Goal: Information Seeking & Learning: Learn about a topic

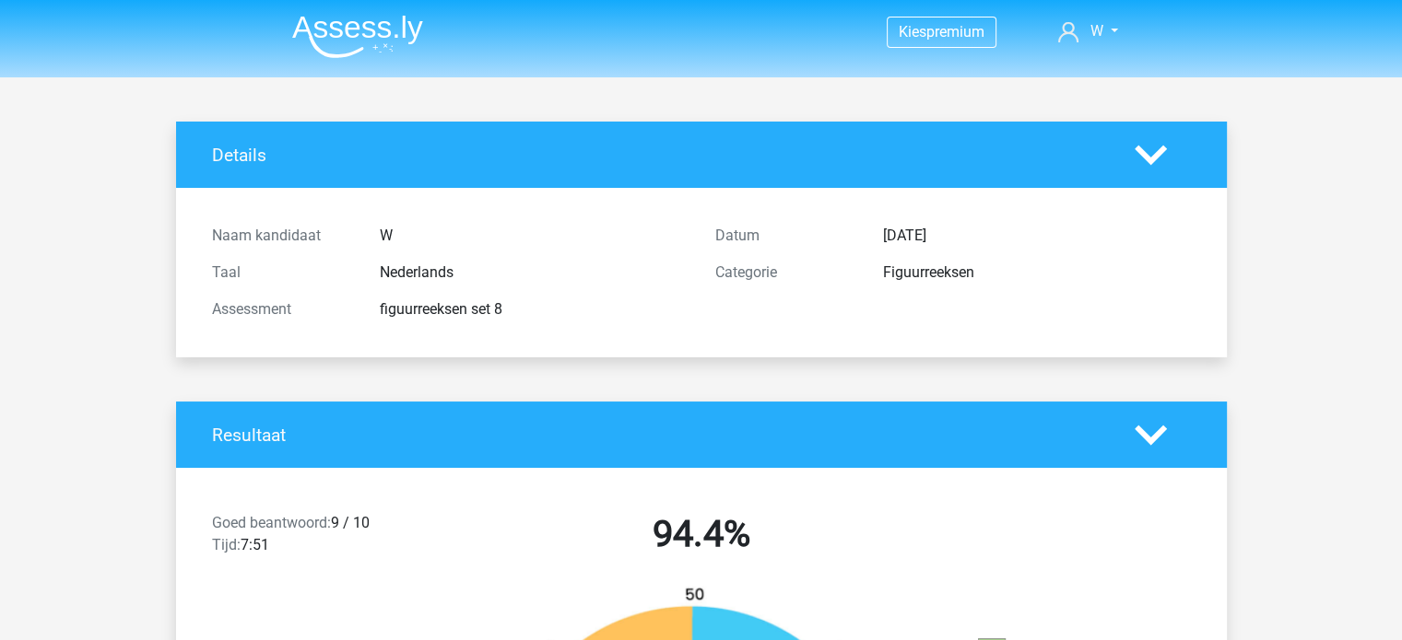
click at [385, 55] on img at bounding box center [357, 36] width 131 height 43
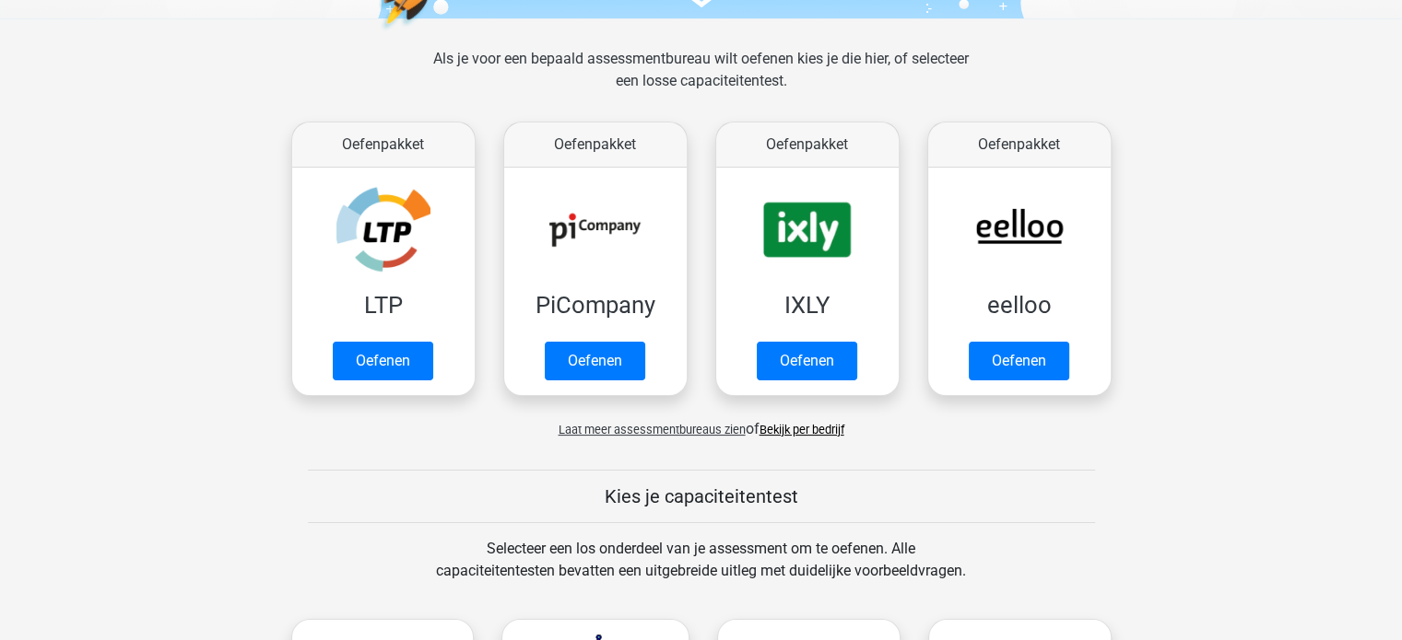
scroll to position [247, 0]
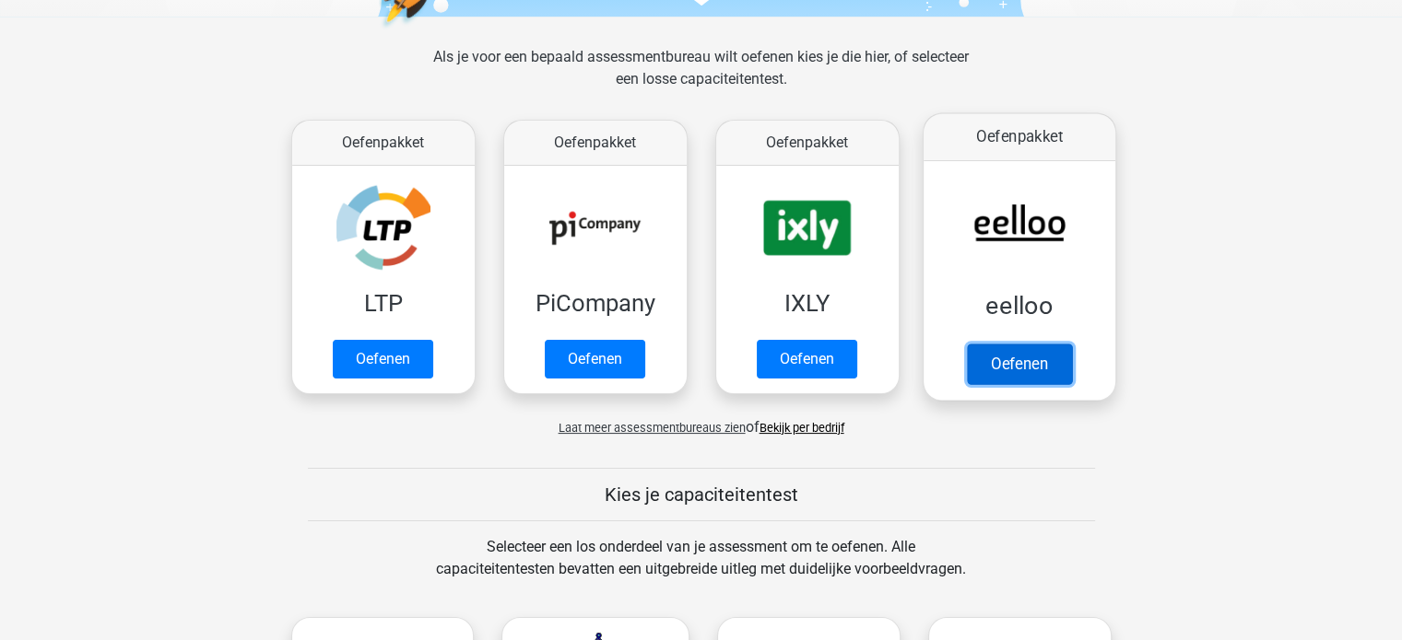
click at [983, 344] on link "Oefenen" at bounding box center [1018, 364] width 105 height 41
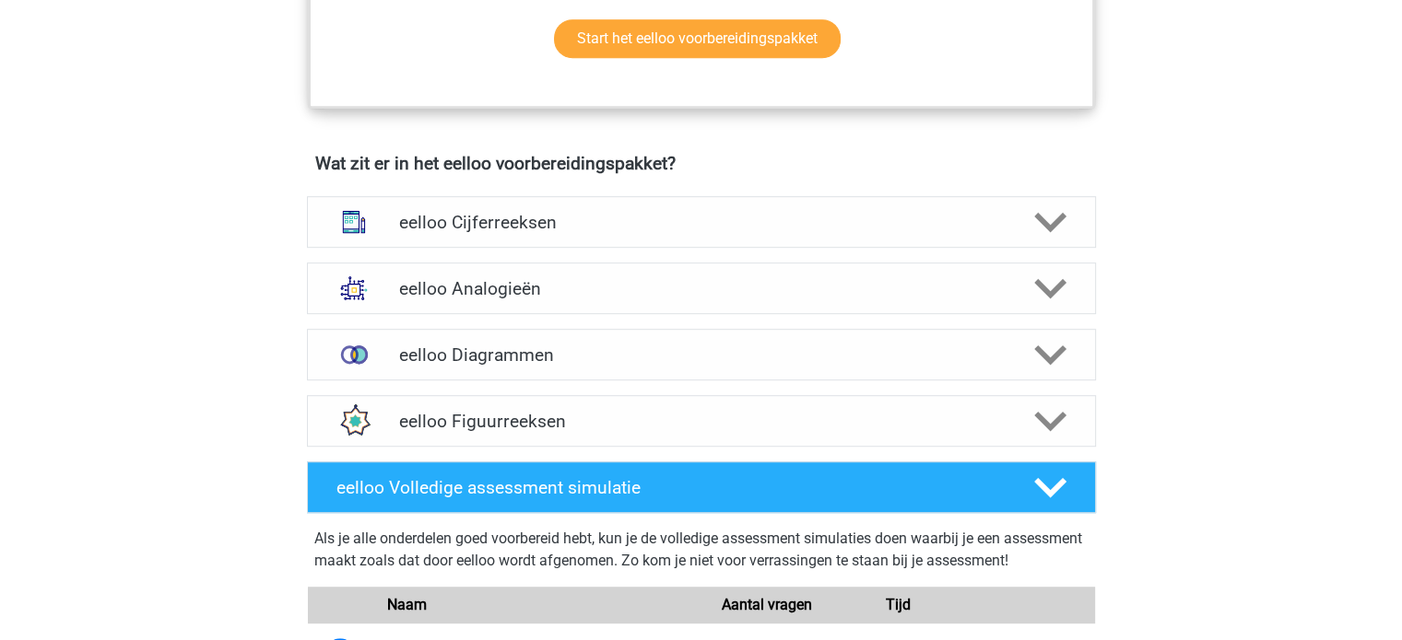
scroll to position [1073, 0]
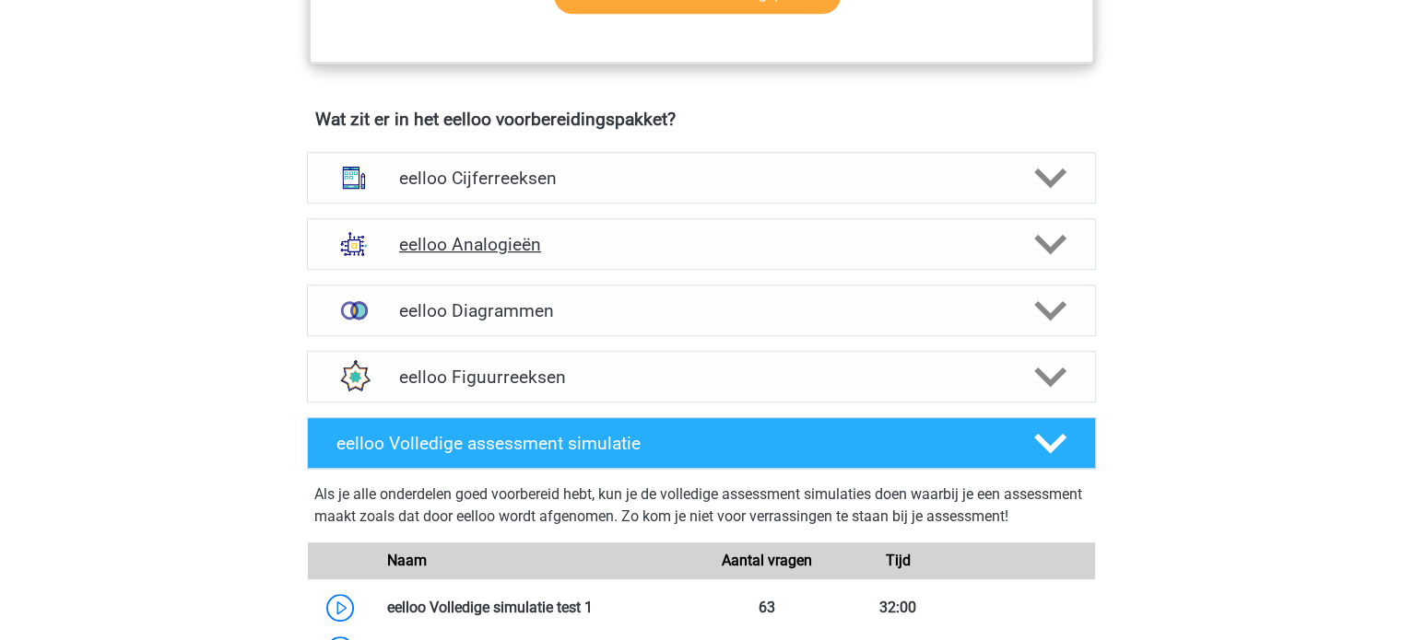
click at [739, 255] on h4 "eelloo Analogieën" at bounding box center [701, 244] width 604 height 21
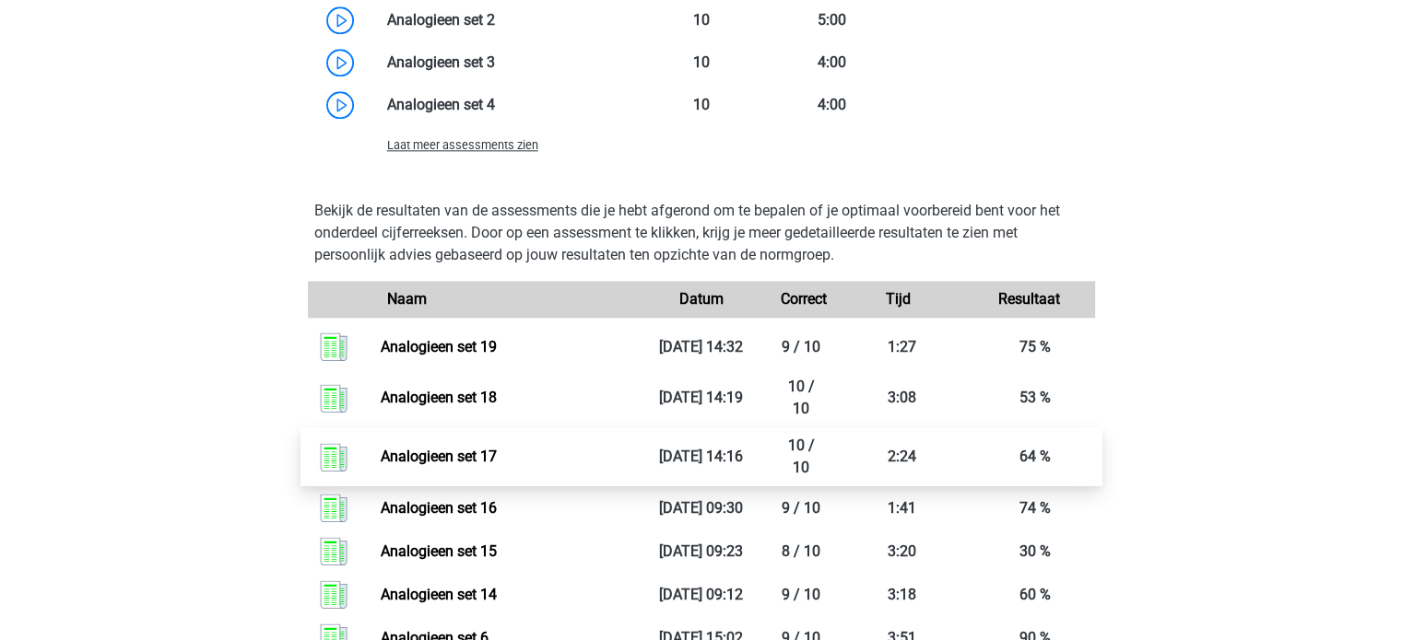
scroll to position [2214, 0]
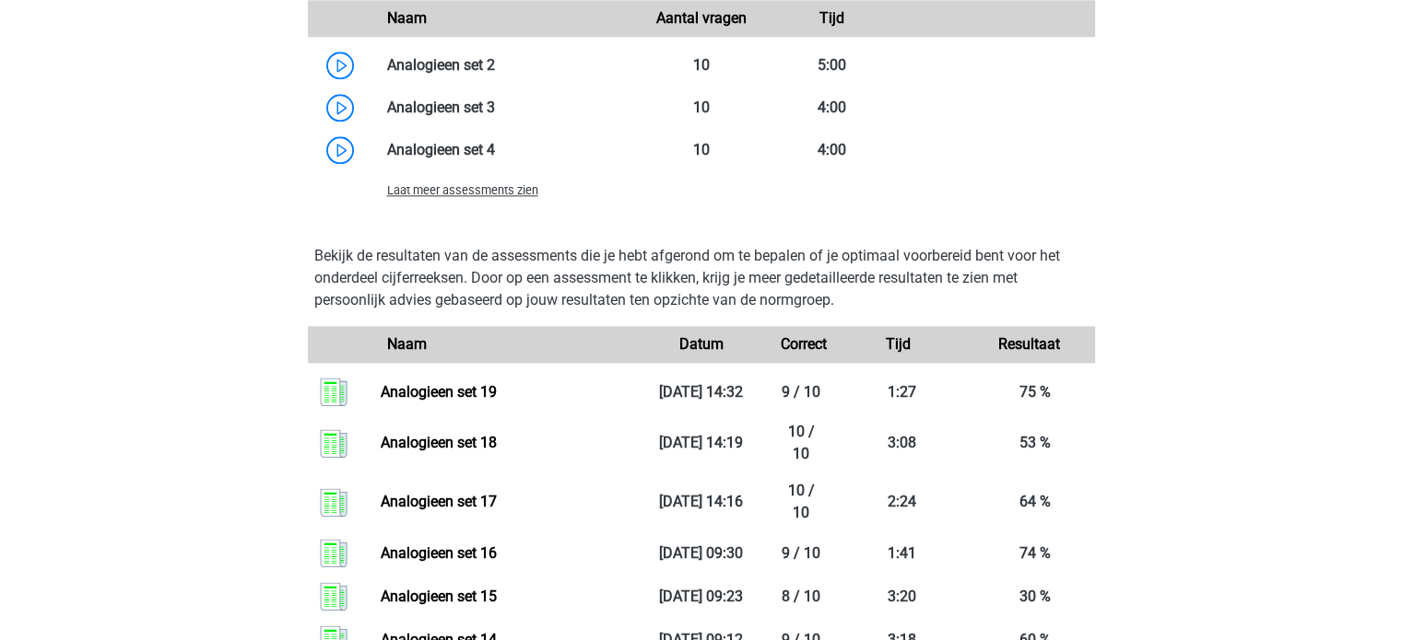
click at [507, 197] on span "Laat meer assessments zien" at bounding box center [462, 190] width 151 height 14
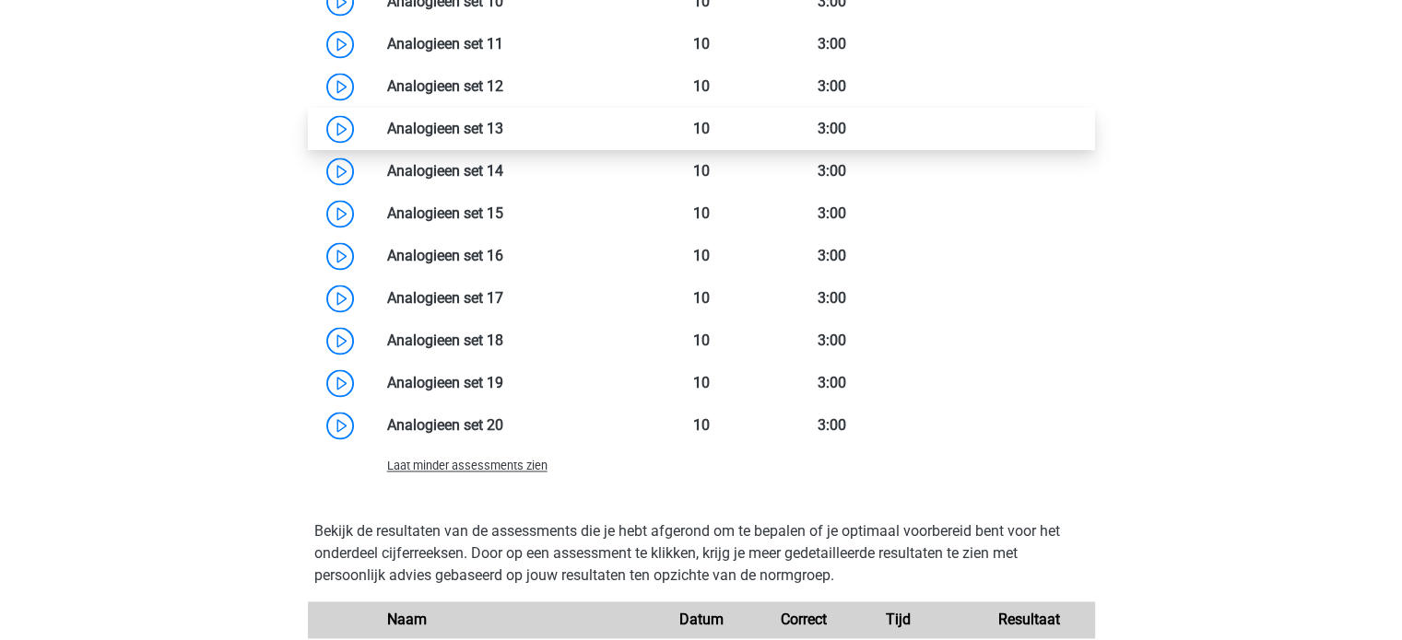
scroll to position [2619, 0]
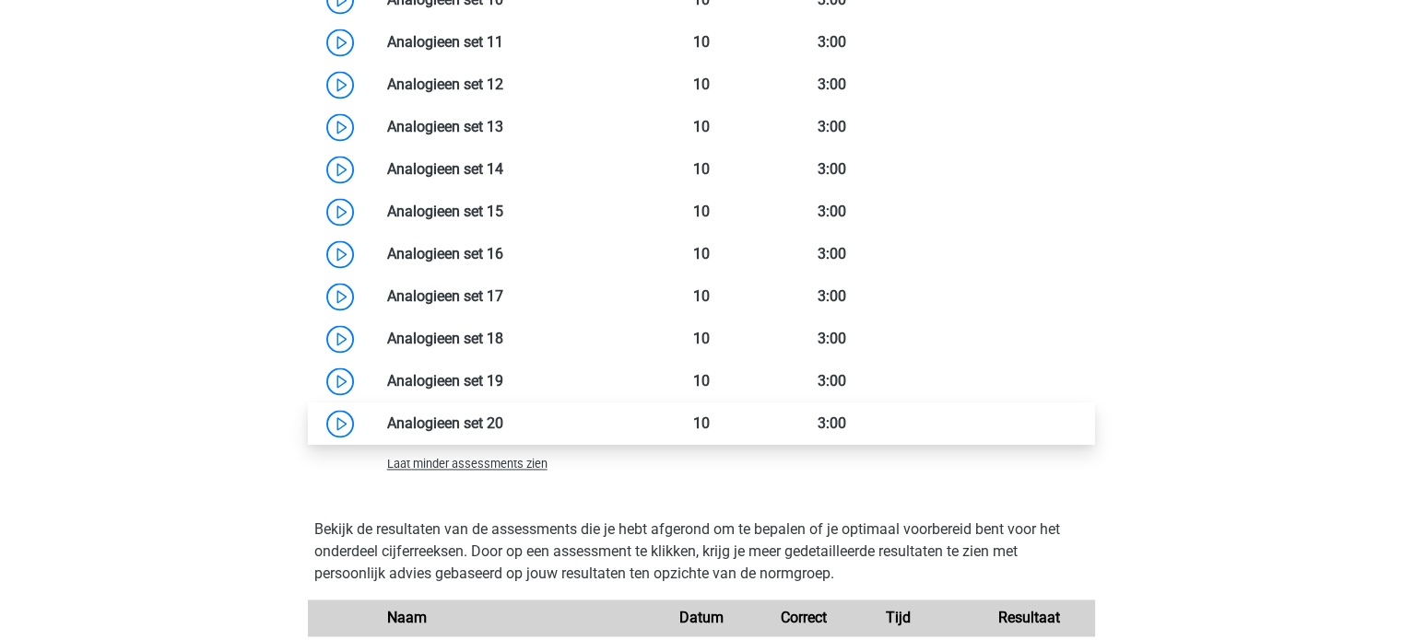
click at [503, 432] on link at bounding box center [503, 424] width 0 height 18
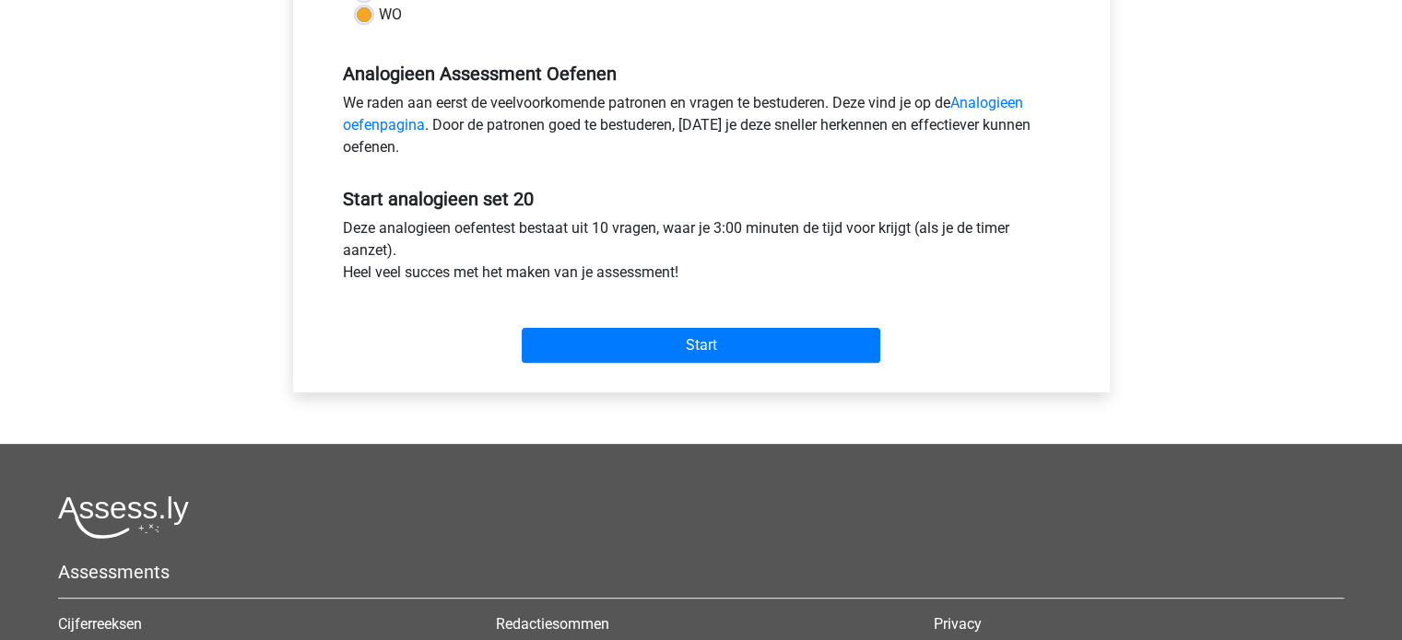
scroll to position [531, 0]
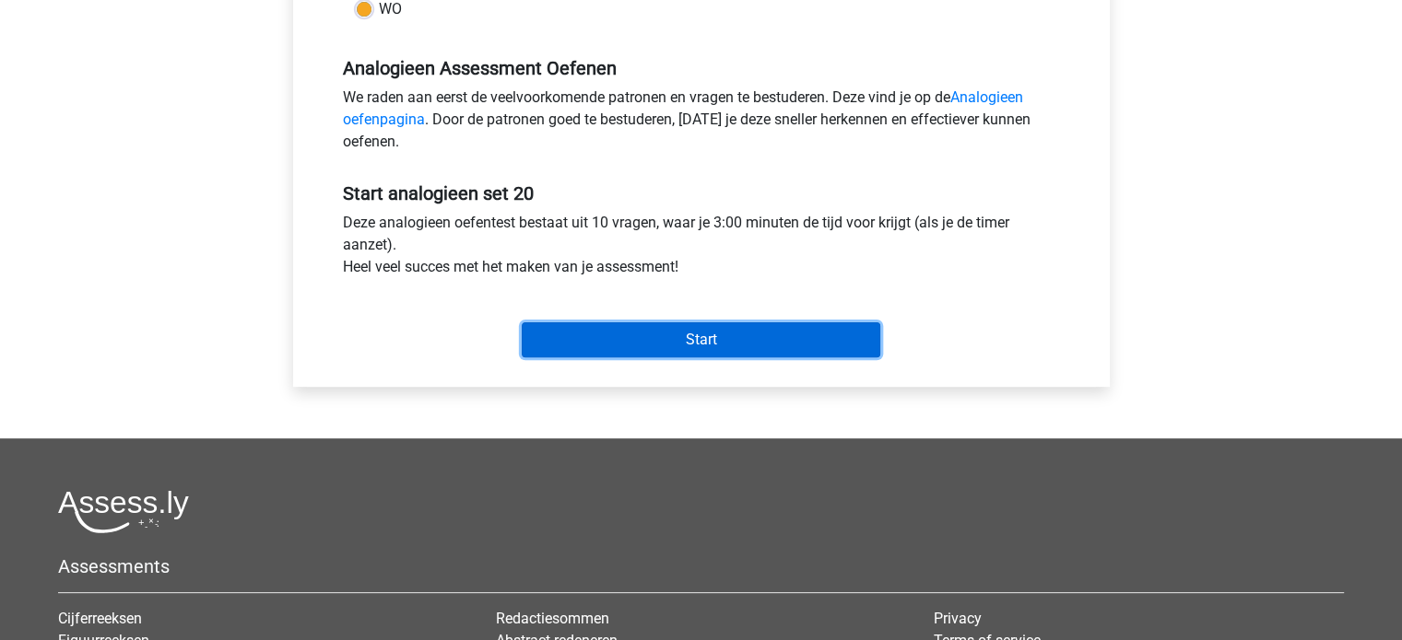
click at [691, 329] on input "Start" at bounding box center [701, 340] width 358 height 35
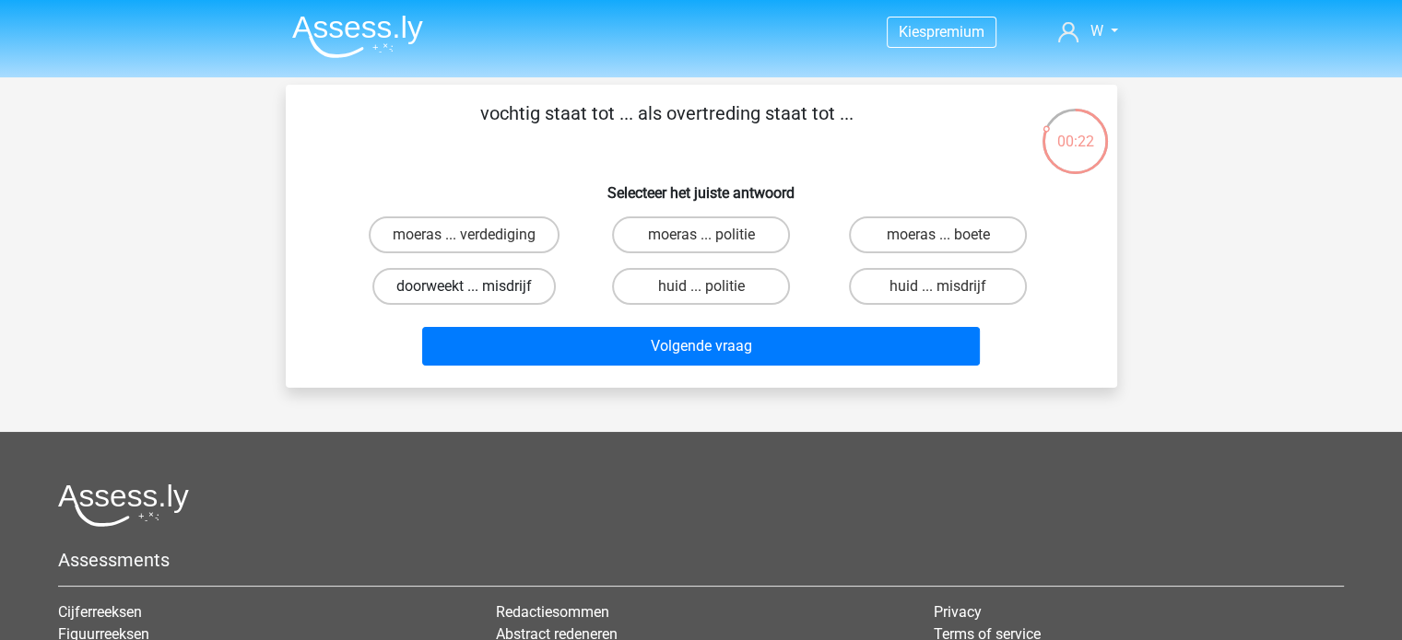
click at [511, 282] on label "doorweekt ... misdrijf" at bounding box center [463, 286] width 183 height 37
click at [476, 287] on input "doorweekt ... misdrijf" at bounding box center [470, 293] width 12 height 12
radio input "true"
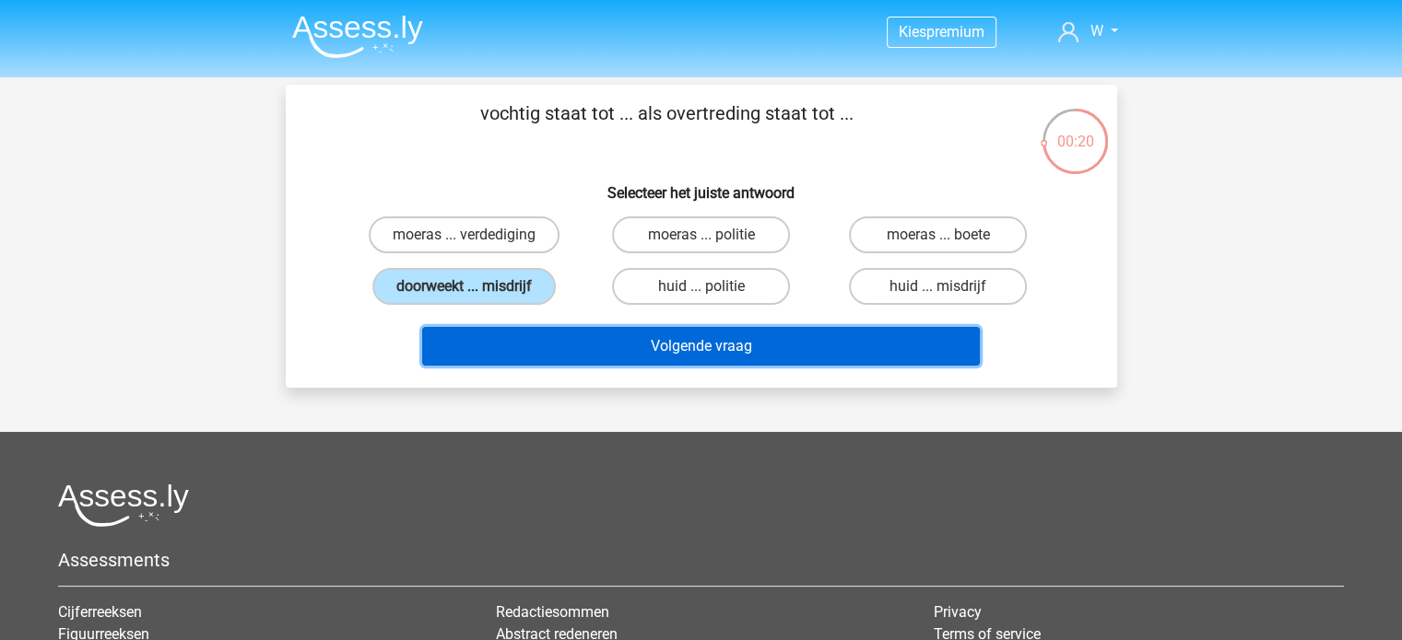
click at [663, 351] on button "Volgende vraag" at bounding box center [701, 346] width 558 height 39
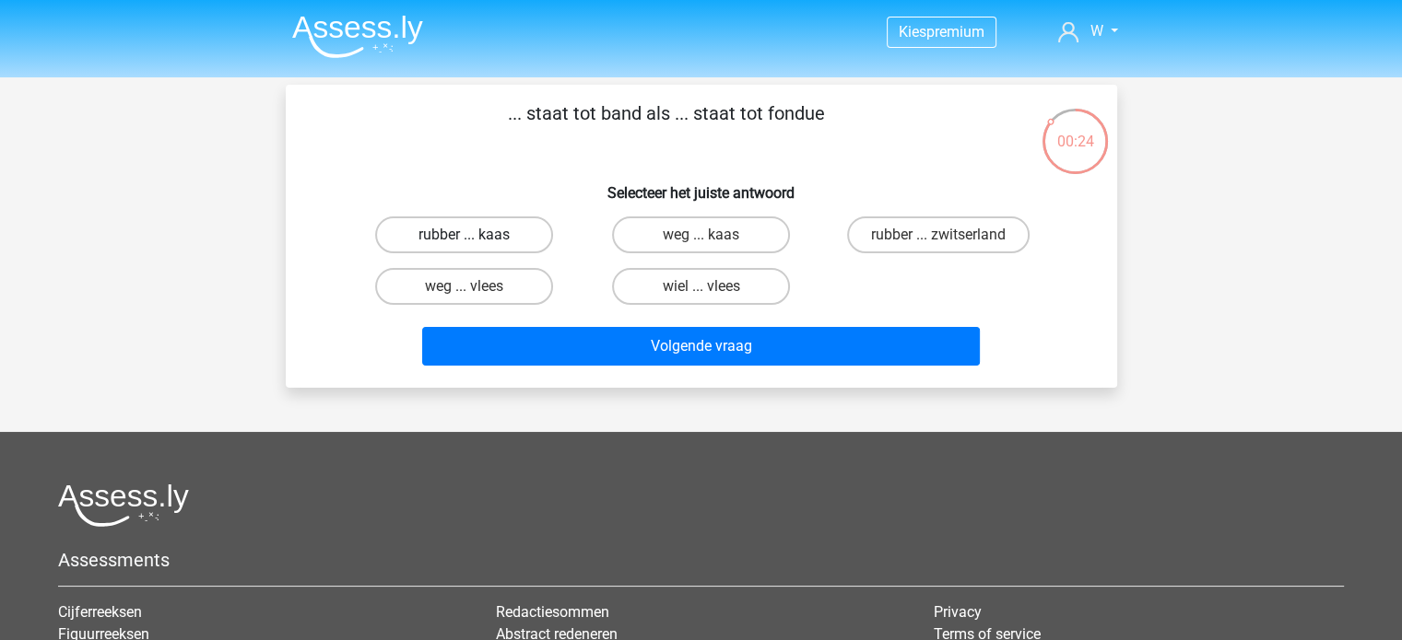
click at [498, 239] on label "rubber ... kaas" at bounding box center [464, 235] width 178 height 37
click at [476, 239] on input "rubber ... kaas" at bounding box center [470, 241] width 12 height 12
radio input "true"
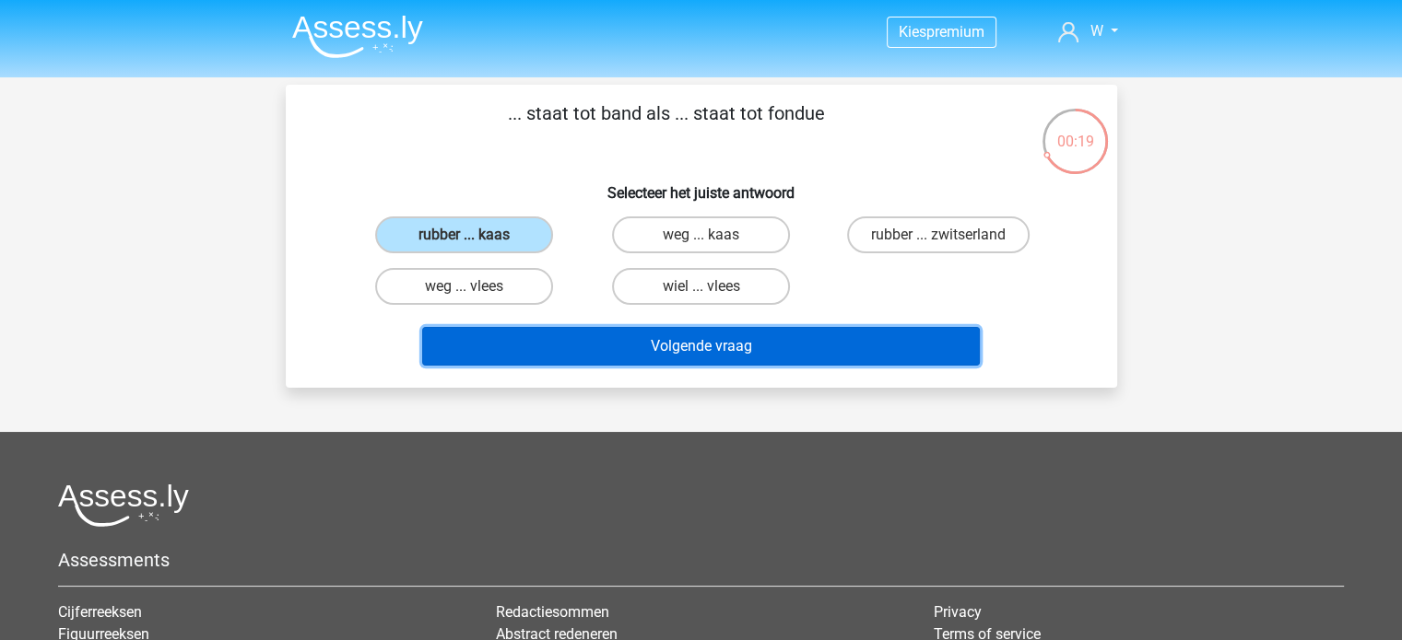
click at [763, 340] on button "Volgende vraag" at bounding box center [701, 346] width 558 height 39
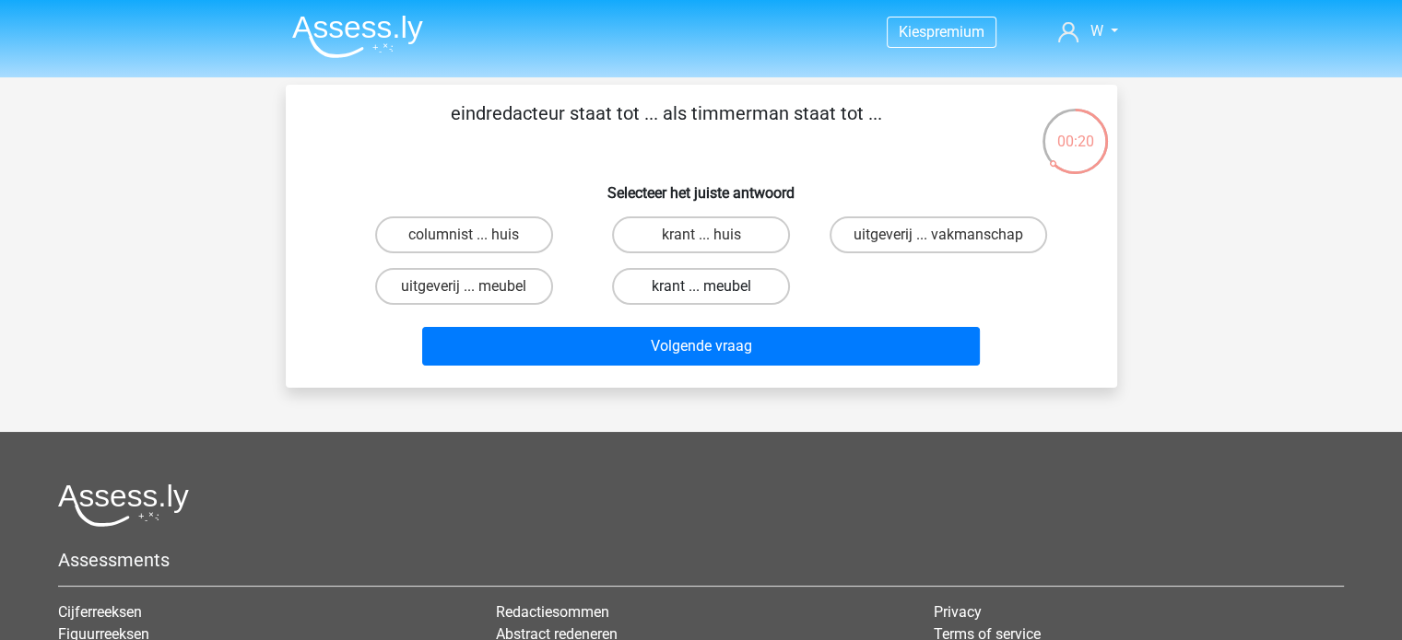
click at [721, 299] on label "krant ... meubel" at bounding box center [701, 286] width 178 height 37
click at [712, 299] on input "krant ... meubel" at bounding box center [706, 293] width 12 height 12
radio input "true"
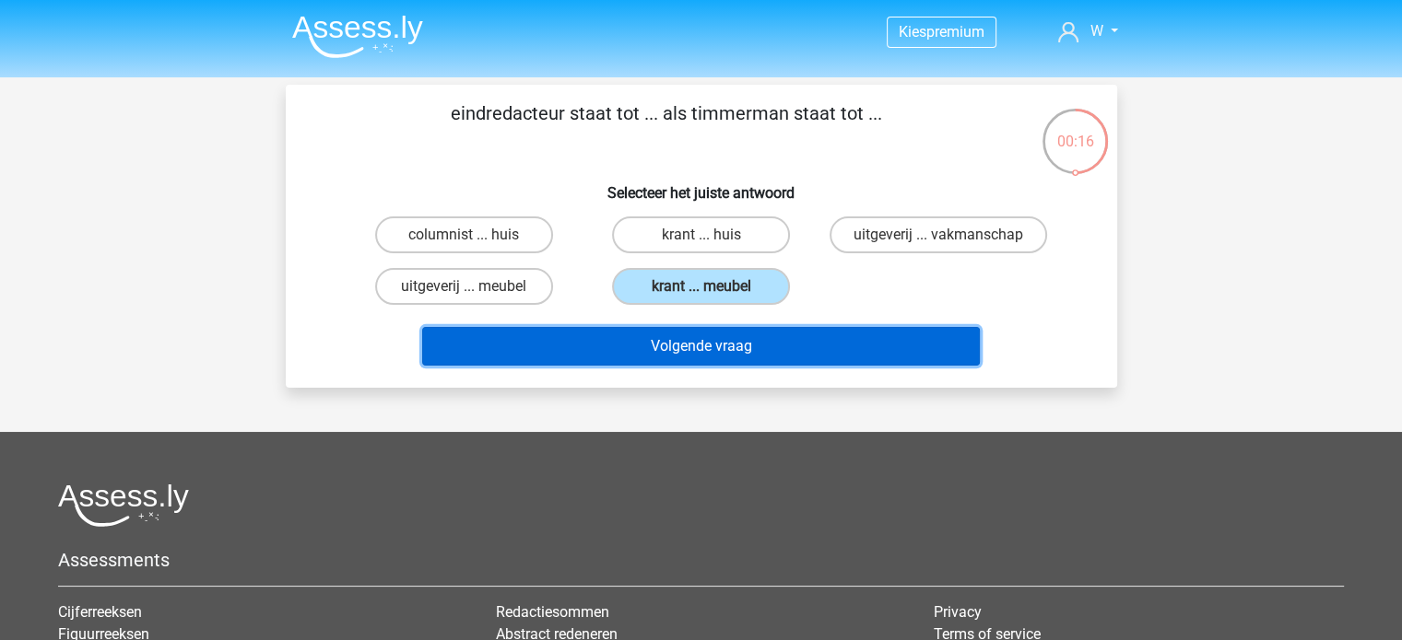
click at [697, 357] on button "Volgende vraag" at bounding box center [701, 346] width 558 height 39
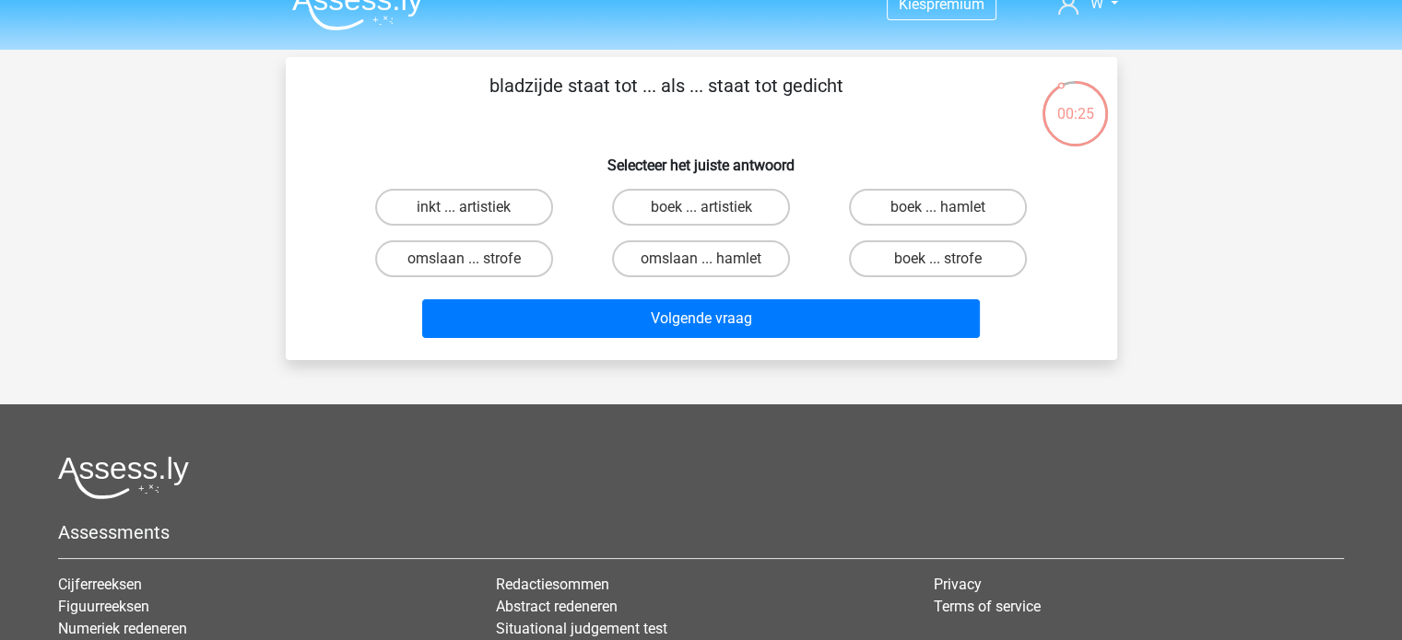
scroll to position [24, 0]
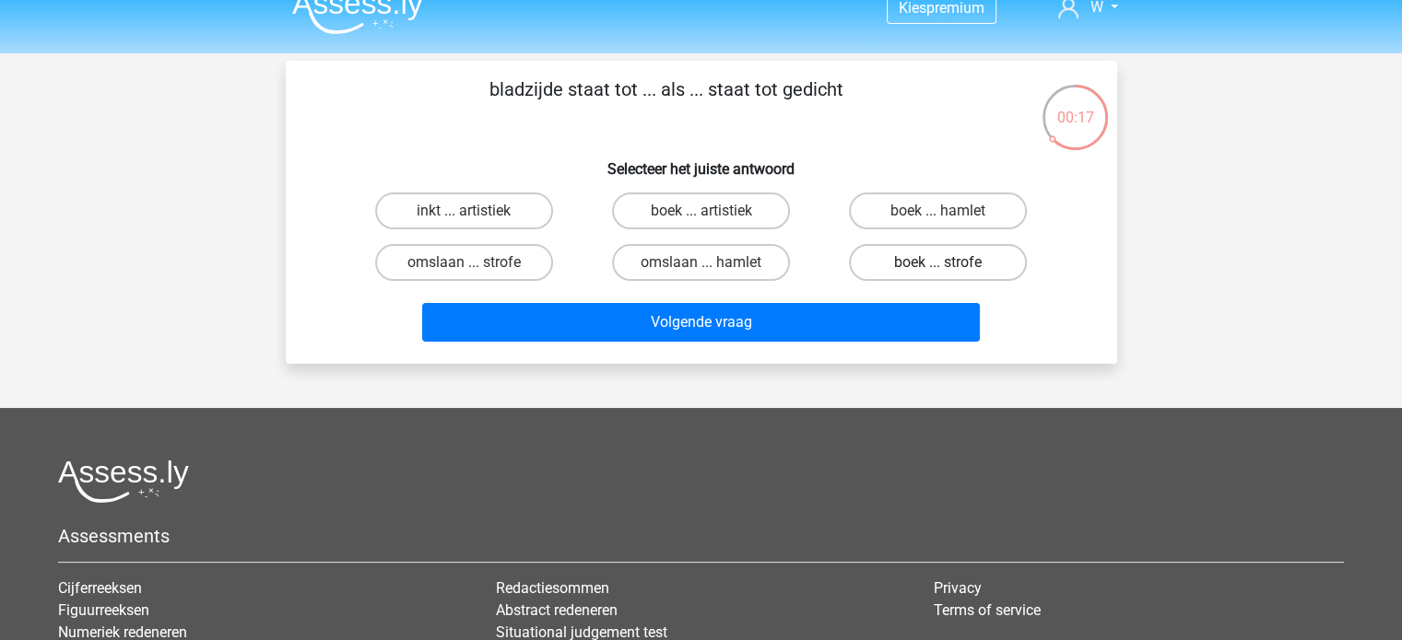
click at [913, 258] on label "boek ... strofe" at bounding box center [938, 262] width 178 height 37
click at [938, 263] on input "boek ... strofe" at bounding box center [944, 269] width 12 height 12
radio input "true"
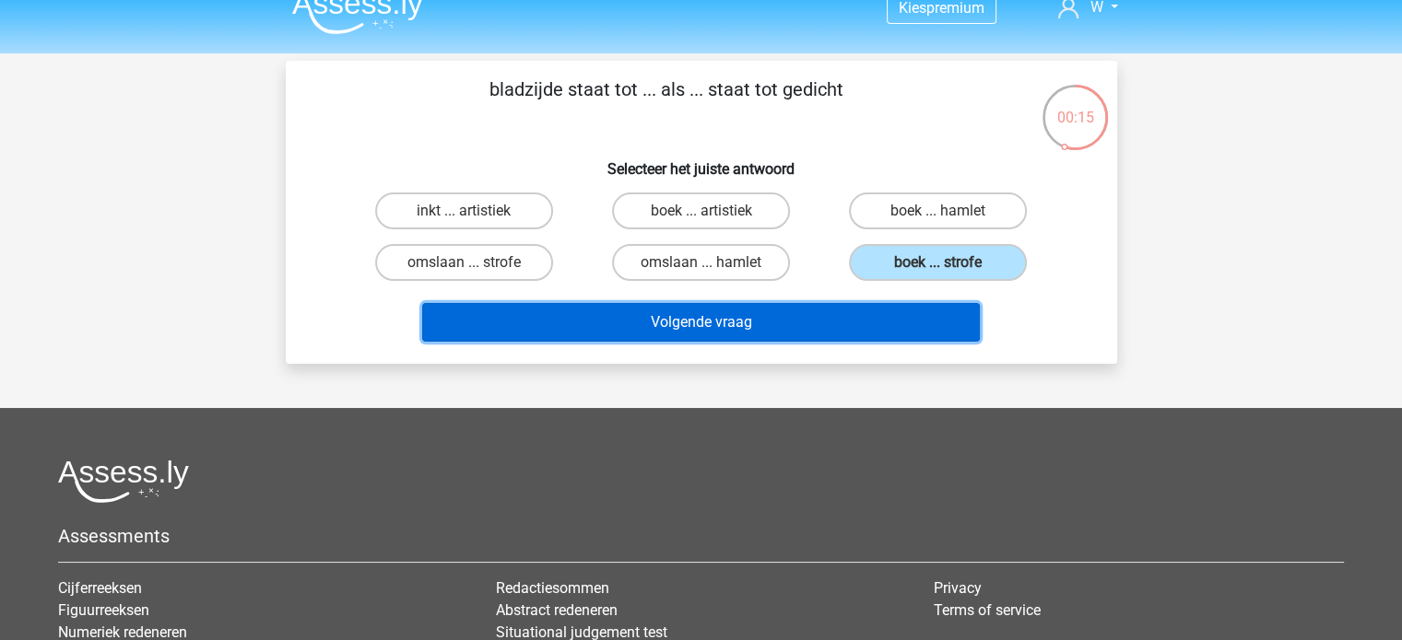
click at [733, 310] on button "Volgende vraag" at bounding box center [701, 322] width 558 height 39
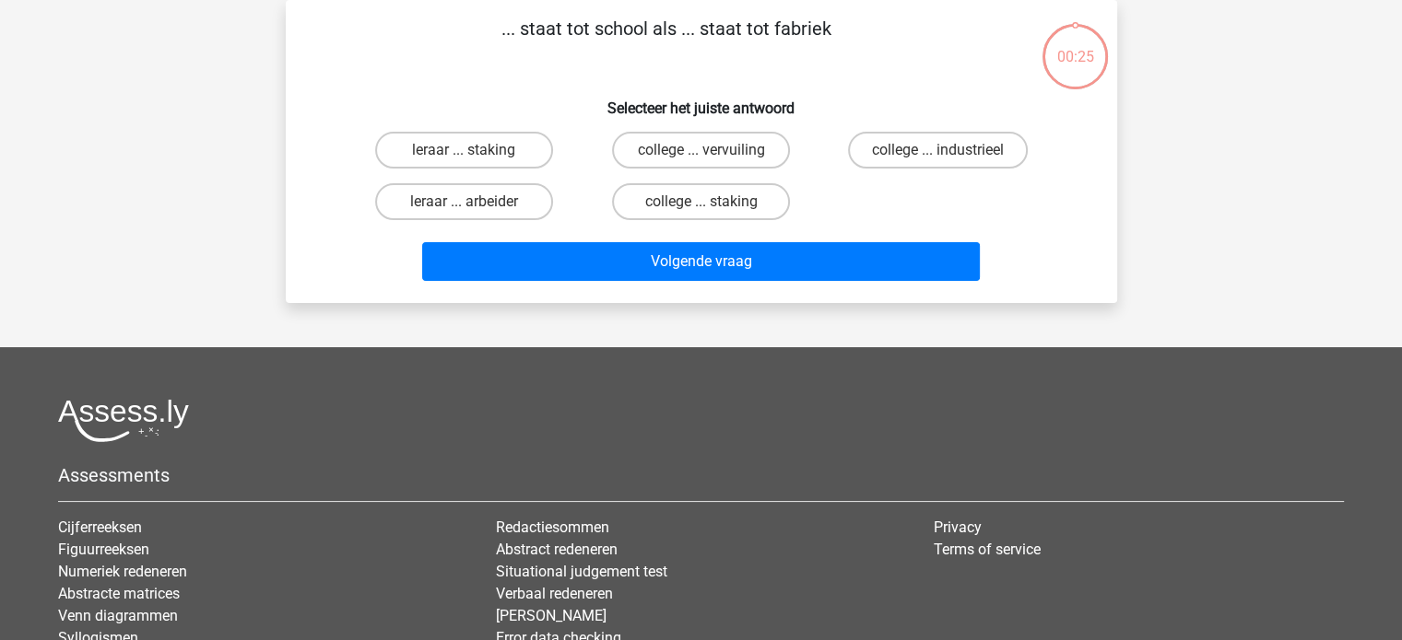
scroll to position [0, 0]
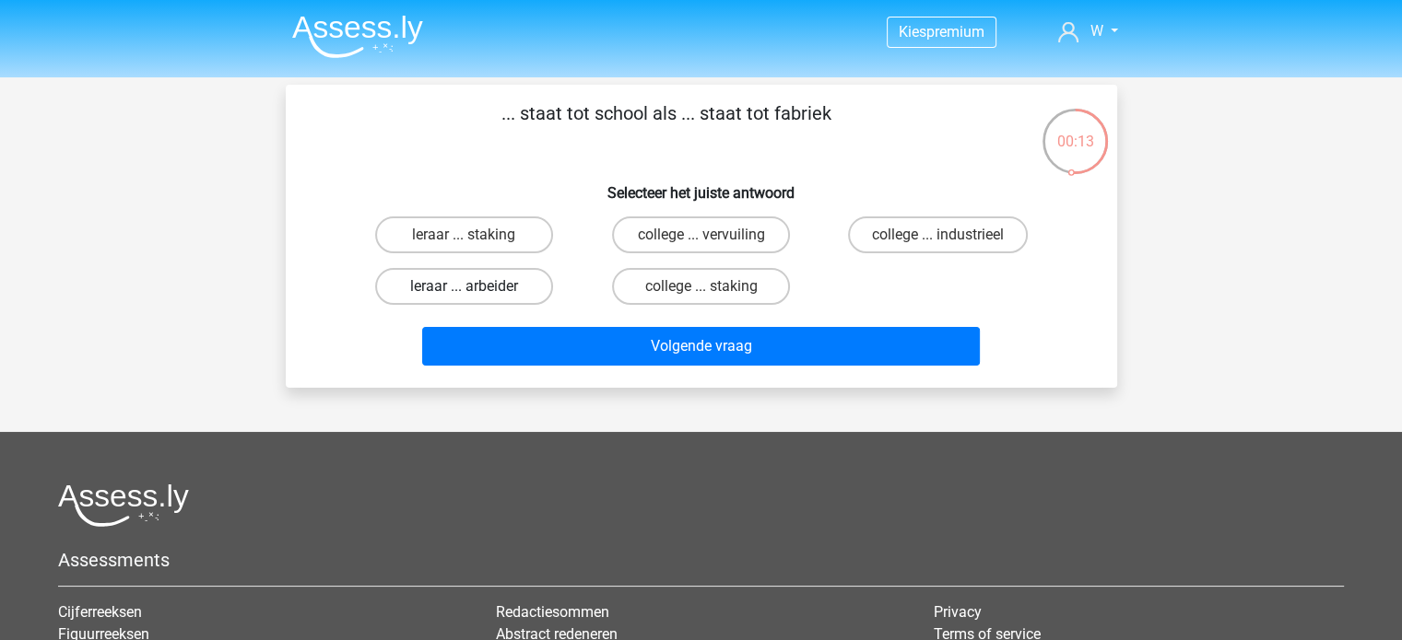
click at [525, 285] on label "leraar ... arbeider" at bounding box center [464, 286] width 178 height 37
click at [476, 287] on input "leraar ... arbeider" at bounding box center [470, 293] width 12 height 12
radio input "true"
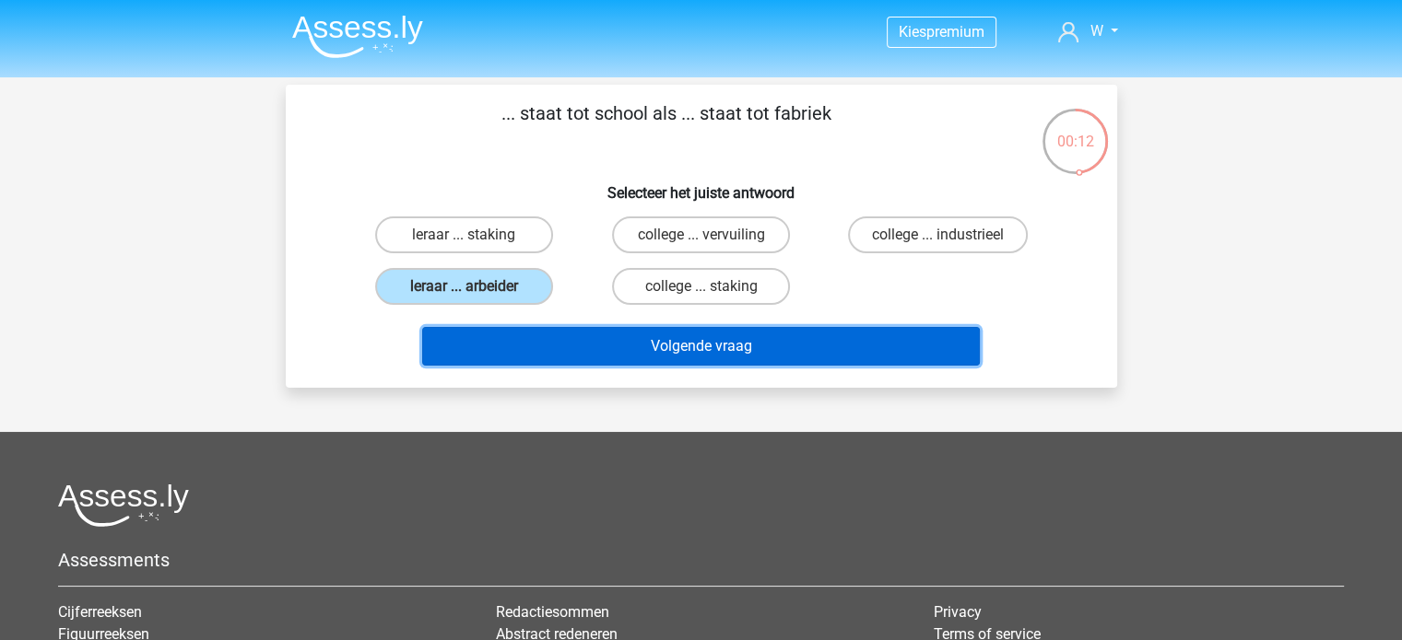
click at [660, 335] on button "Volgende vraag" at bounding box center [701, 346] width 558 height 39
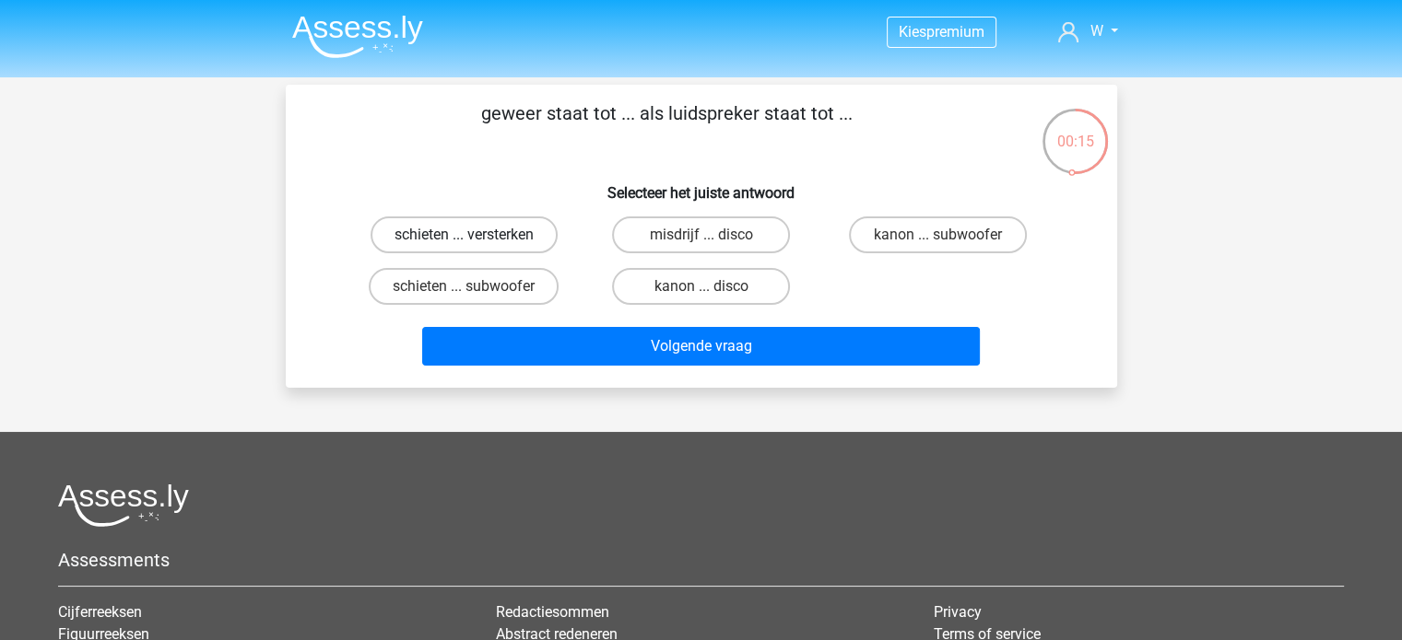
click at [521, 239] on label "schieten ... versterken" at bounding box center [463, 235] width 187 height 37
click at [476, 239] on input "schieten ... versterken" at bounding box center [470, 241] width 12 height 12
radio input "true"
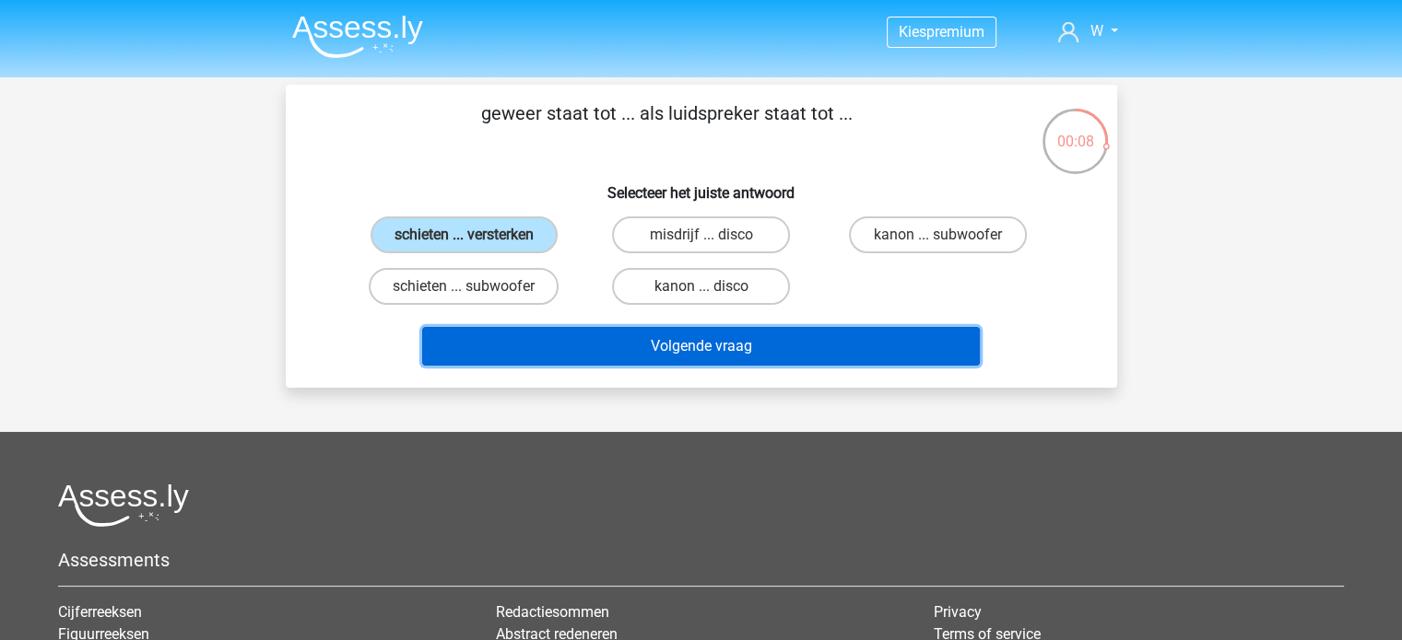
click at [738, 337] on button "Volgende vraag" at bounding box center [701, 346] width 558 height 39
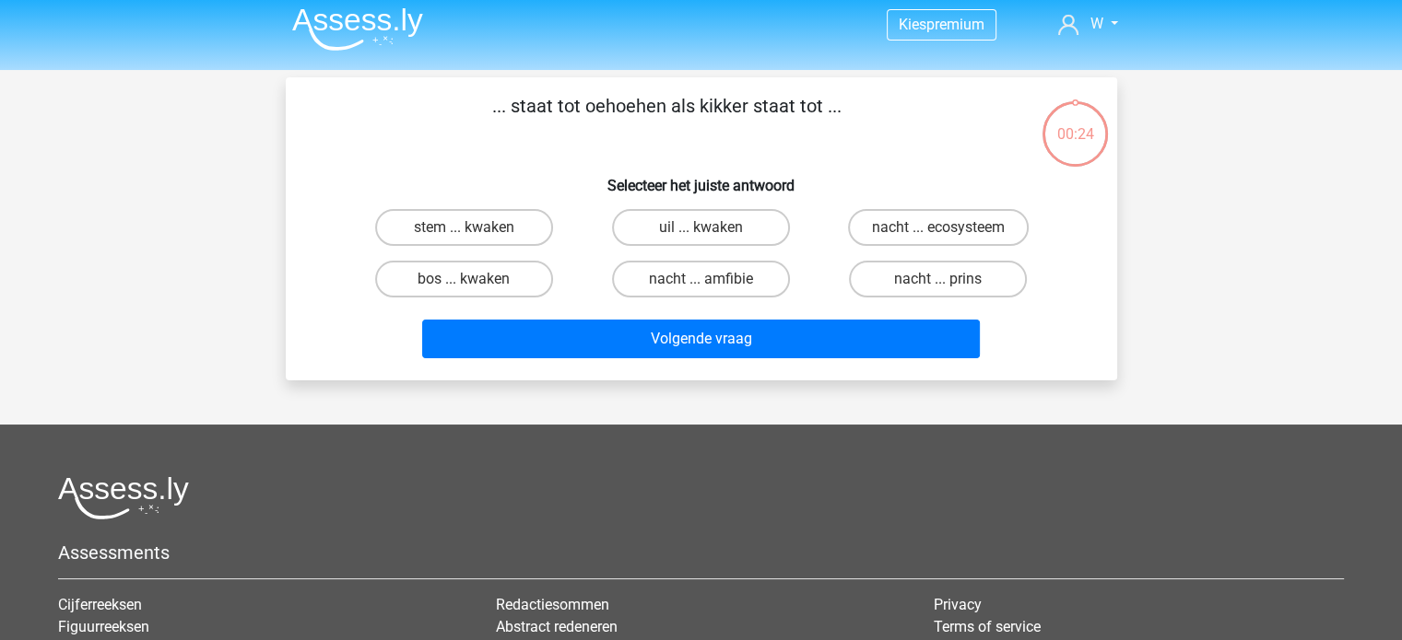
scroll to position [1, 0]
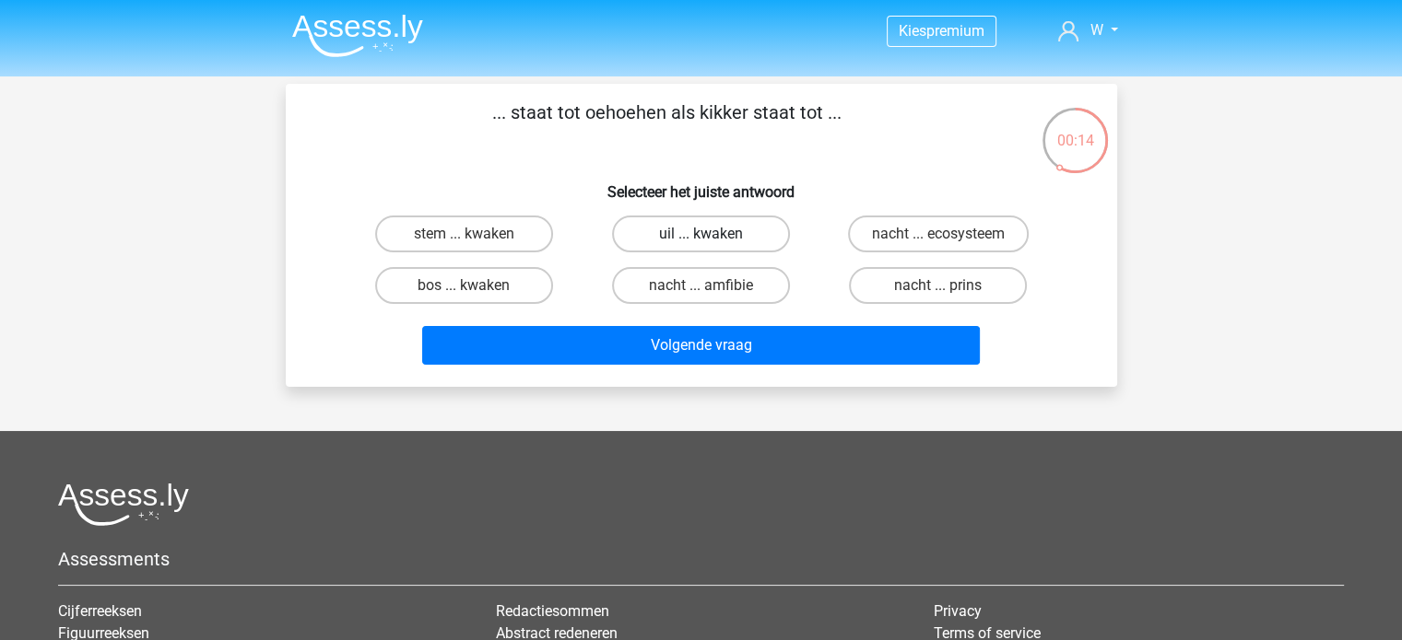
click at [751, 233] on label "uil ... kwaken" at bounding box center [701, 234] width 178 height 37
click at [712, 234] on input "uil ... kwaken" at bounding box center [706, 240] width 12 height 12
radio input "true"
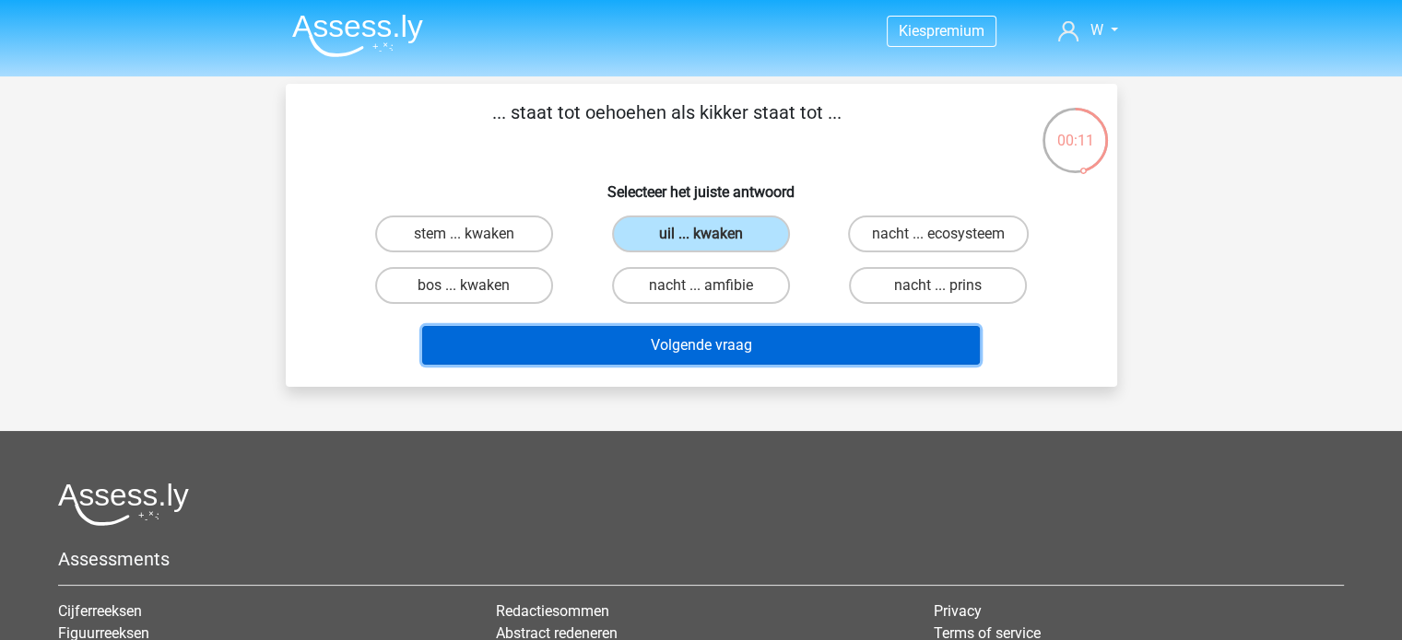
click at [726, 335] on button "Volgende vraag" at bounding box center [701, 345] width 558 height 39
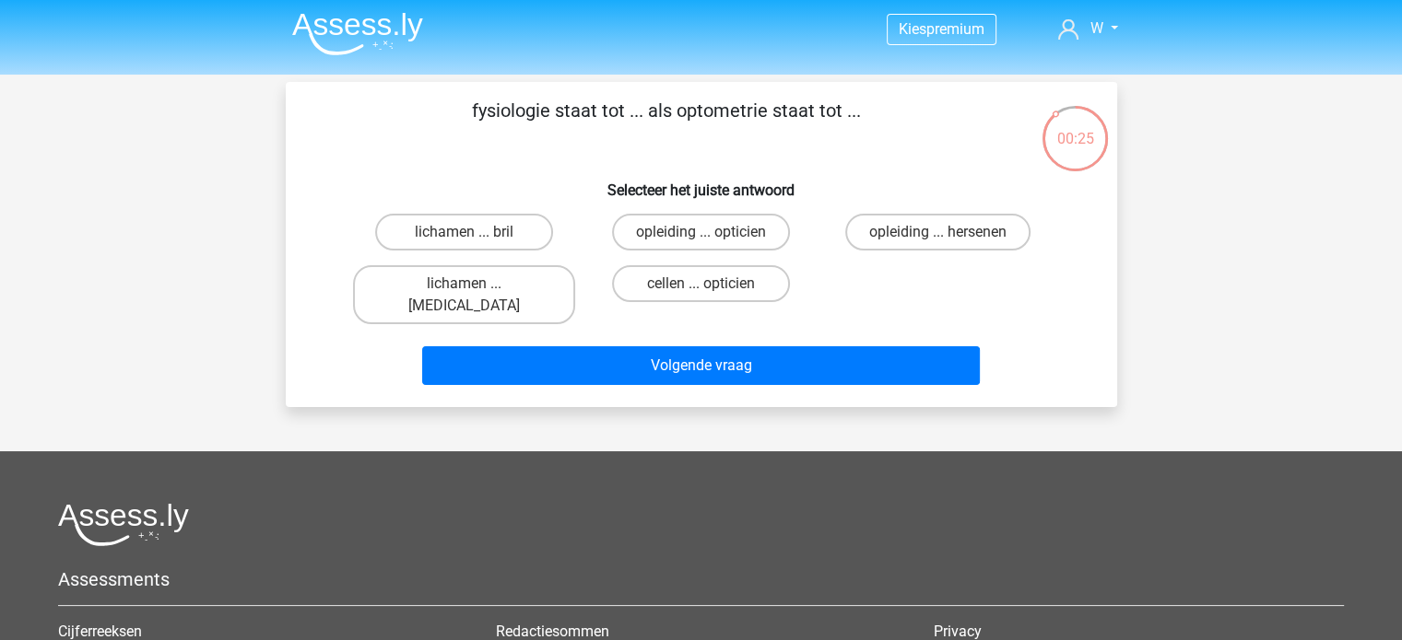
scroll to position [0, 0]
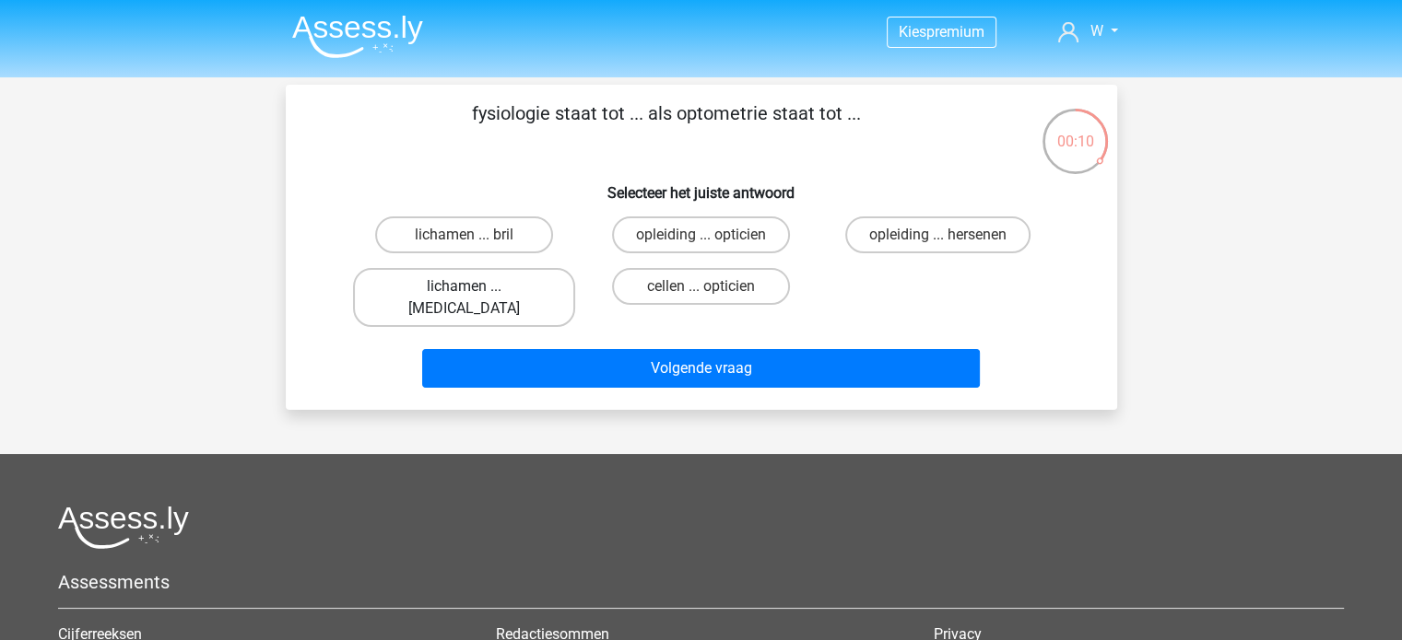
click at [509, 283] on label "lichamen ... ogen" at bounding box center [464, 297] width 222 height 59
click at [476, 287] on input "lichamen ... ogen" at bounding box center [470, 293] width 12 height 12
radio input "true"
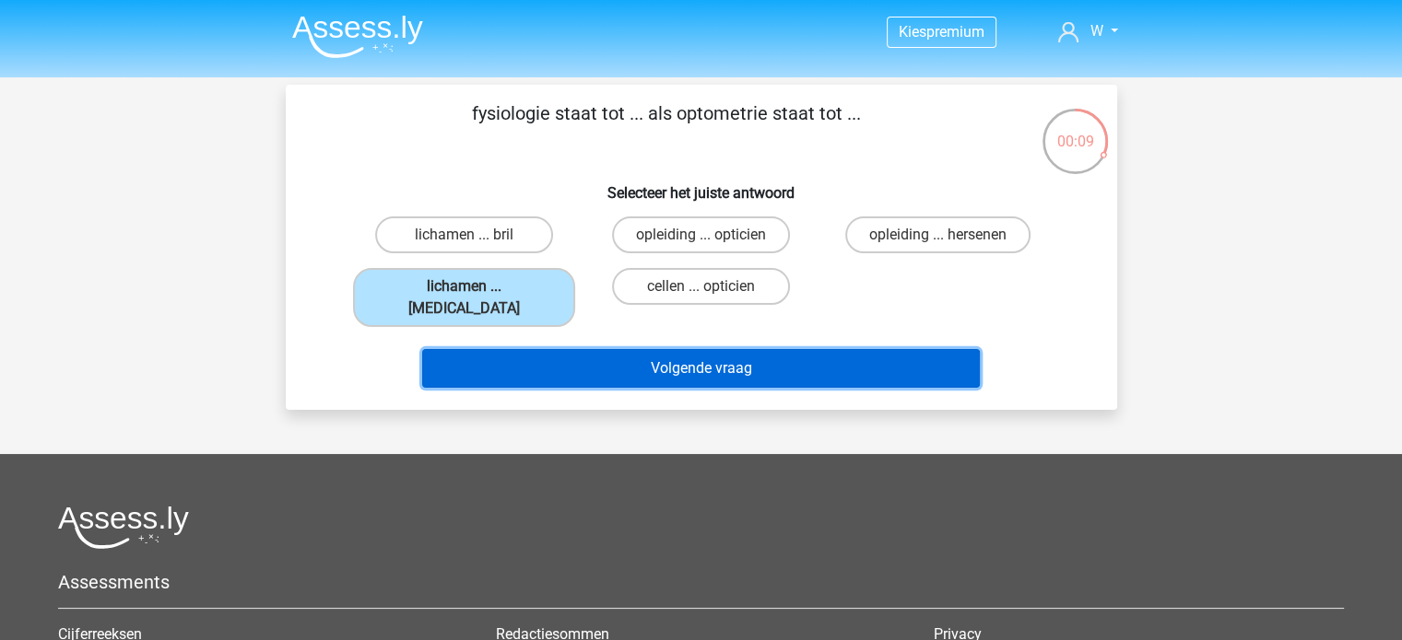
click at [616, 349] on button "Volgende vraag" at bounding box center [701, 368] width 558 height 39
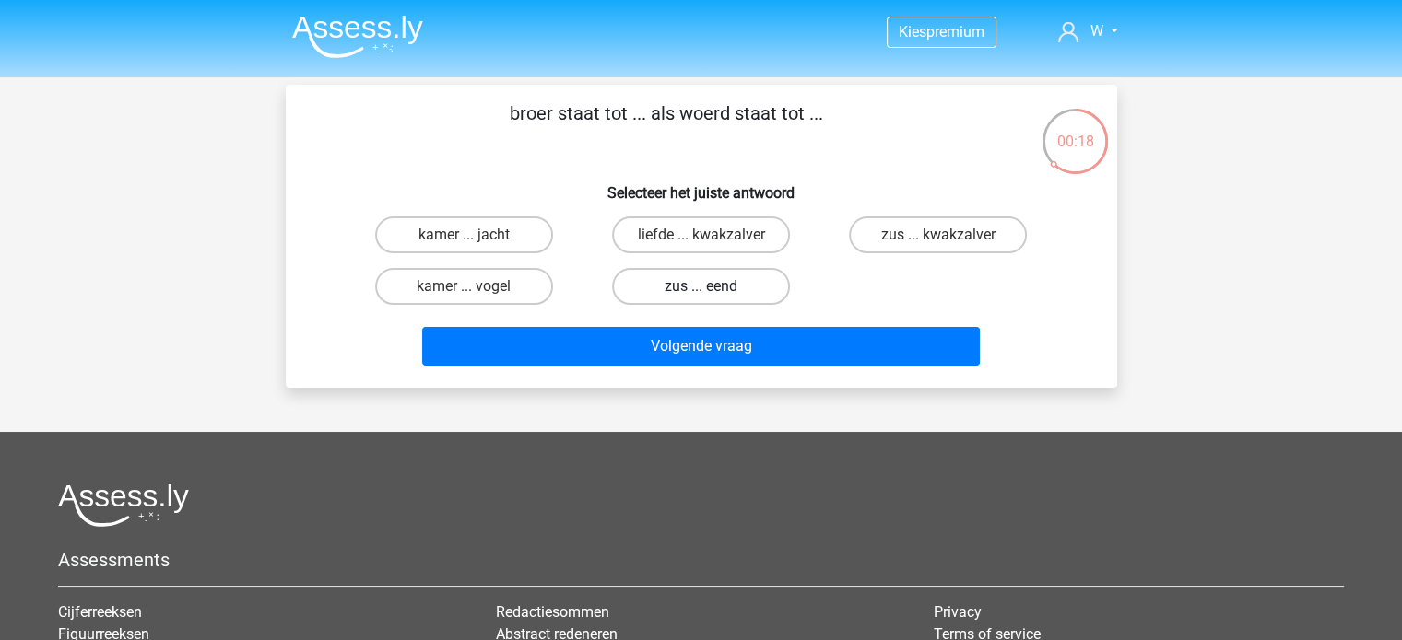
click at [686, 292] on label "zus ... eend" at bounding box center [701, 286] width 178 height 37
click at [700, 292] on input "zus ... eend" at bounding box center [706, 293] width 12 height 12
radio input "true"
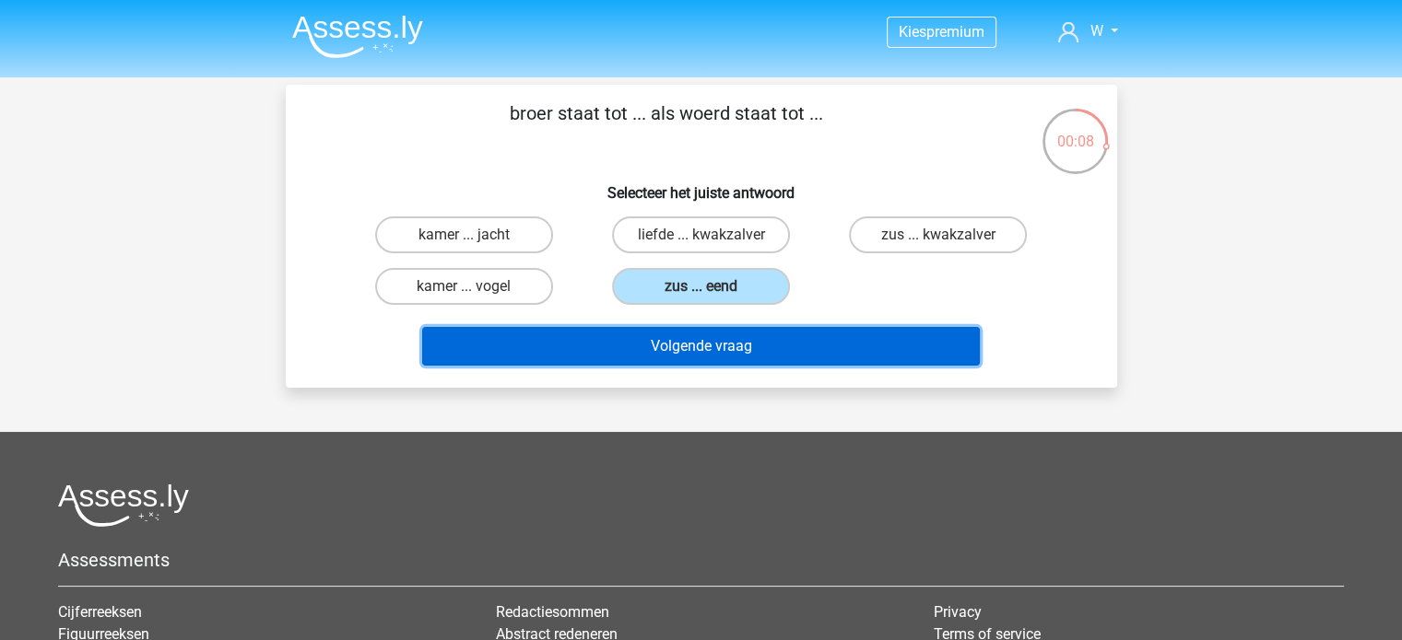
click at [712, 342] on button "Volgende vraag" at bounding box center [701, 346] width 558 height 39
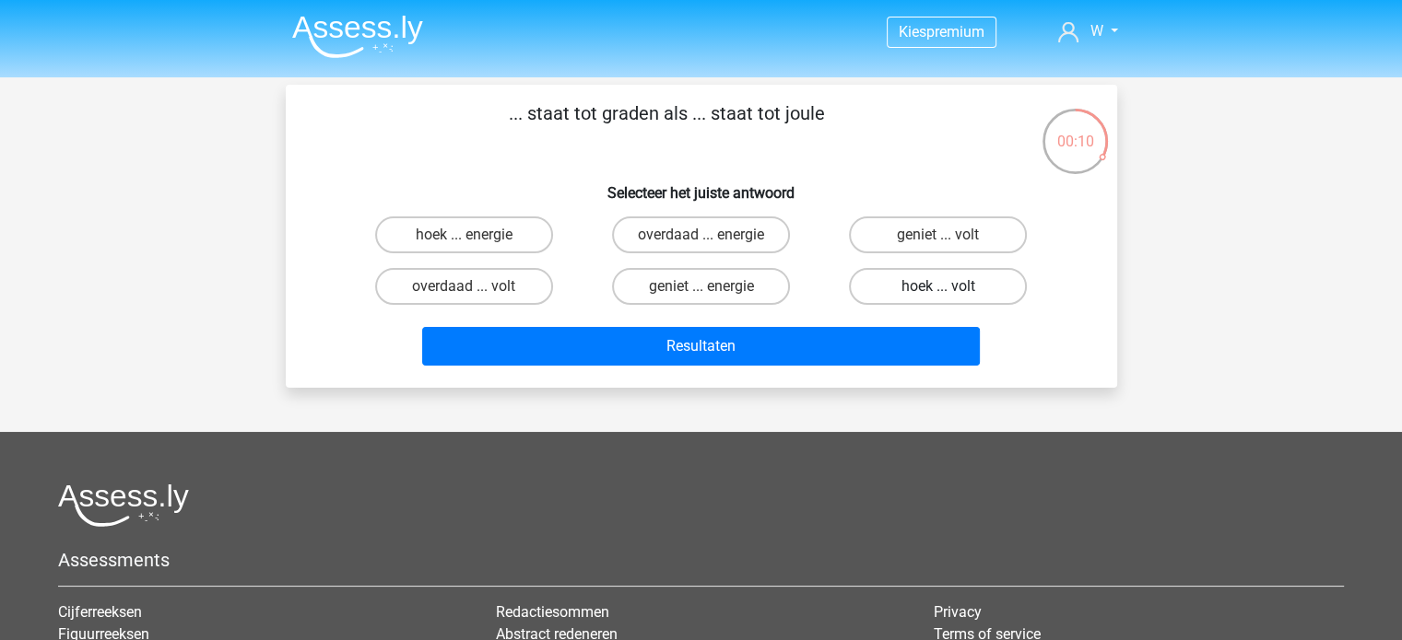
click at [907, 298] on label "hoek ... volt" at bounding box center [938, 286] width 178 height 37
click at [938, 298] on input "hoek ... volt" at bounding box center [944, 293] width 12 height 12
radio input "true"
click at [498, 231] on label "hoek ... energie" at bounding box center [464, 235] width 178 height 37
click at [476, 235] on input "hoek ... energie" at bounding box center [470, 241] width 12 height 12
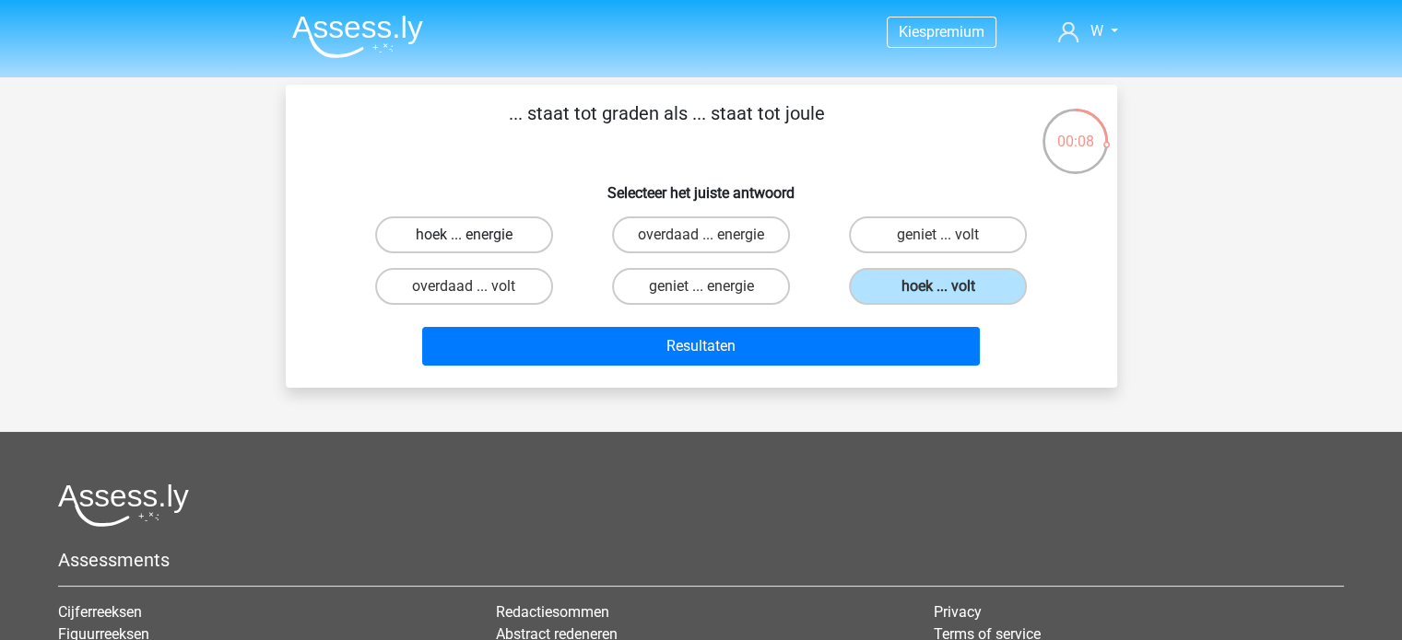
radio input "true"
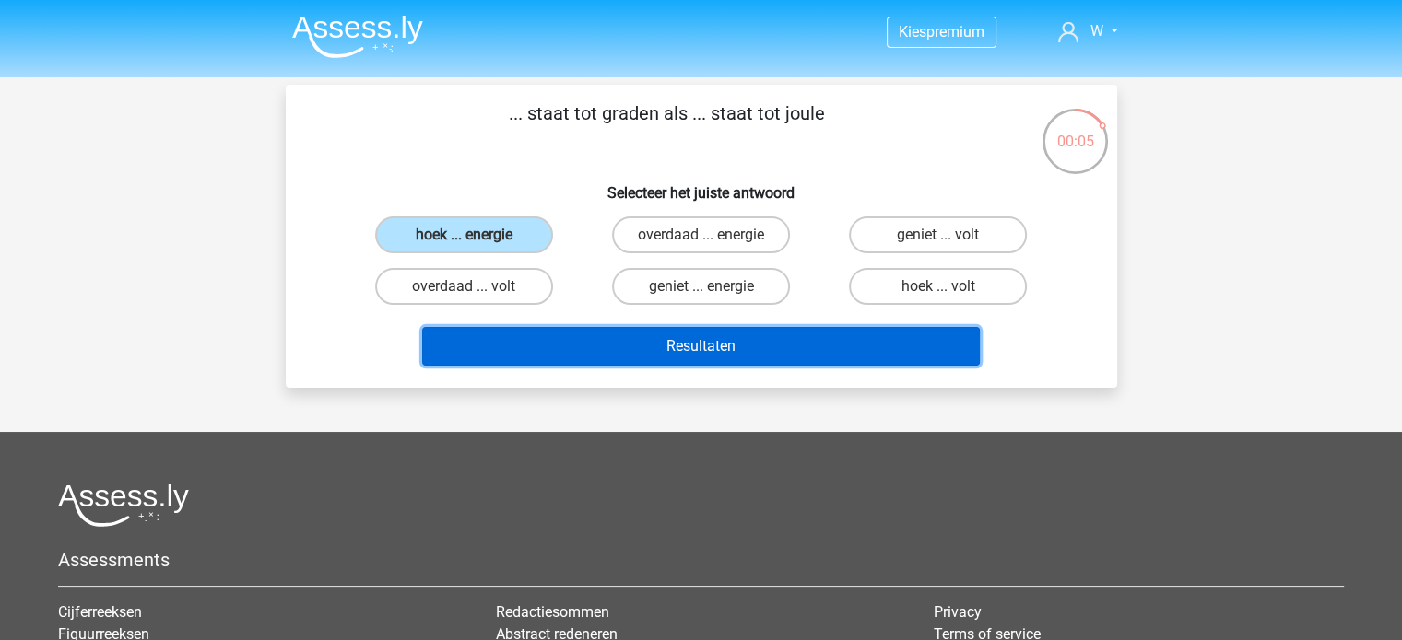
click at [602, 341] on button "Resultaten" at bounding box center [701, 346] width 558 height 39
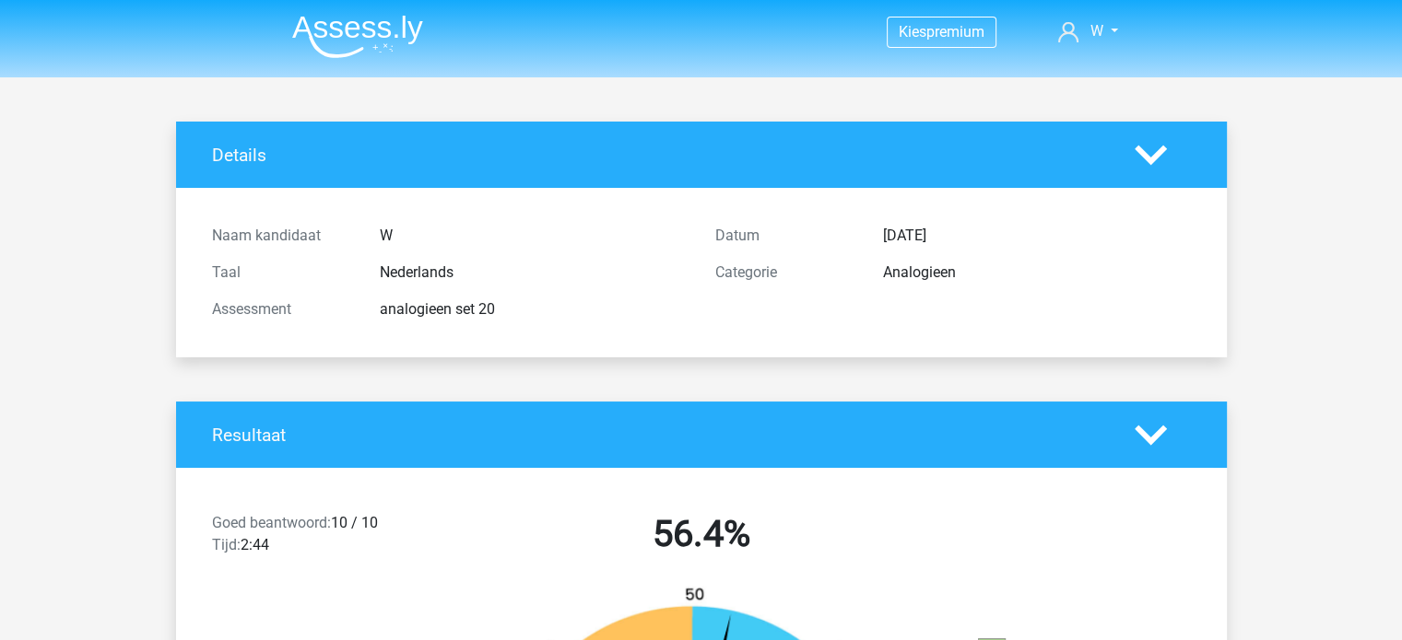
click at [374, 17] on img at bounding box center [357, 36] width 131 height 43
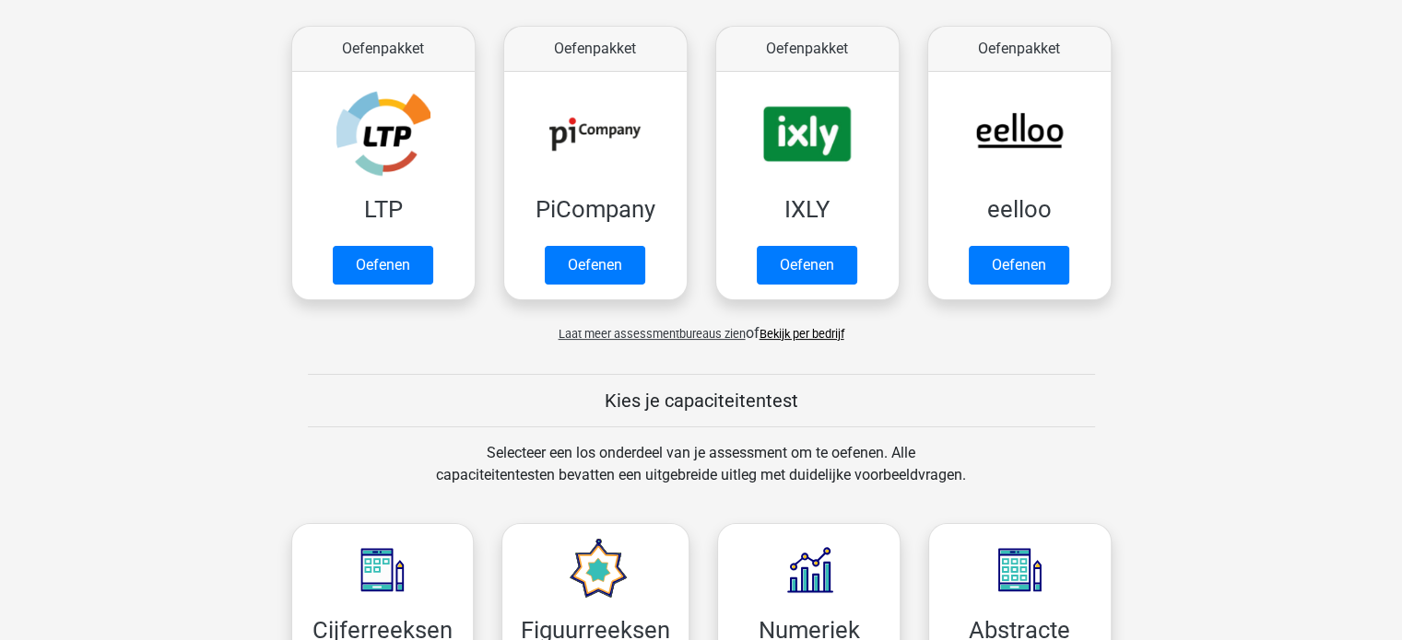
scroll to position [356, 0]
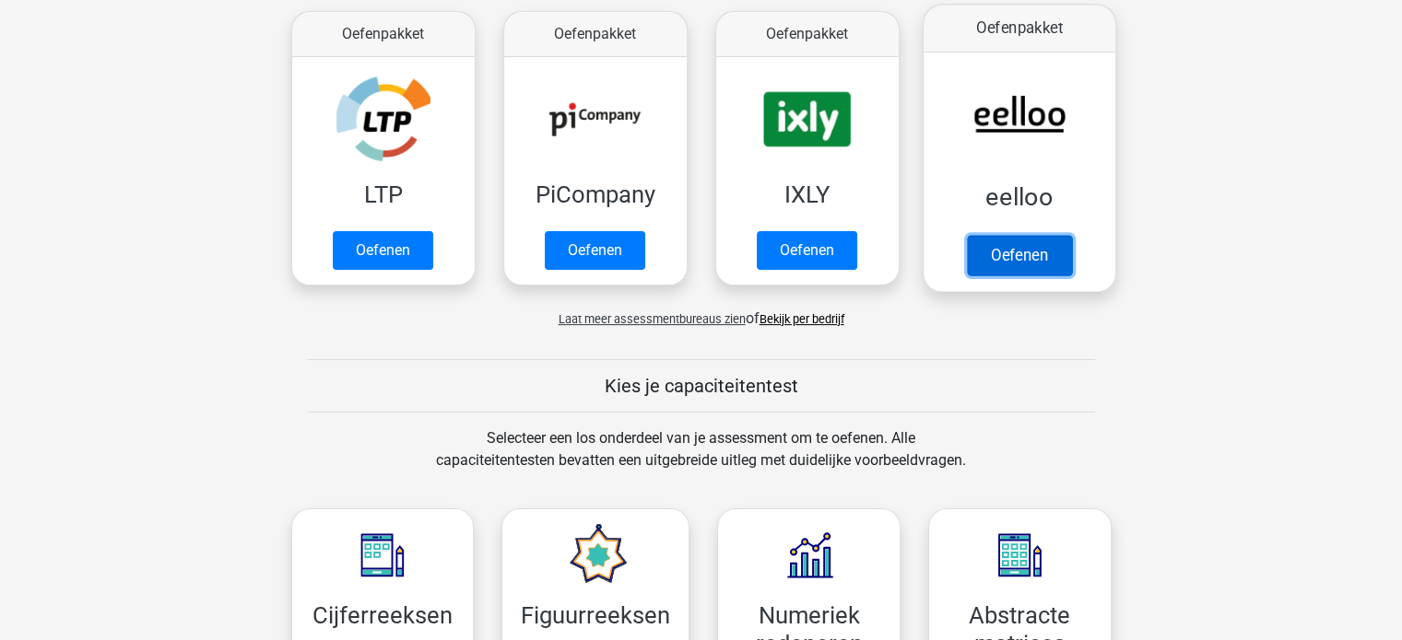
click at [1010, 235] on link "Oefenen" at bounding box center [1018, 255] width 105 height 41
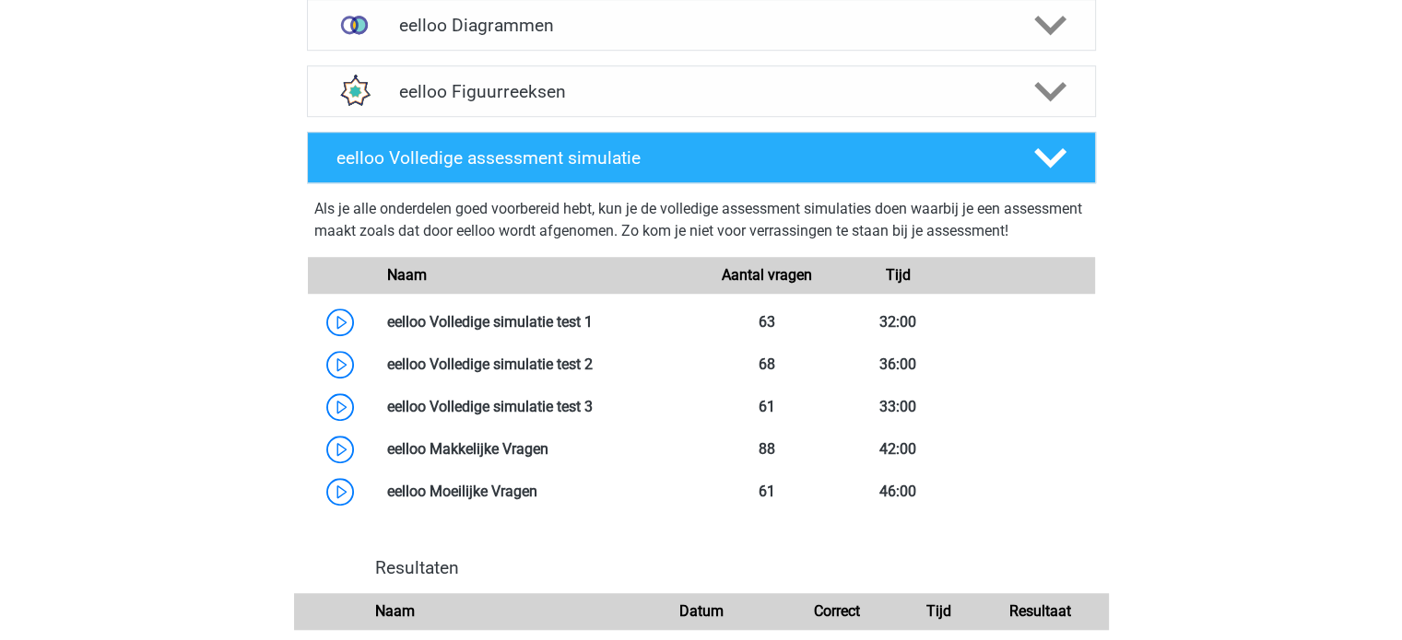
scroll to position [1353, 0]
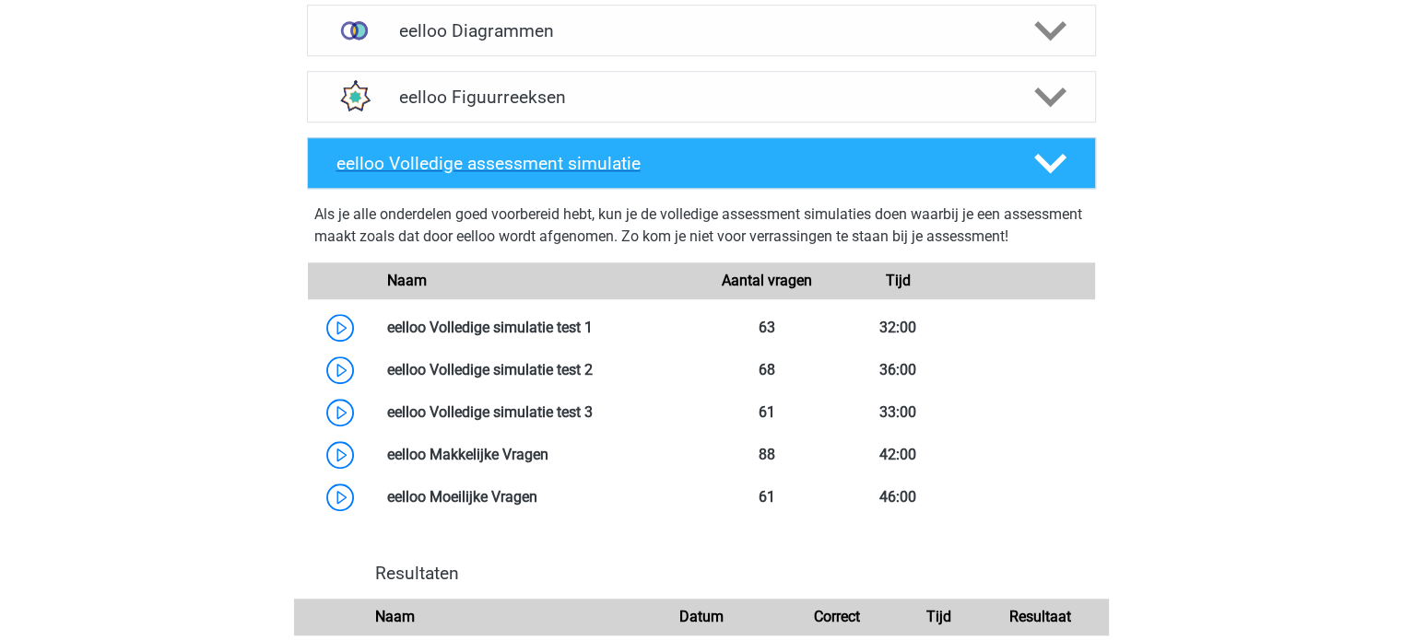
click at [1040, 165] on polygon at bounding box center [1050, 163] width 32 height 20
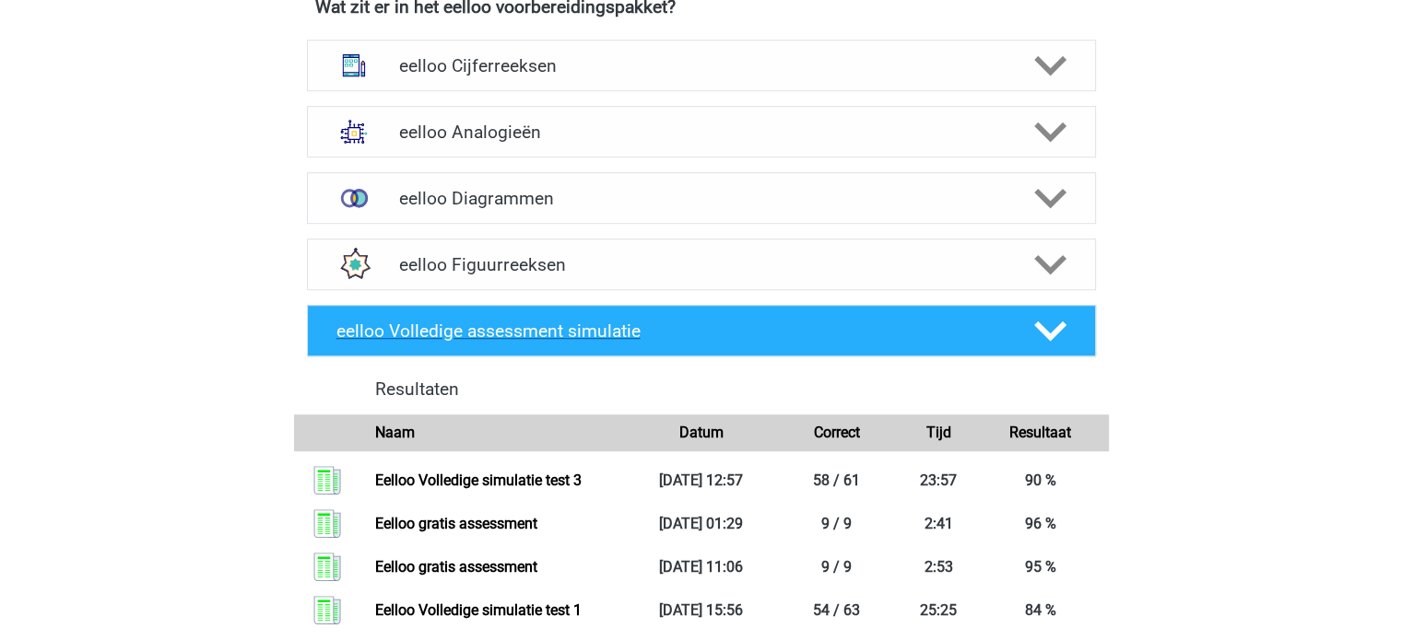
scroll to position [1183, 0]
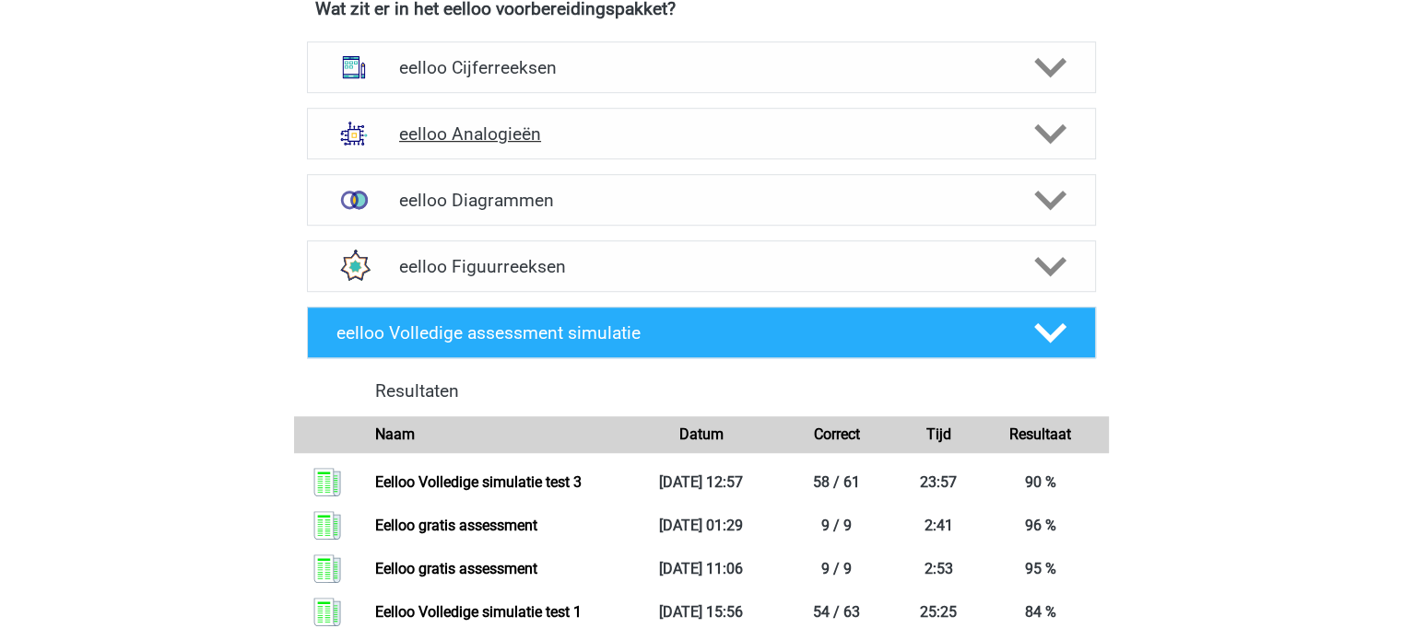
click at [1046, 144] on polygon at bounding box center [1050, 133] width 32 height 20
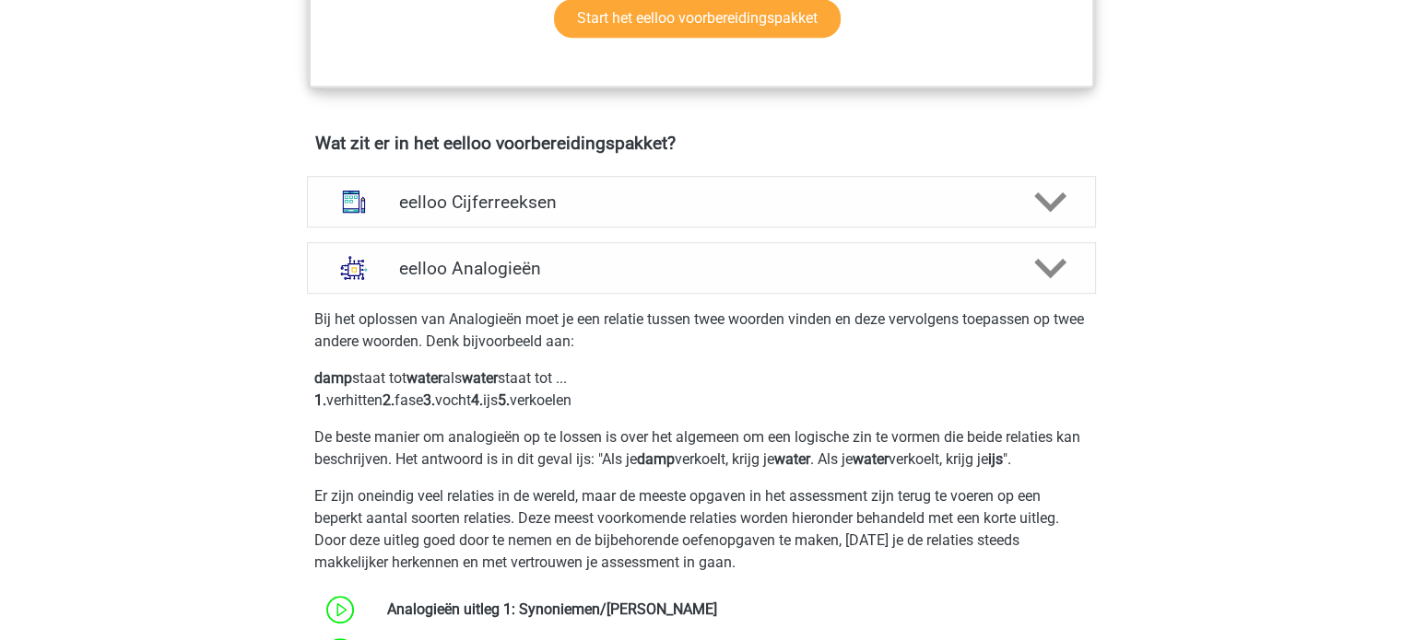
scroll to position [1047, 0]
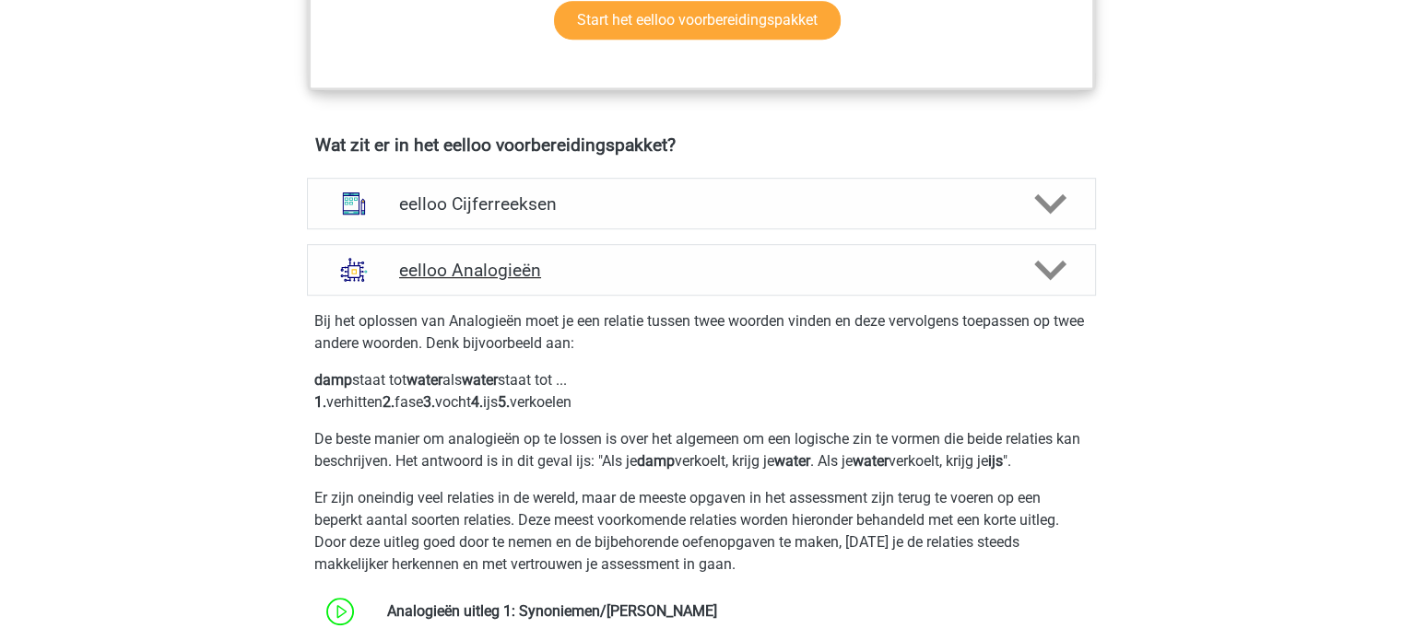
click at [1032, 295] on div "eelloo Analogieën" at bounding box center [701, 270] width 789 height 52
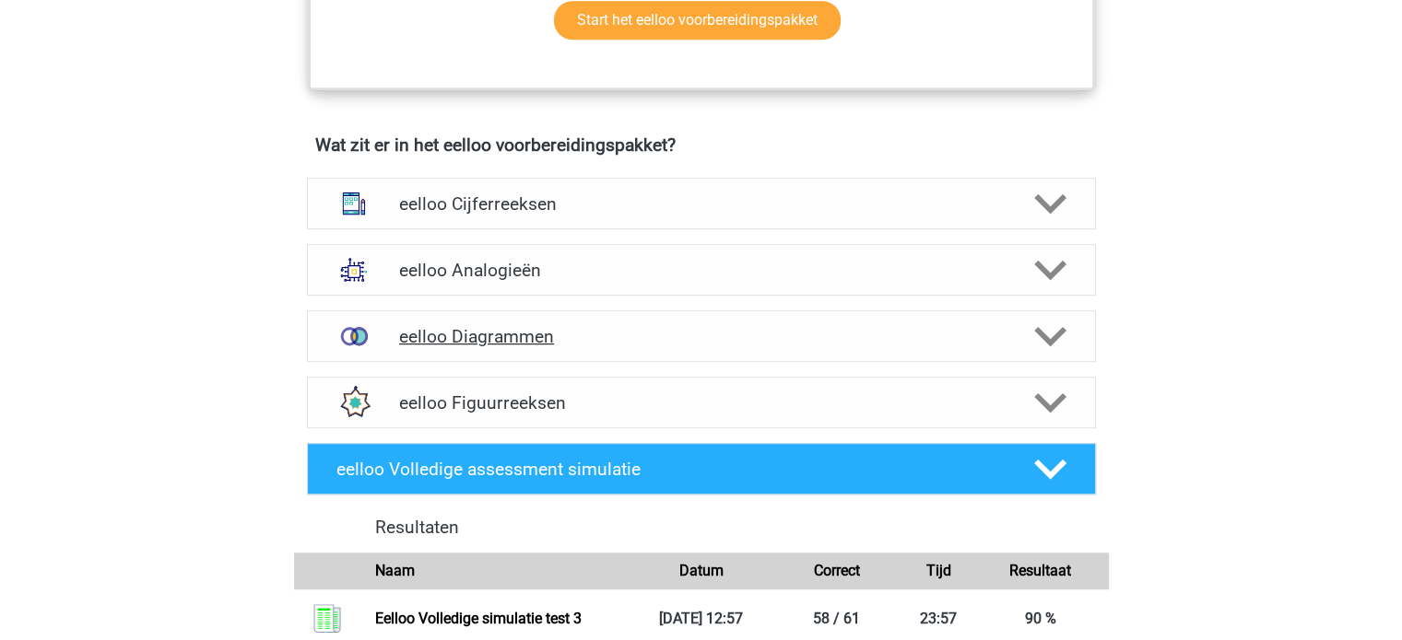
click at [1028, 336] on div at bounding box center [1047, 337] width 63 height 32
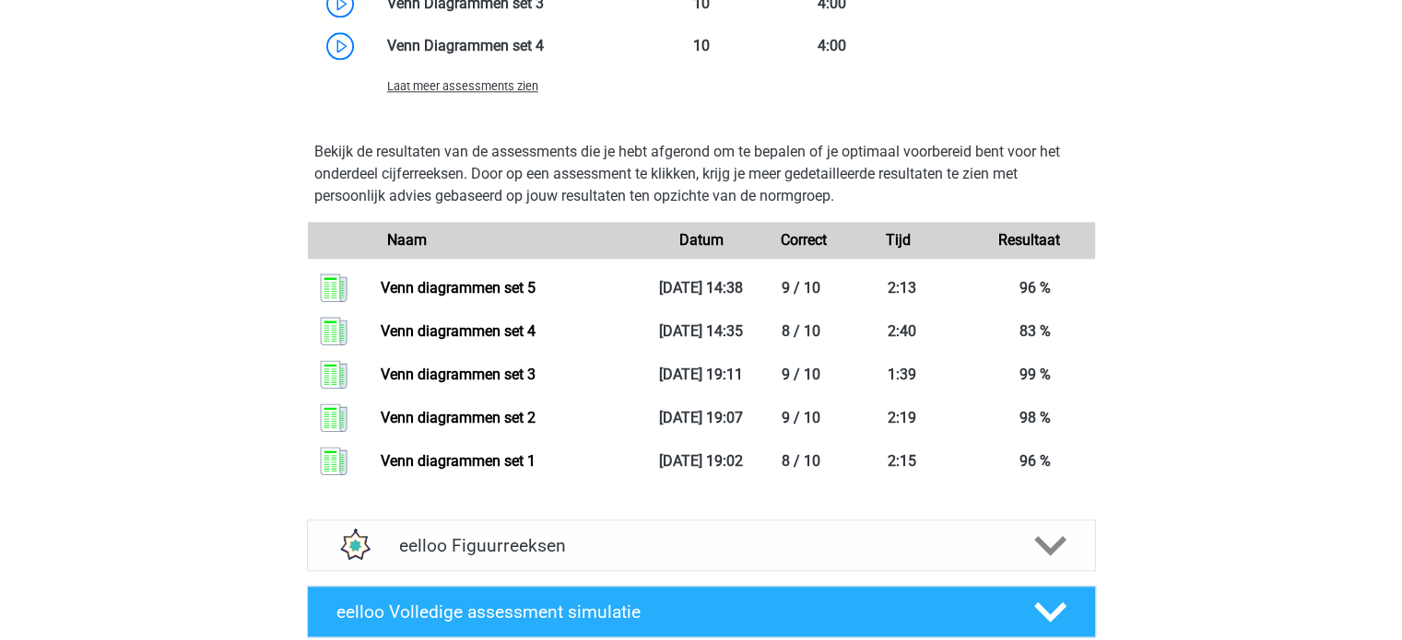
scroll to position [1926, 0]
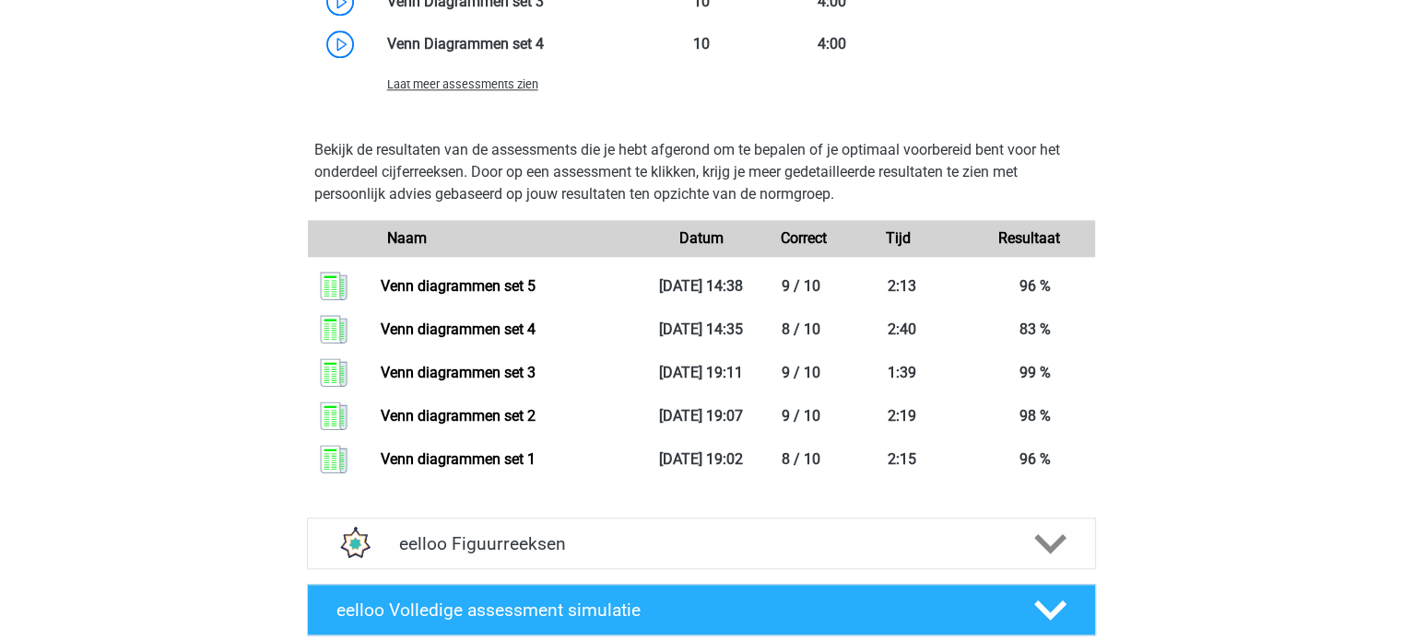
click at [483, 91] on span "Laat meer assessments zien" at bounding box center [462, 84] width 151 height 14
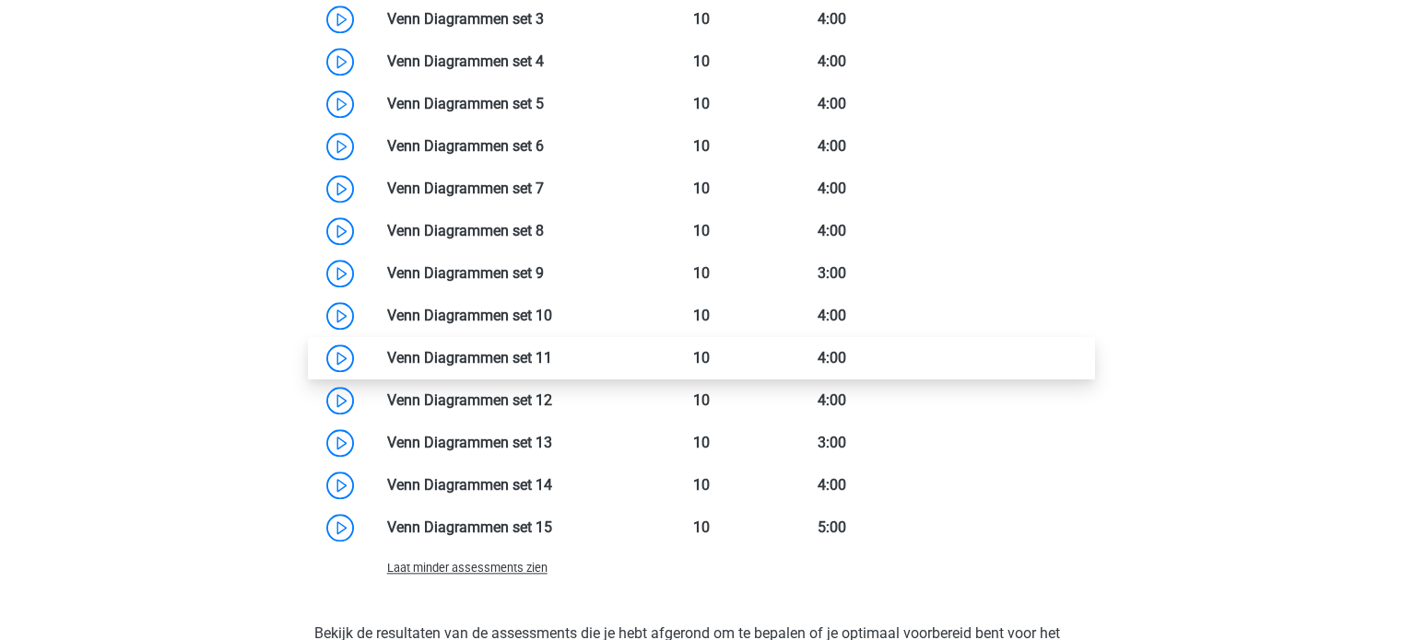
scroll to position [1900, 0]
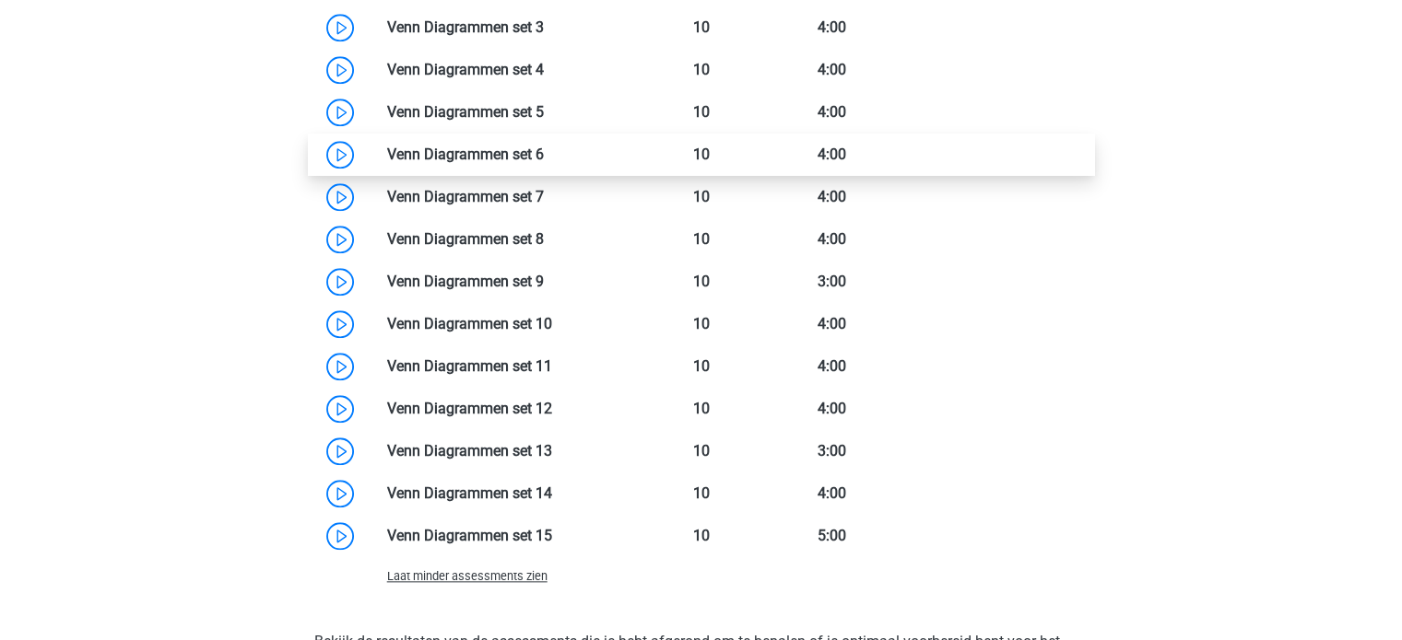
click at [544, 163] on link at bounding box center [544, 155] width 0 height 18
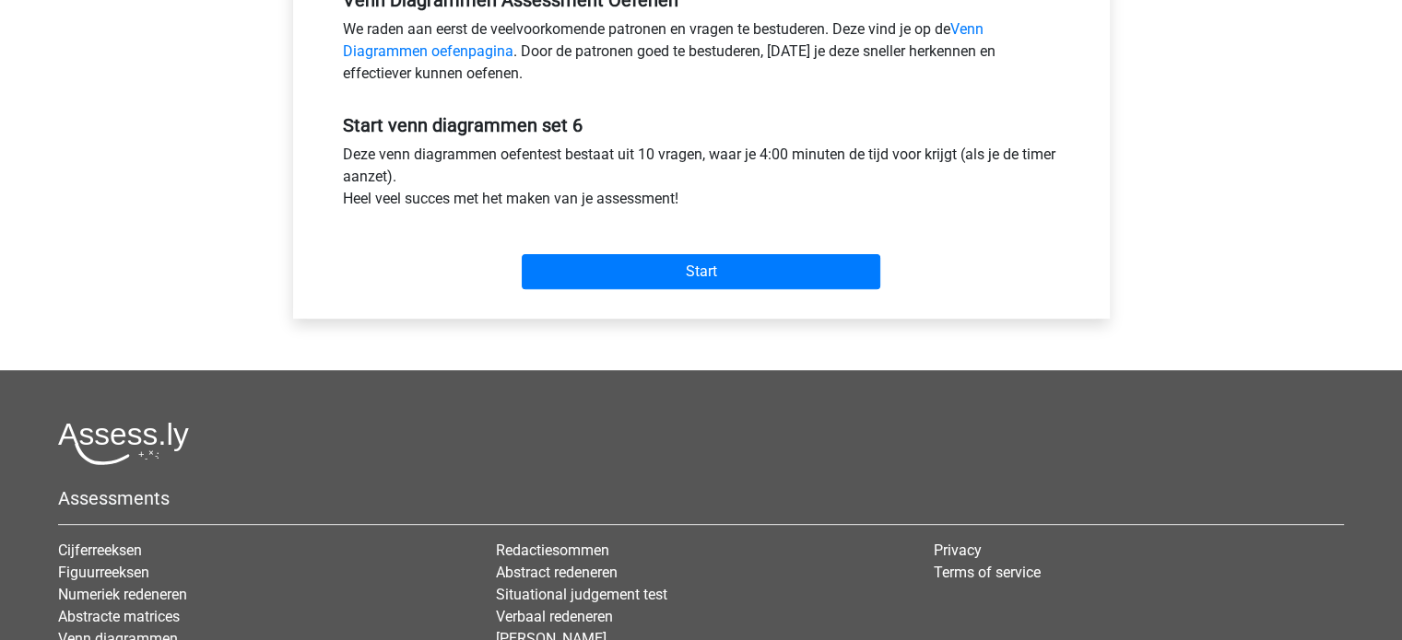
scroll to position [581, 0]
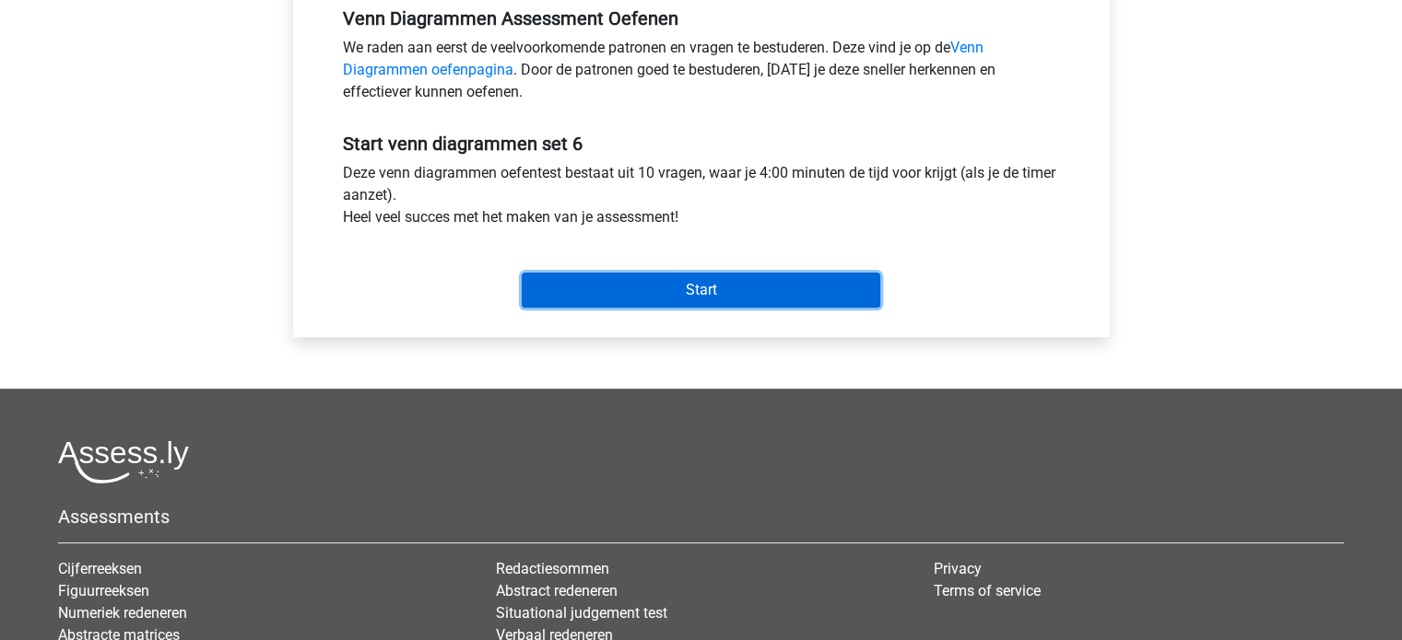
click at [635, 282] on input "Start" at bounding box center [701, 290] width 358 height 35
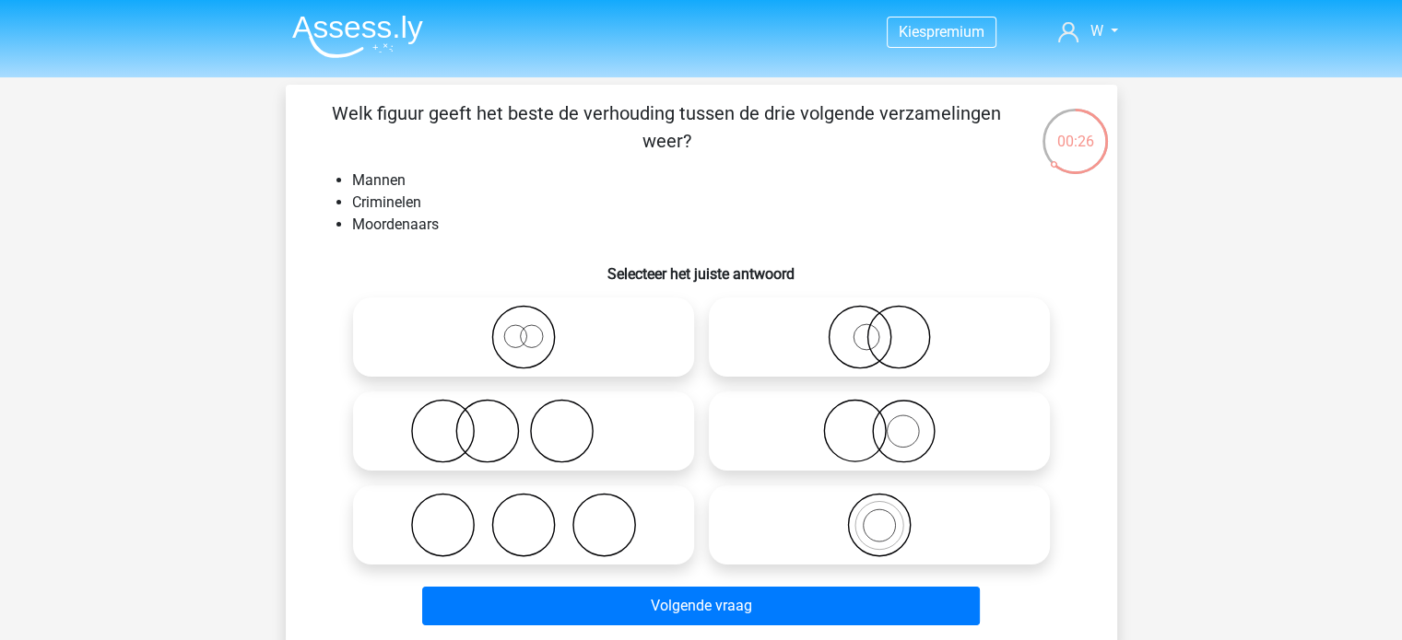
click at [888, 330] on icon at bounding box center [879, 337] width 326 height 65
click at [888, 328] on input "radio" at bounding box center [885, 322] width 12 height 12
radio input "true"
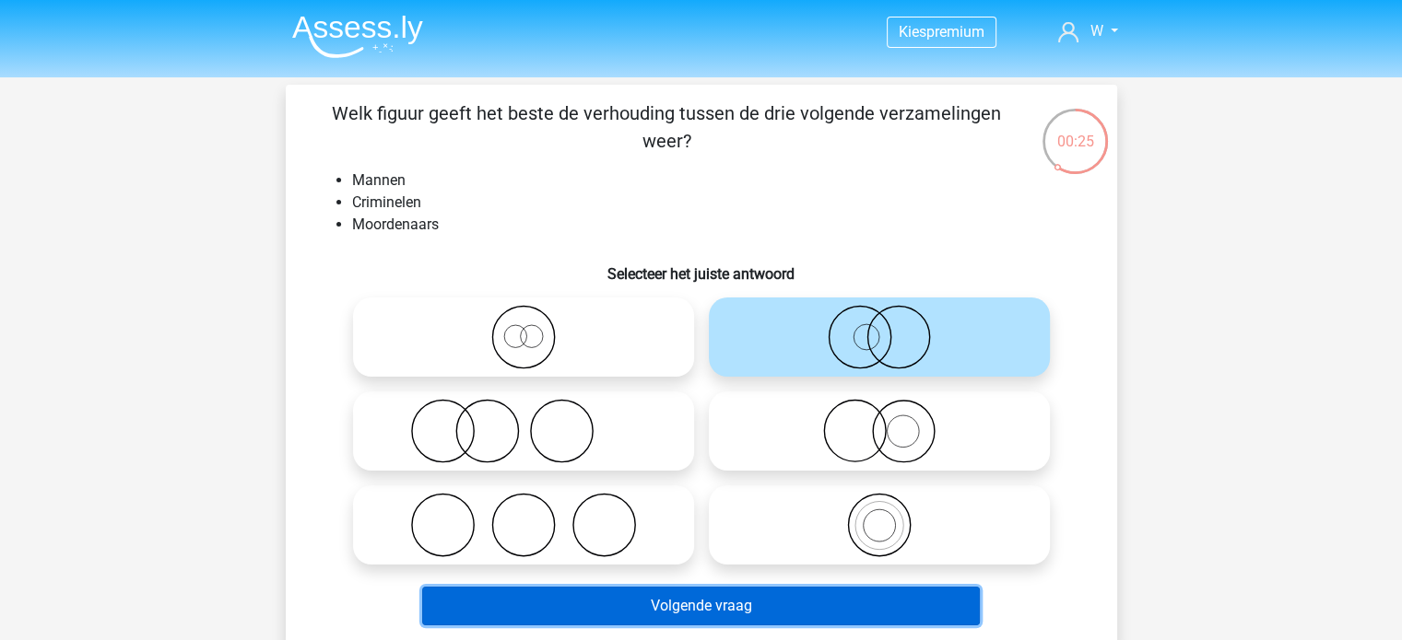
click at [679, 605] on button "Volgende vraag" at bounding box center [701, 606] width 558 height 39
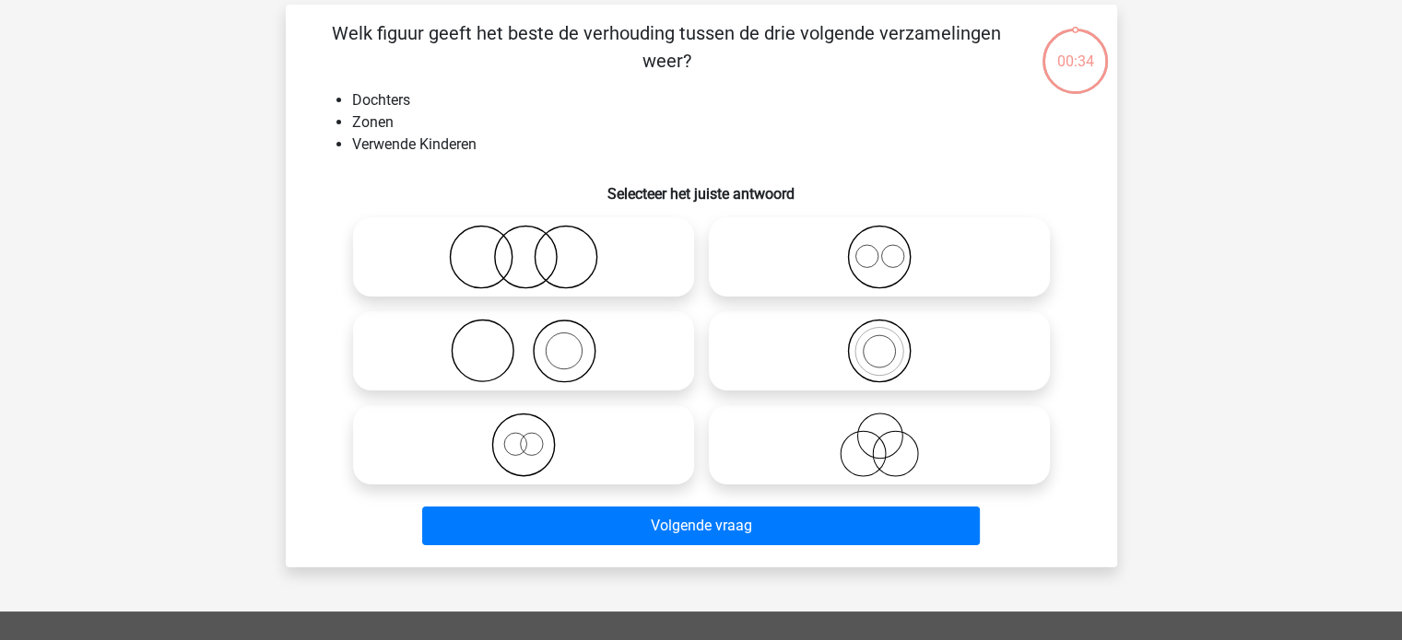
scroll to position [85, 0]
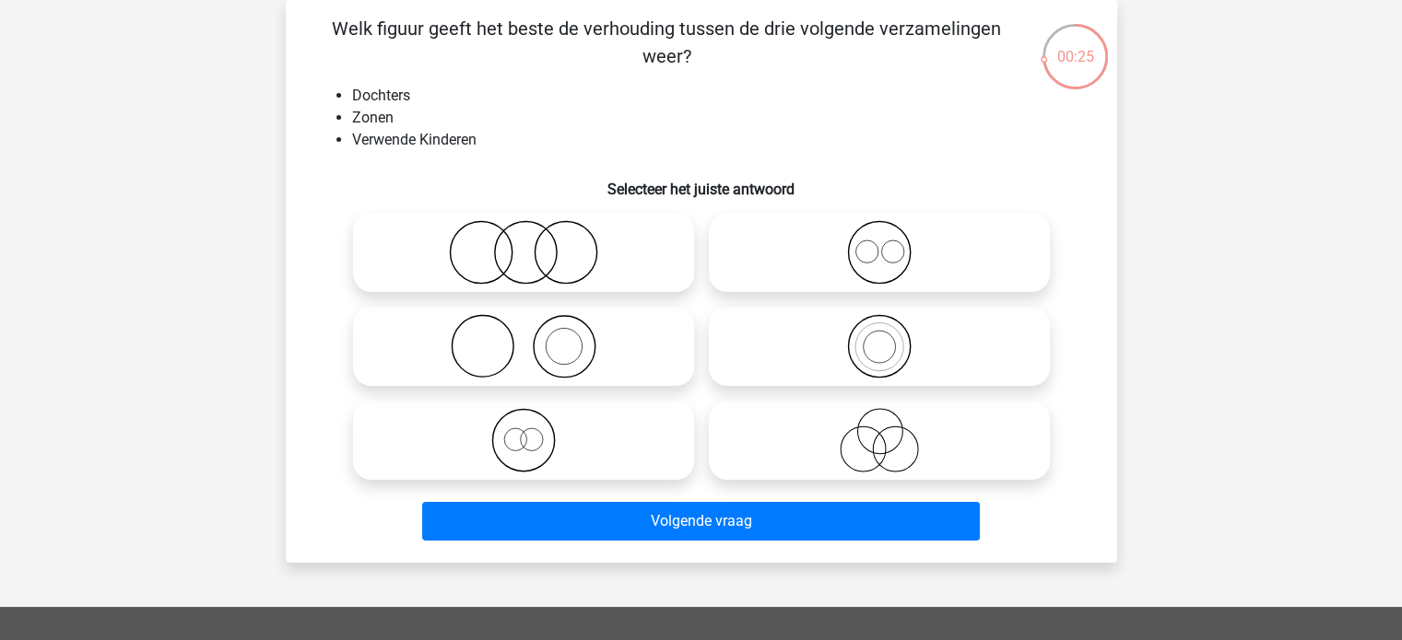
click at [579, 276] on icon at bounding box center [523, 252] width 326 height 65
click at [535, 243] on input "radio" at bounding box center [529, 237] width 12 height 12
radio input "true"
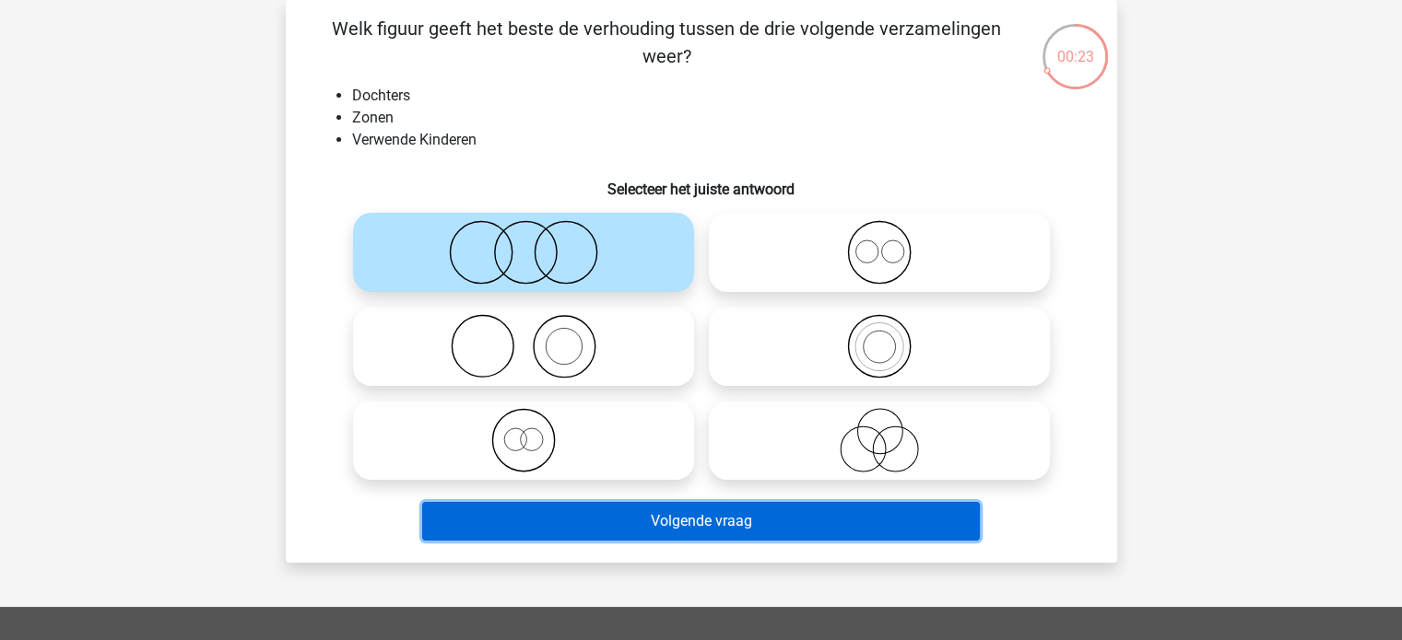
click at [689, 521] on button "Volgende vraag" at bounding box center [701, 521] width 558 height 39
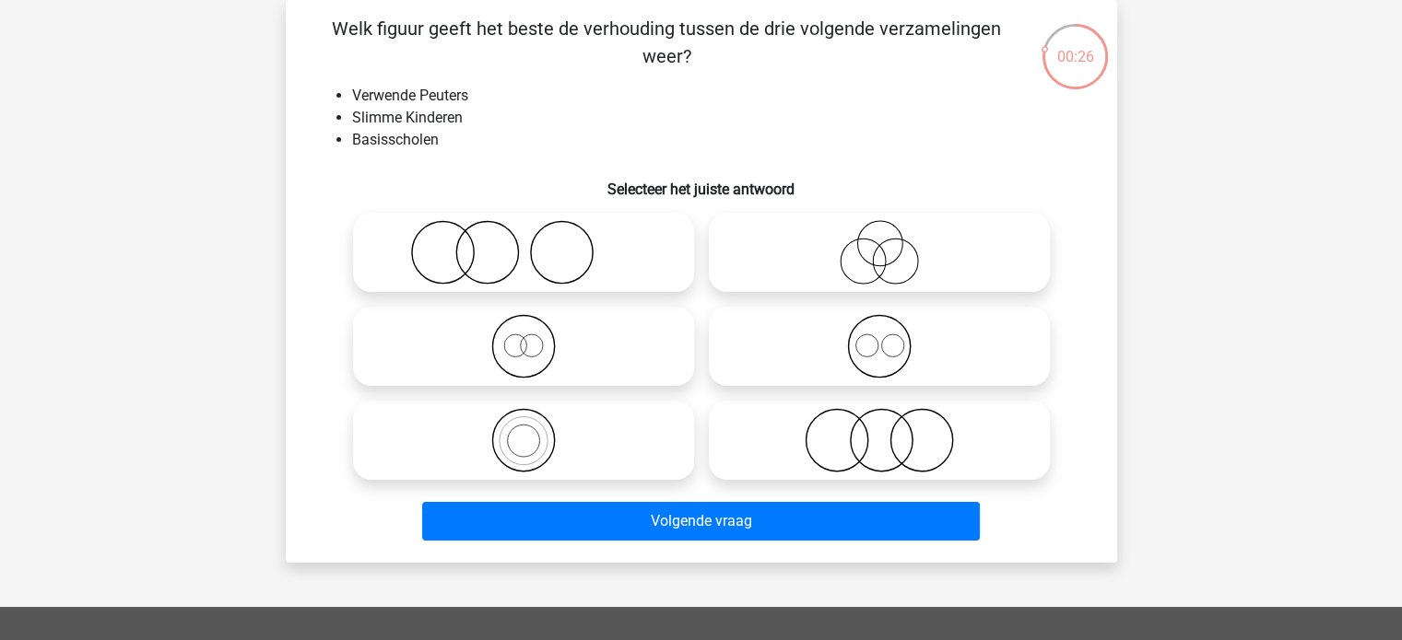
click at [591, 244] on circle at bounding box center [561, 253] width 62 height 62
click at [535, 243] on input "radio" at bounding box center [529, 237] width 12 height 12
radio input "true"
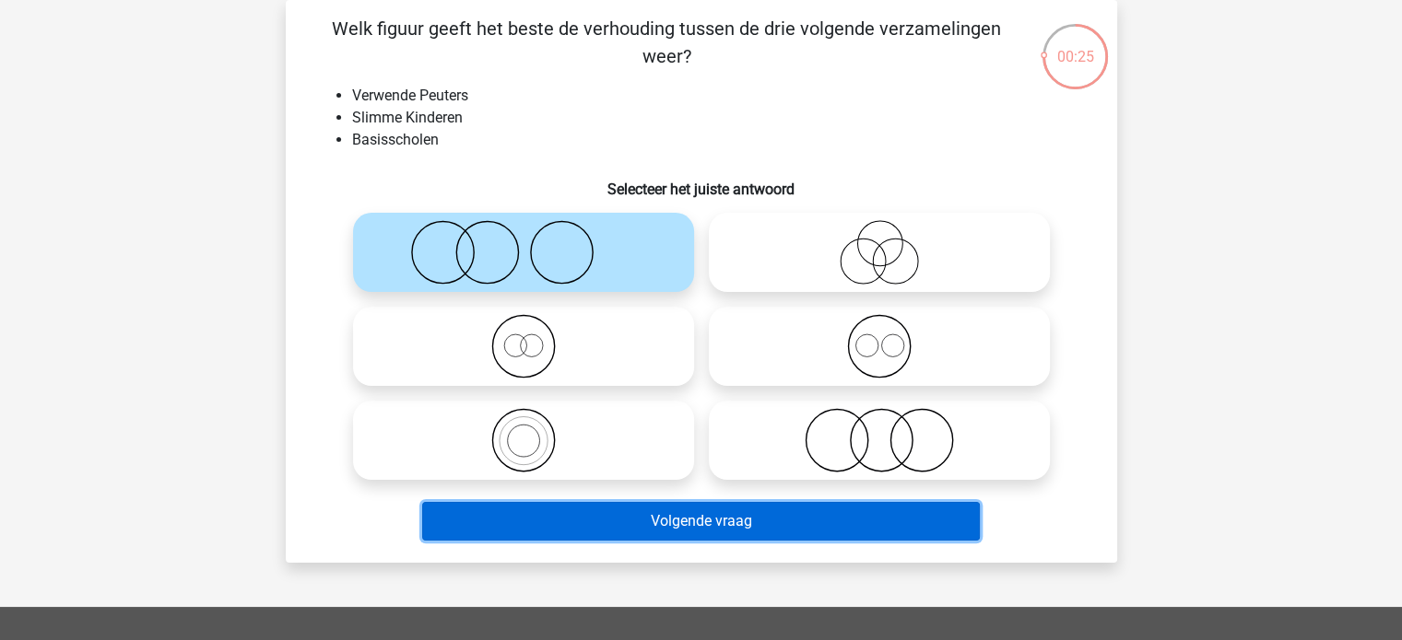
click at [691, 519] on button "Volgende vraag" at bounding box center [701, 521] width 558 height 39
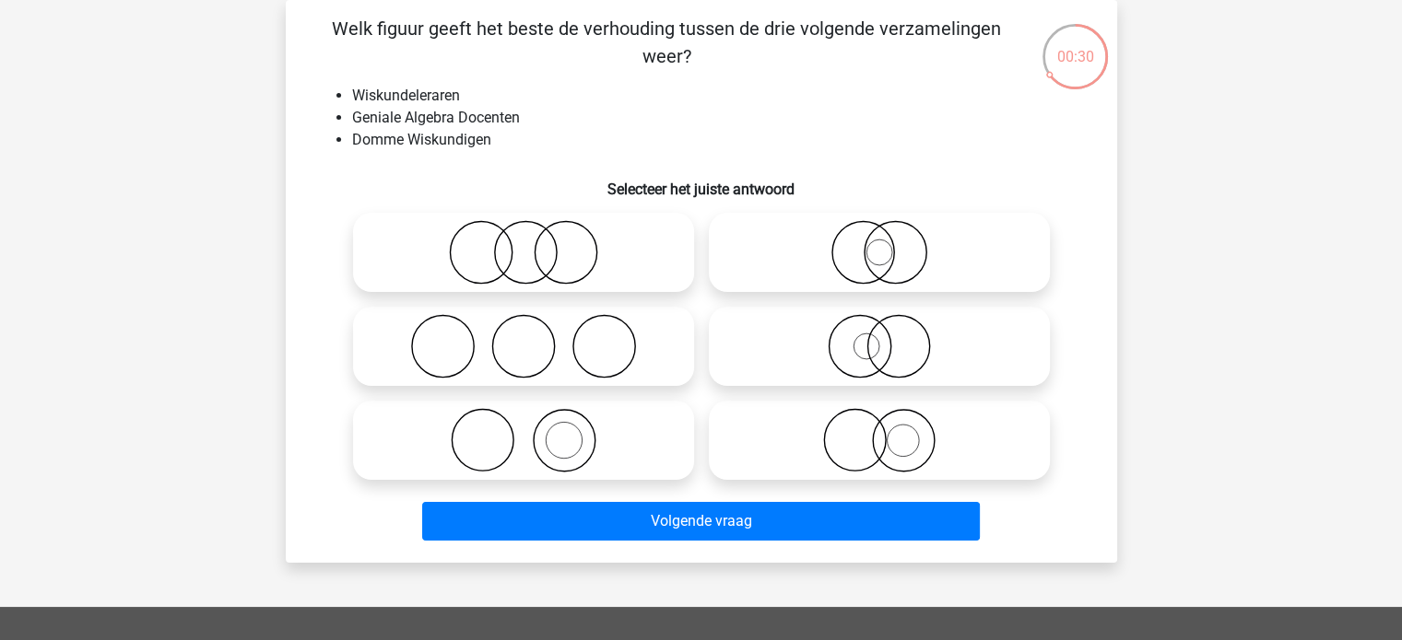
click at [799, 445] on icon at bounding box center [879, 440] width 326 height 65
click at [879, 431] on input "radio" at bounding box center [885, 425] width 12 height 12
radio input "true"
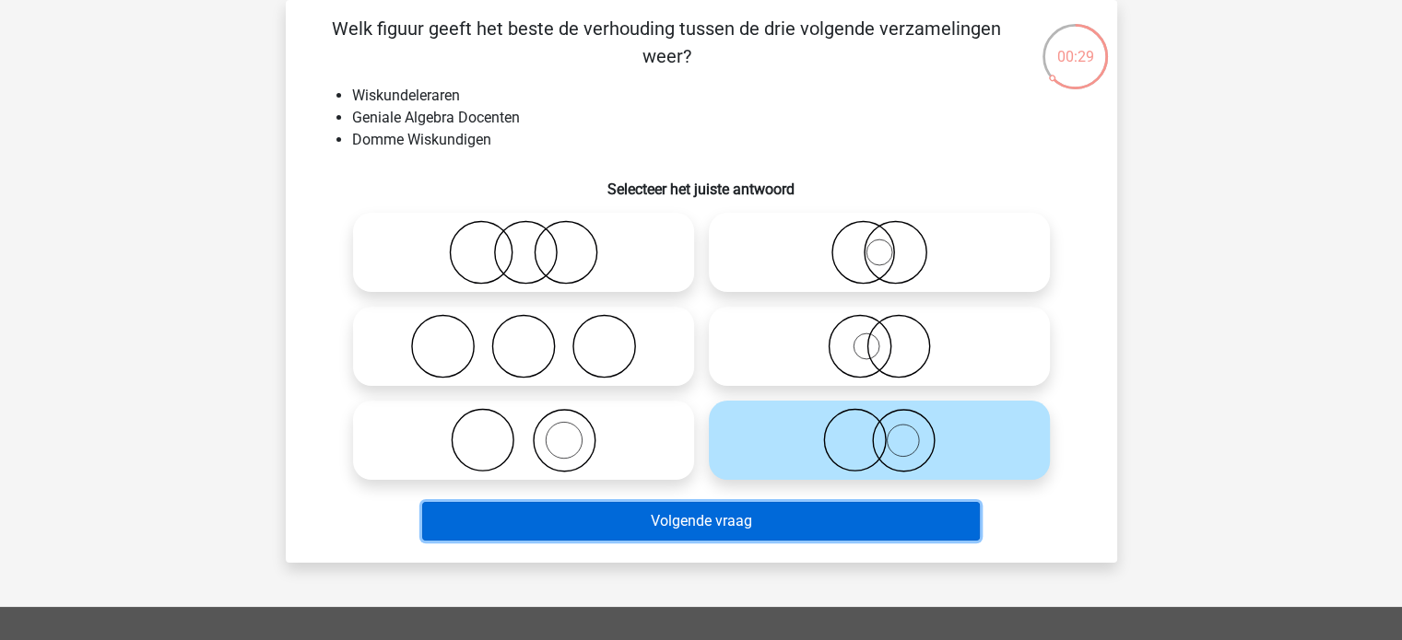
click at [770, 521] on button "Volgende vraag" at bounding box center [701, 521] width 558 height 39
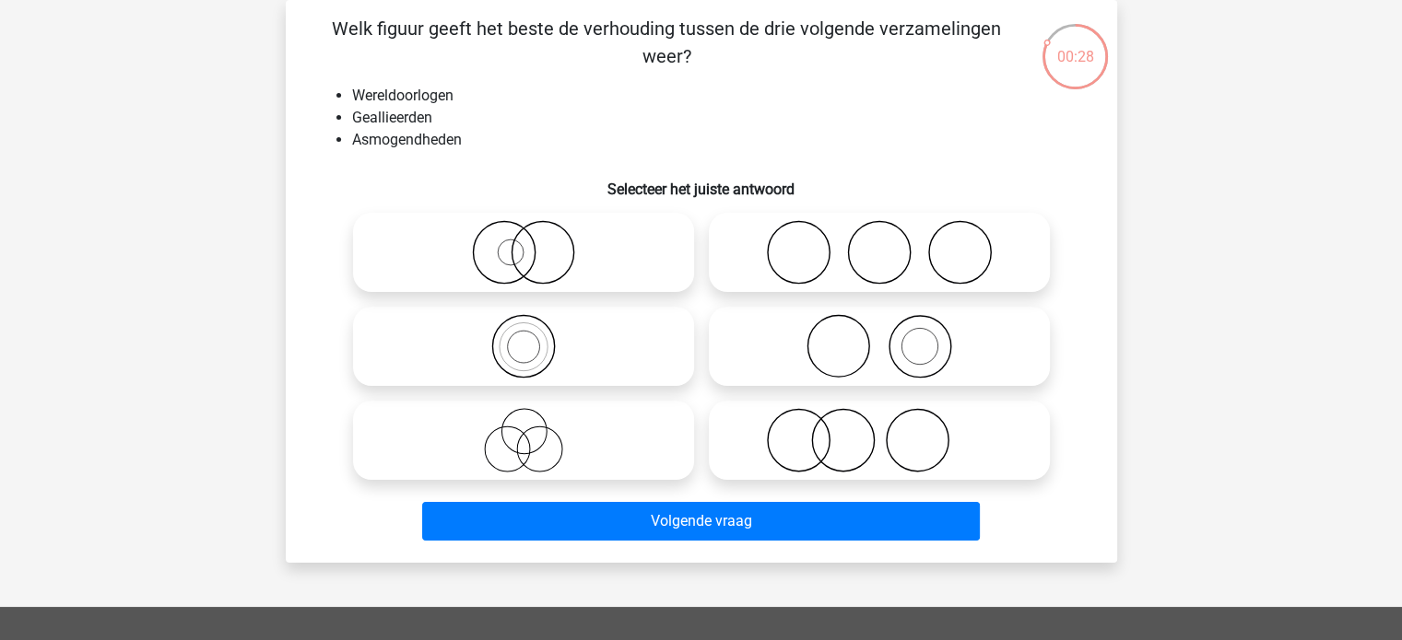
click at [824, 257] on icon at bounding box center [879, 252] width 326 height 65
click at [879, 243] on input "radio" at bounding box center [885, 237] width 12 height 12
radio input "true"
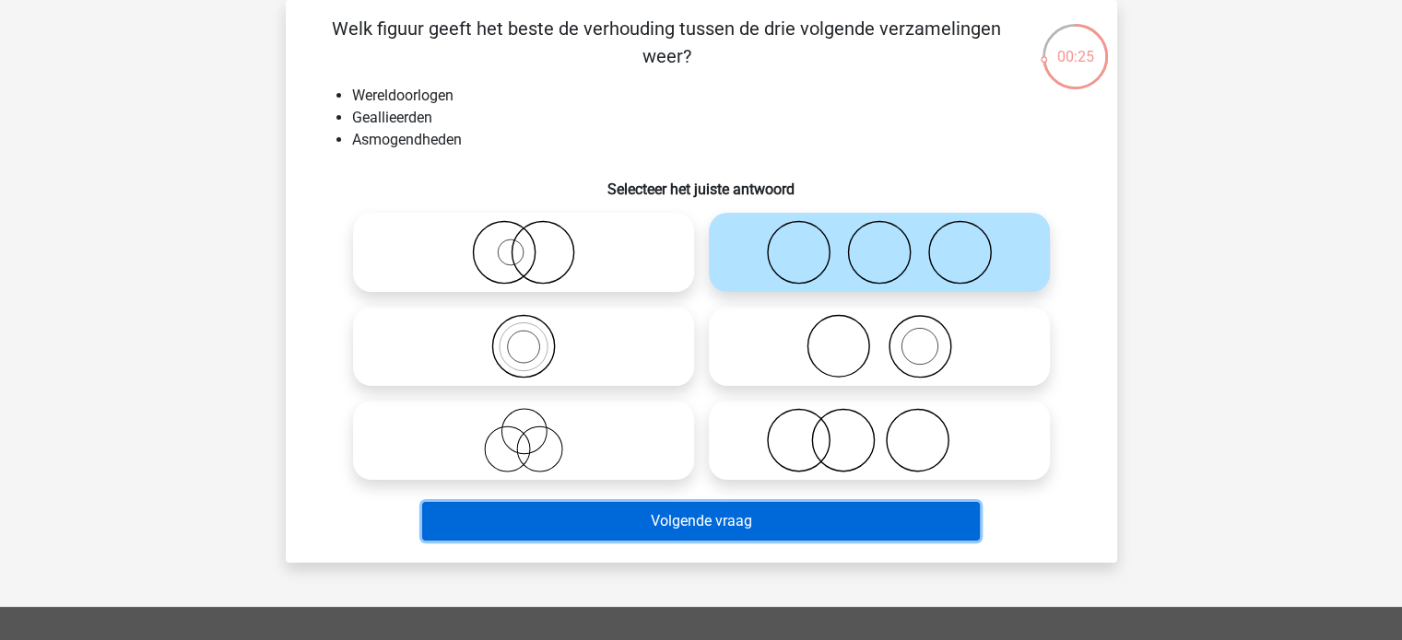
click at [737, 519] on button "Volgende vraag" at bounding box center [701, 521] width 558 height 39
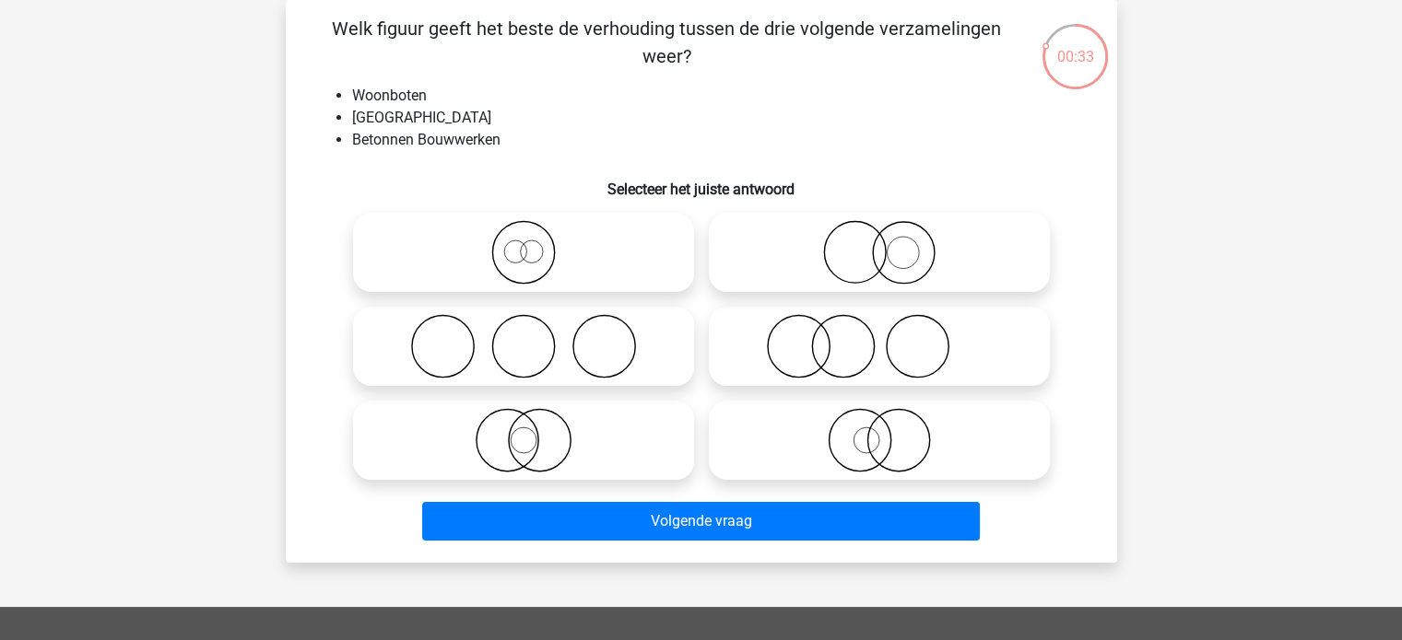
click at [832, 247] on icon at bounding box center [879, 252] width 326 height 65
click at [879, 243] on input "radio" at bounding box center [885, 237] width 12 height 12
radio input "true"
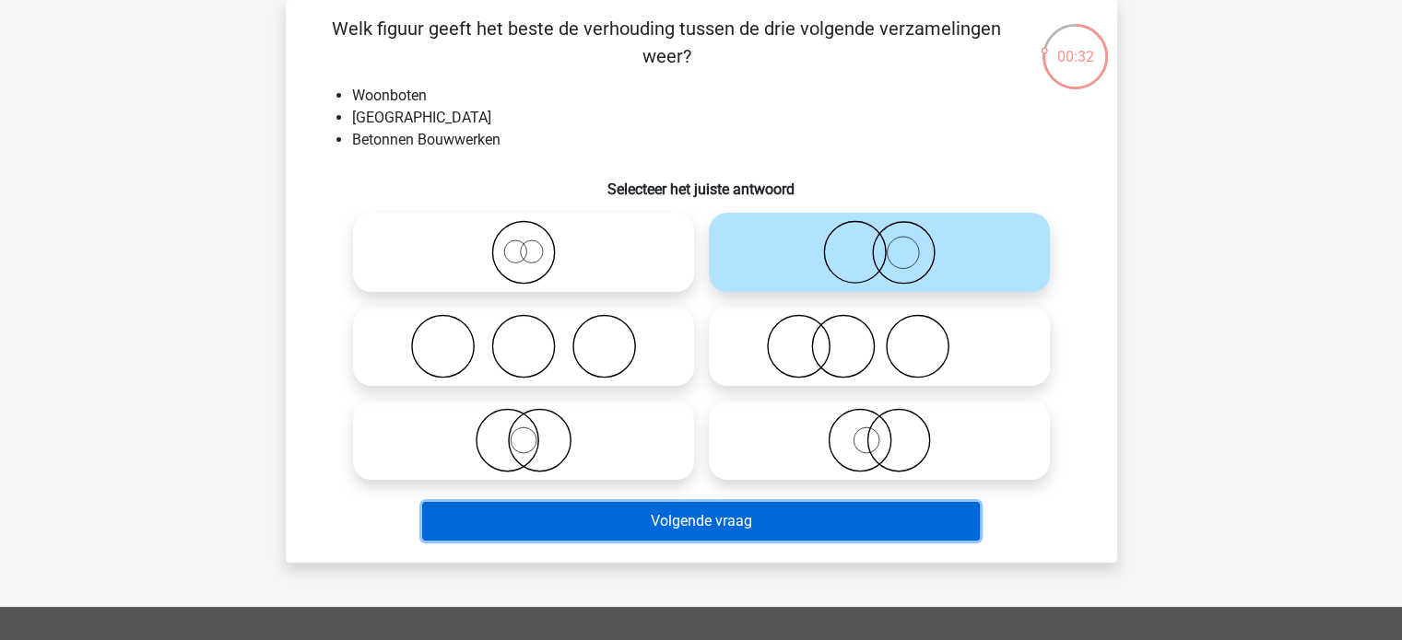
click at [763, 518] on button "Volgende vraag" at bounding box center [701, 521] width 558 height 39
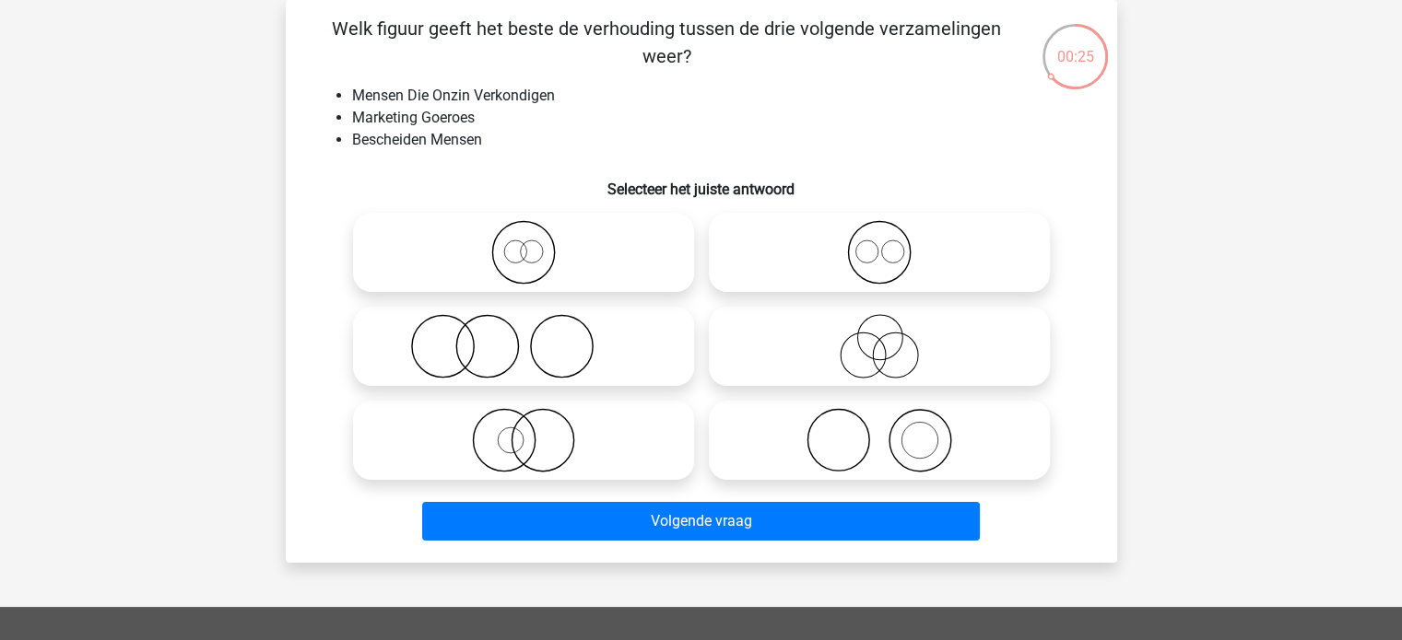
click at [830, 344] on icon at bounding box center [879, 346] width 326 height 65
click at [879, 337] on input "radio" at bounding box center [885, 331] width 12 height 12
radio input "true"
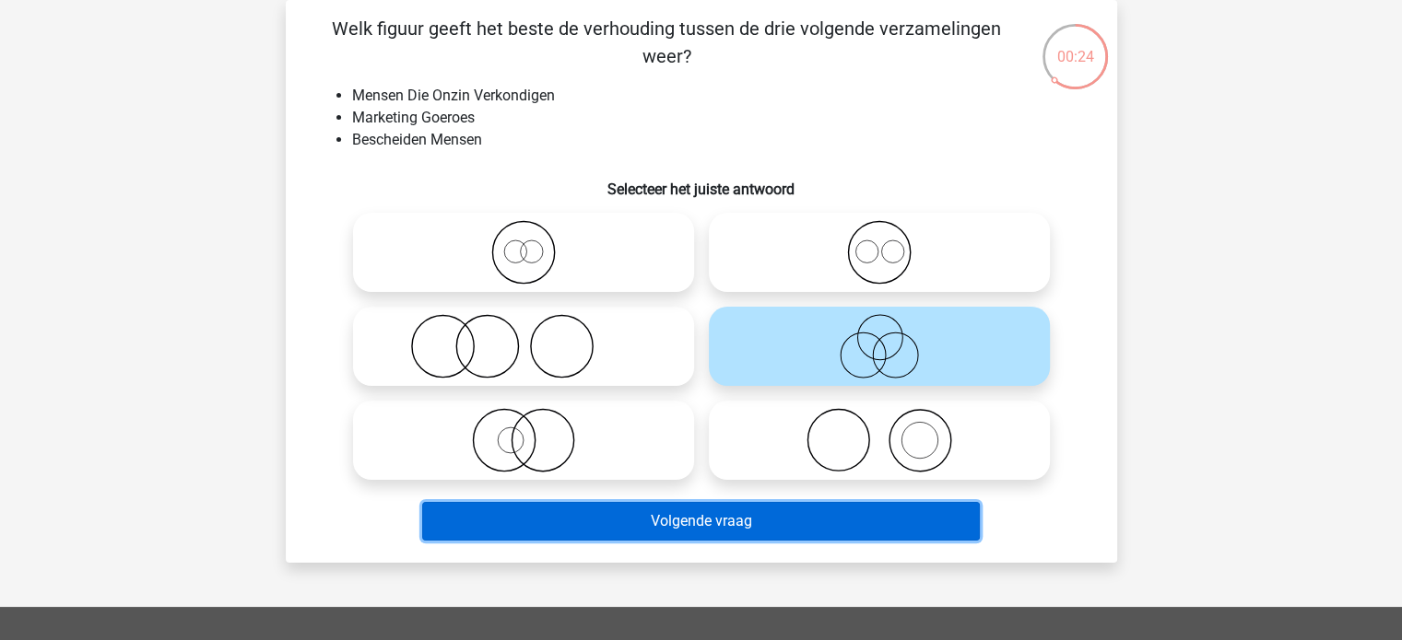
click at [757, 518] on button "Volgende vraag" at bounding box center [701, 521] width 558 height 39
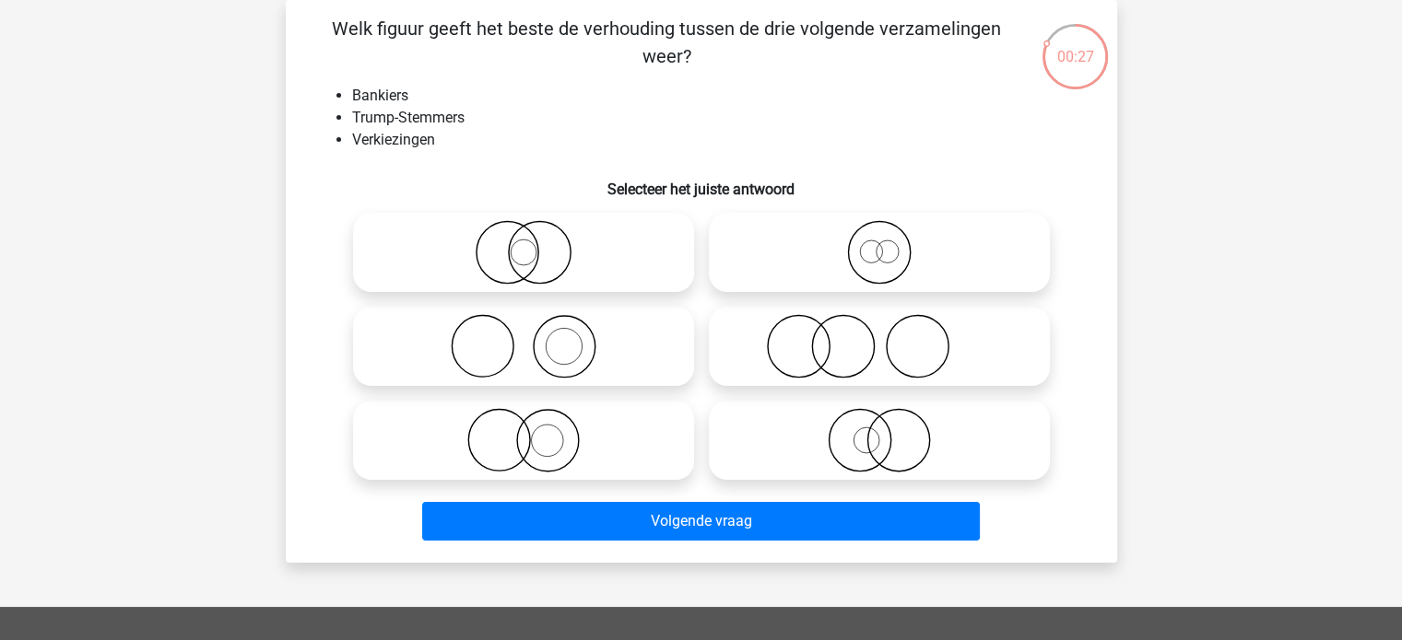
click at [782, 347] on icon at bounding box center [879, 346] width 326 height 65
click at [879, 337] on input "radio" at bounding box center [885, 331] width 12 height 12
radio input "true"
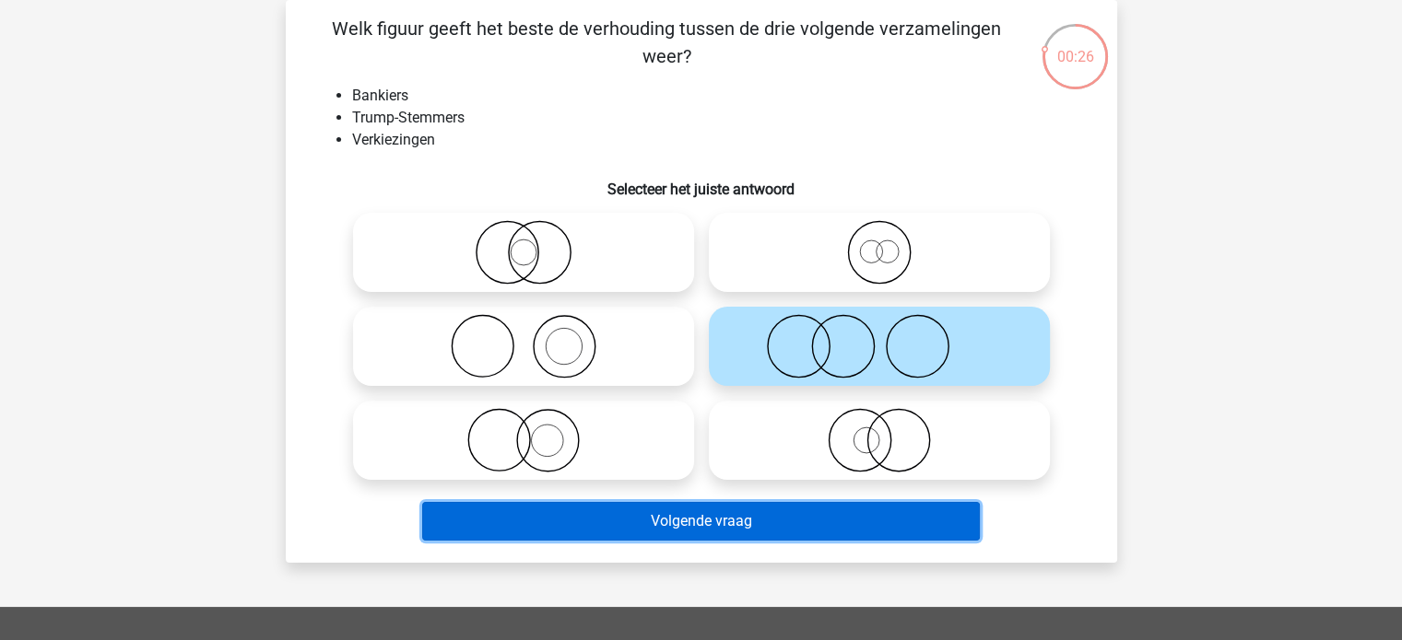
click at [733, 513] on button "Volgende vraag" at bounding box center [701, 521] width 558 height 39
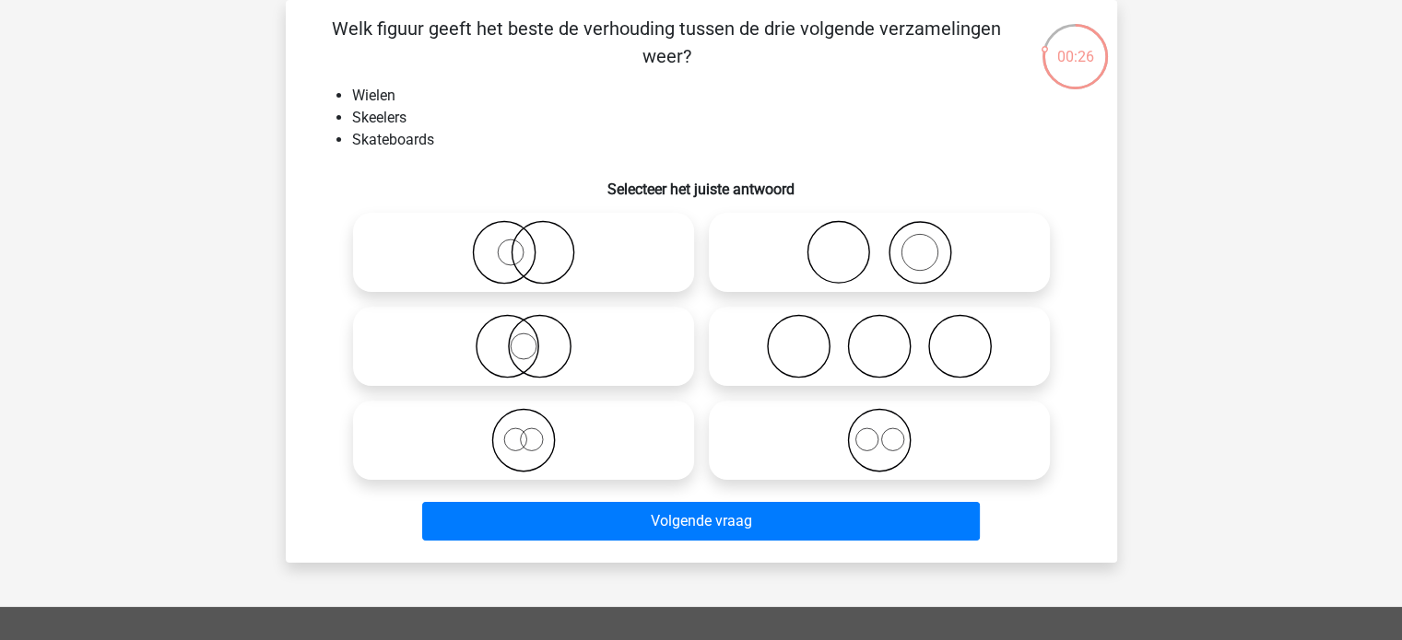
click at [863, 338] on icon at bounding box center [879, 346] width 326 height 65
click at [879, 337] on input "radio" at bounding box center [885, 331] width 12 height 12
radio input "true"
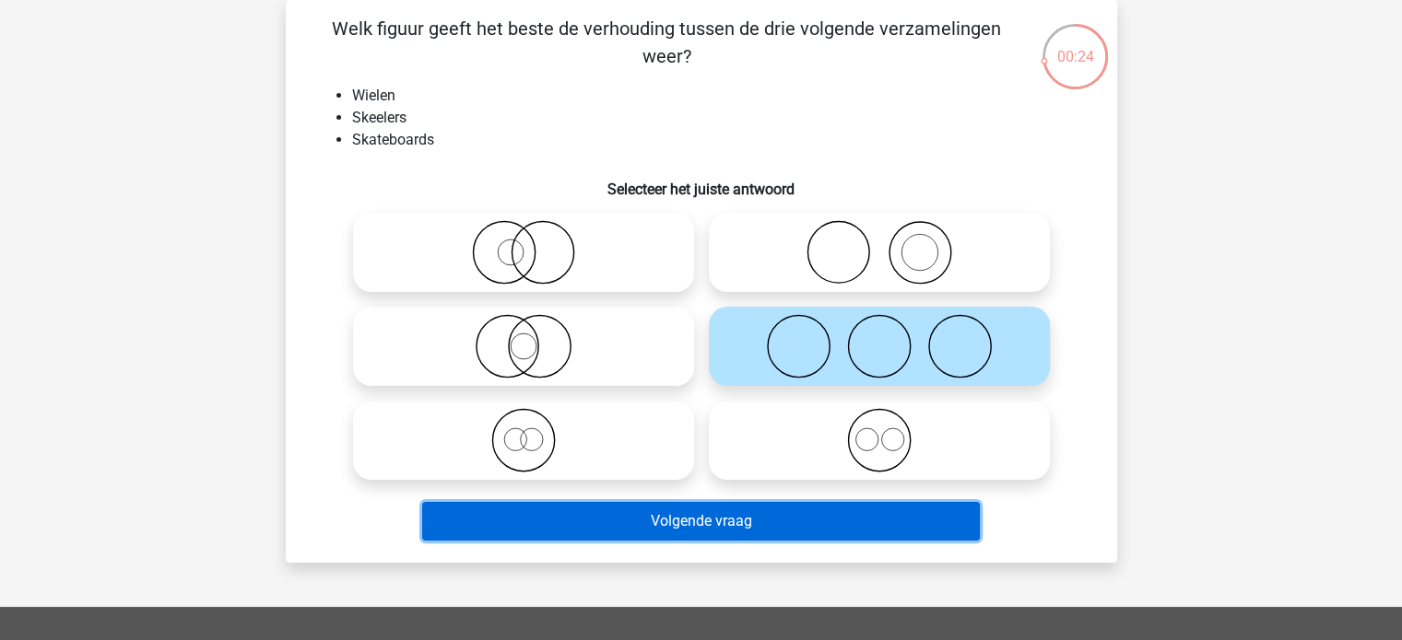
click at [726, 515] on button "Volgende vraag" at bounding box center [701, 521] width 558 height 39
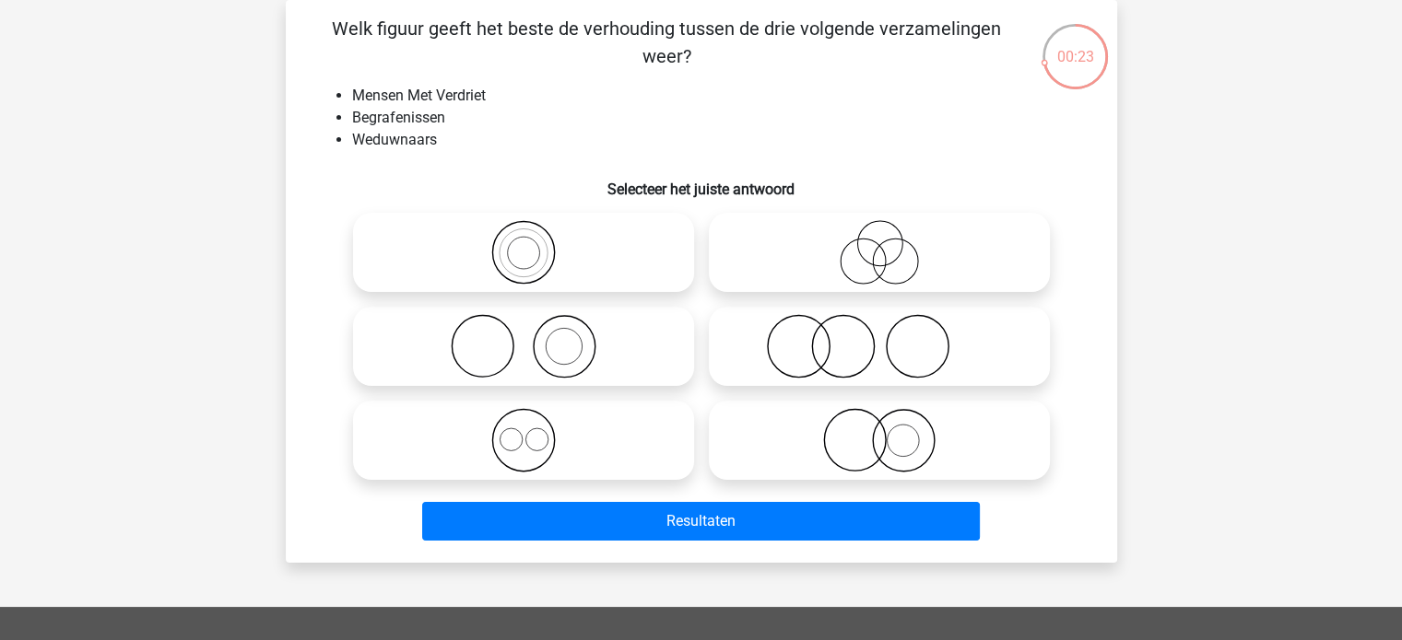
click at [769, 328] on icon at bounding box center [879, 346] width 326 height 65
click at [879, 328] on input "radio" at bounding box center [885, 331] width 12 height 12
radio input "true"
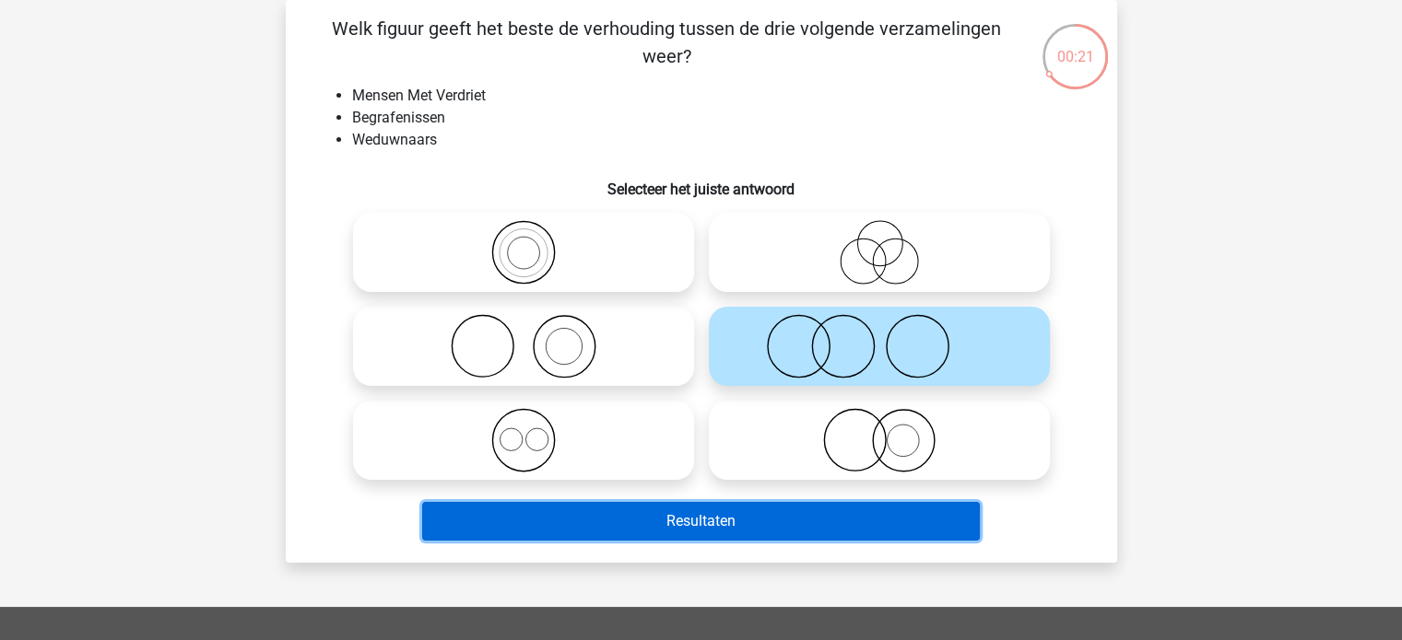
click at [744, 511] on button "Resultaten" at bounding box center [701, 521] width 558 height 39
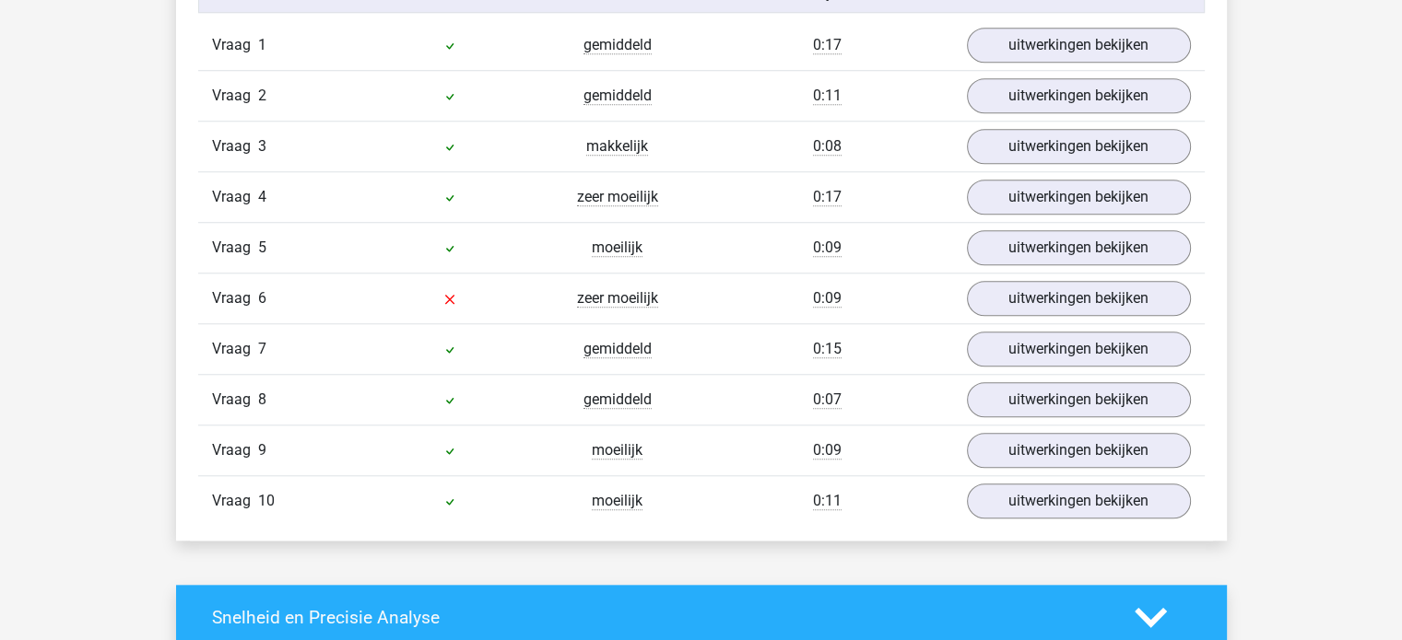
scroll to position [1567, 0]
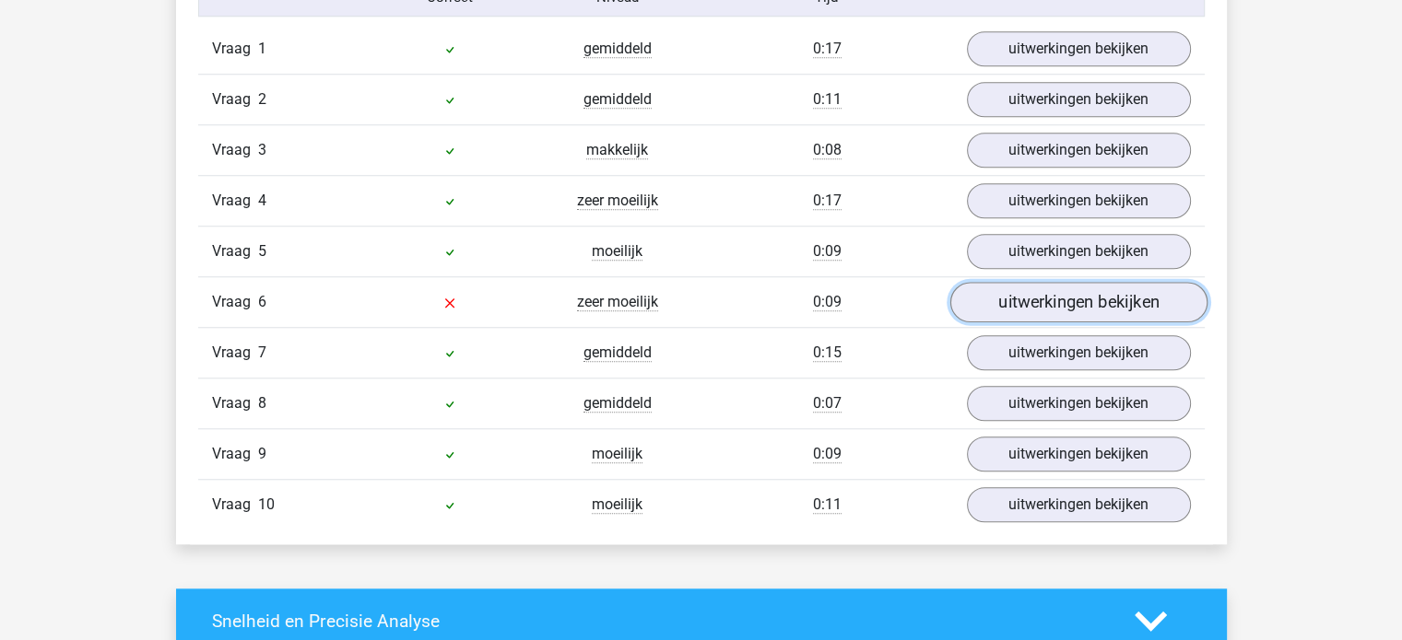
click at [1025, 300] on link "uitwerkingen bekijken" at bounding box center [1077, 302] width 257 height 41
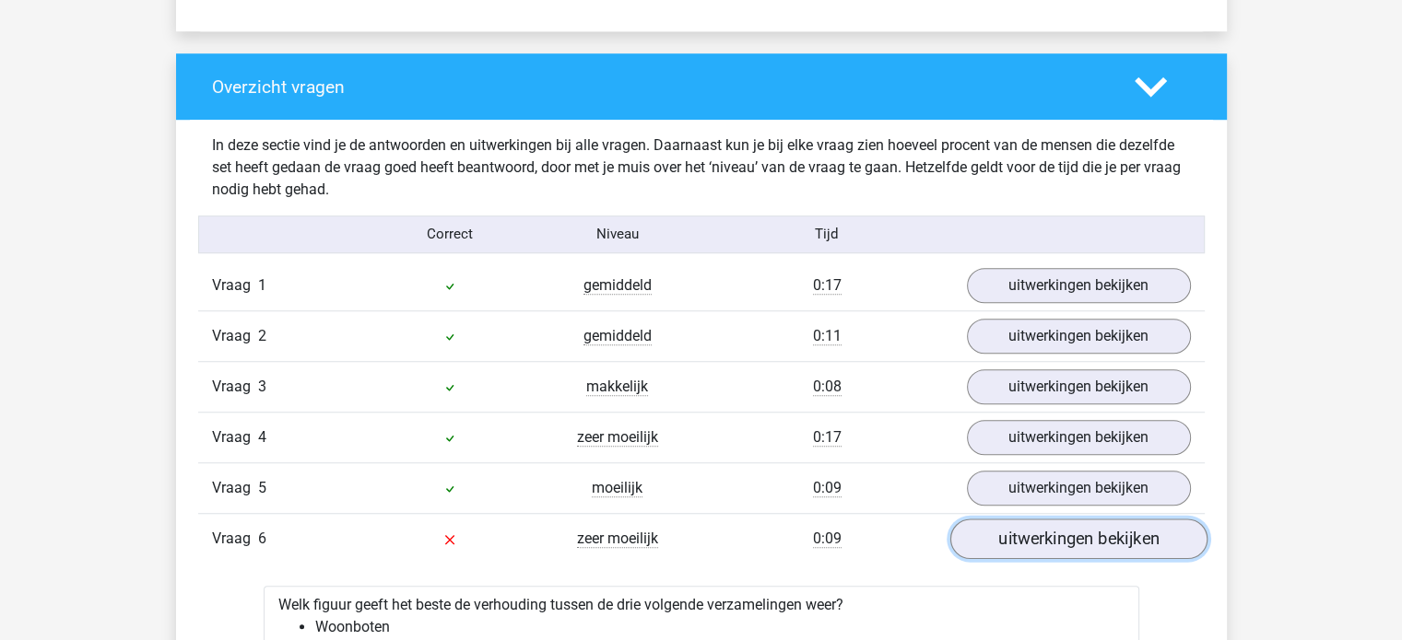
scroll to position [1334, 0]
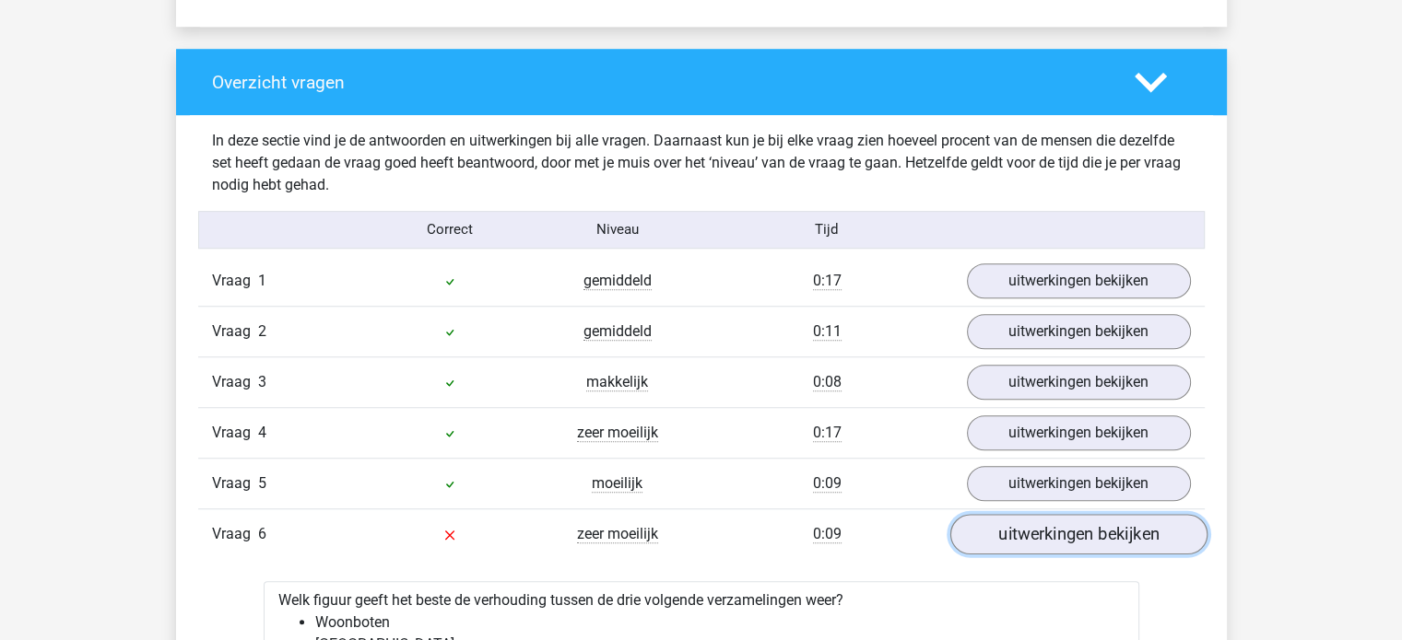
click at [1036, 530] on link "uitwerkingen bekijken" at bounding box center [1077, 534] width 257 height 41
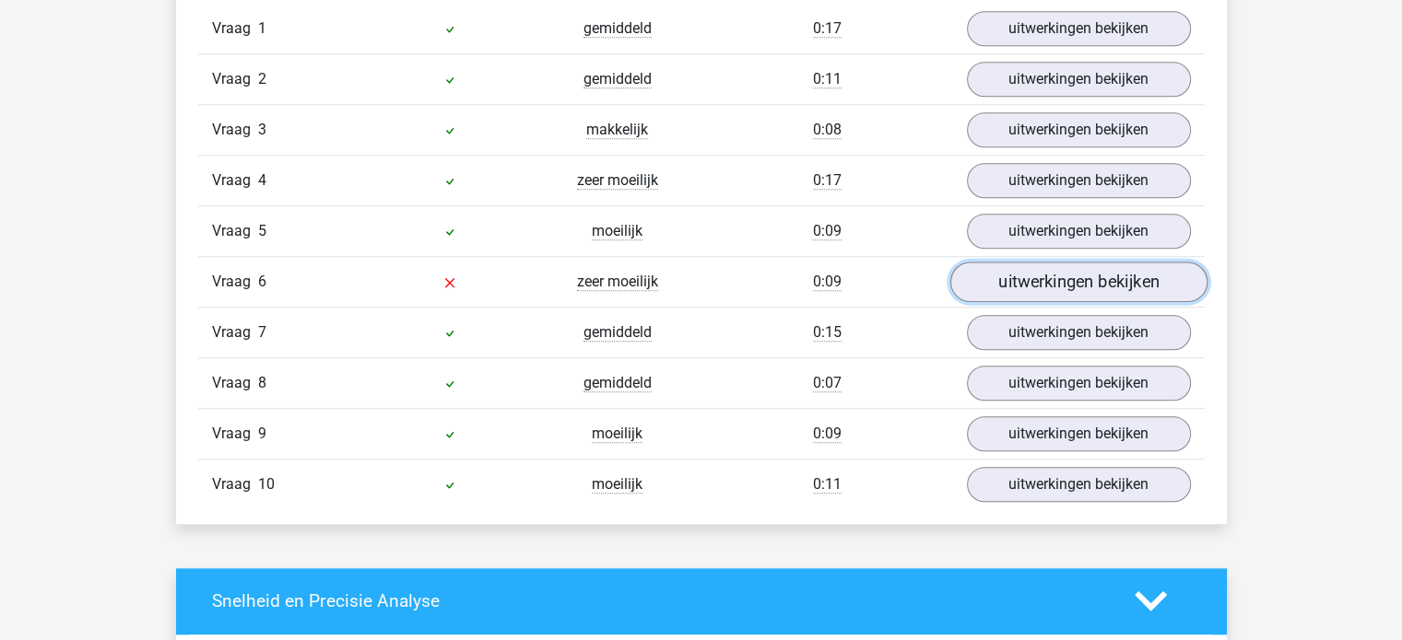
scroll to position [1611, 0]
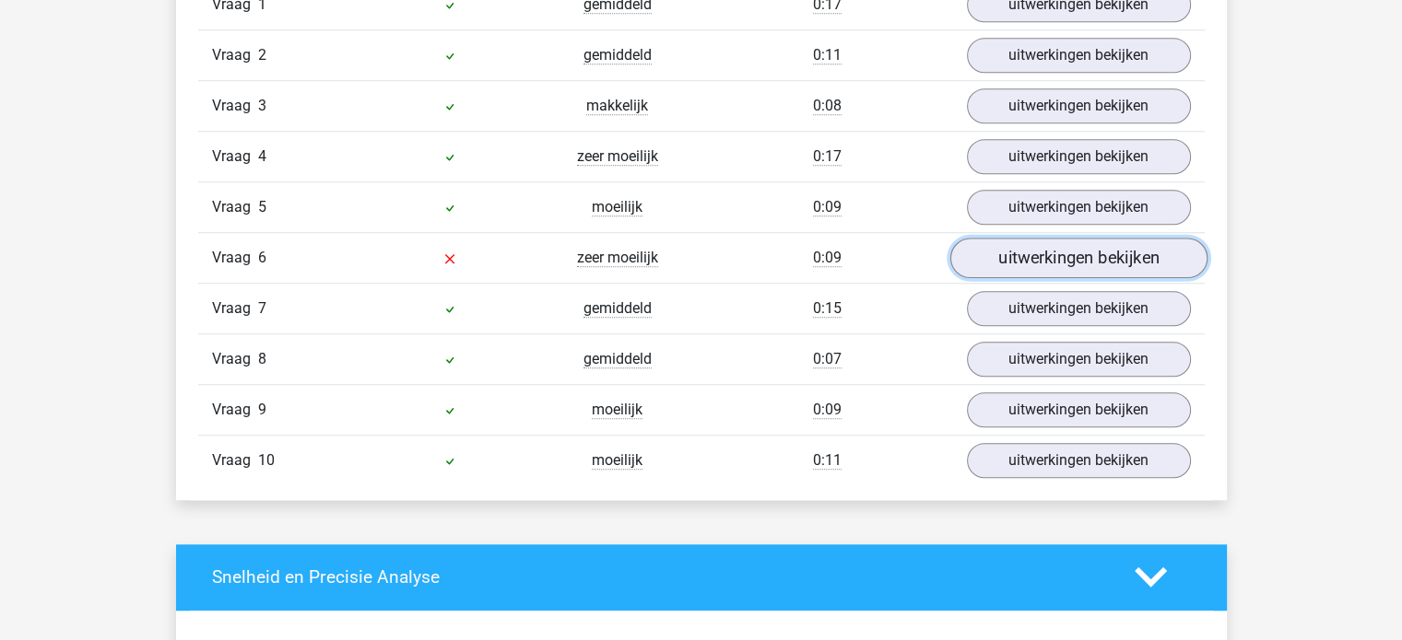
click at [1092, 240] on link "uitwerkingen bekijken" at bounding box center [1077, 258] width 257 height 41
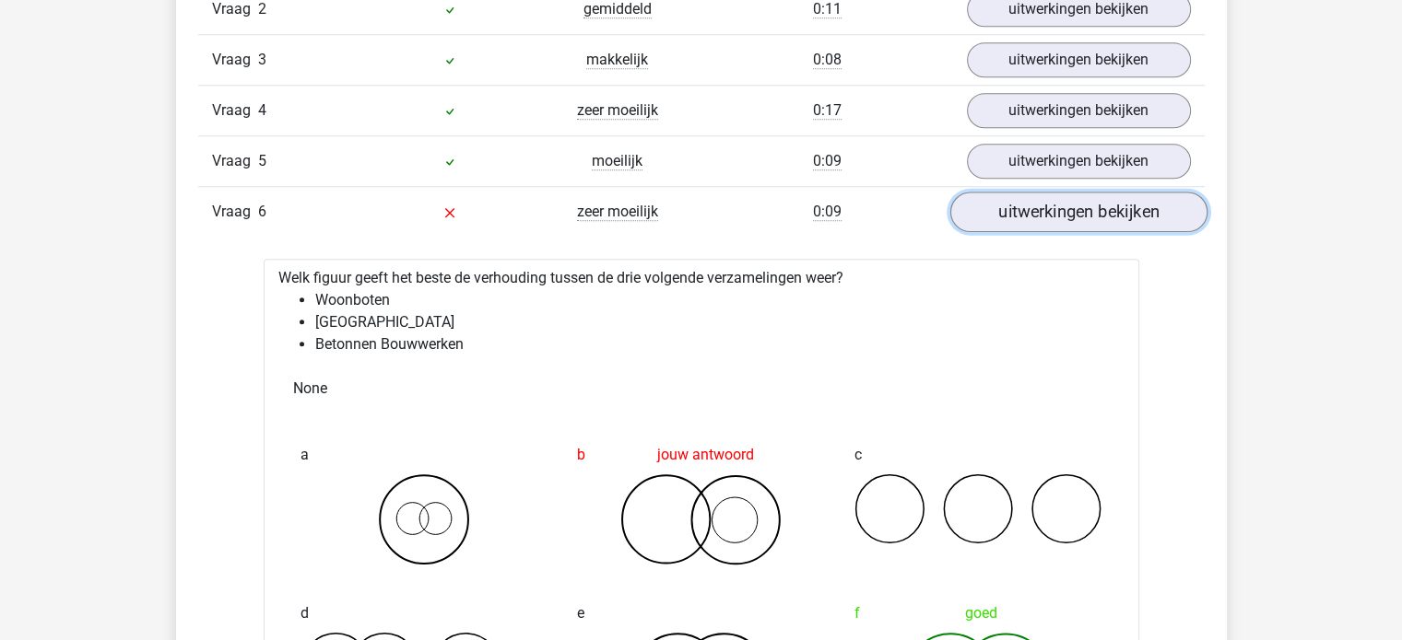
scroll to position [1639, 0]
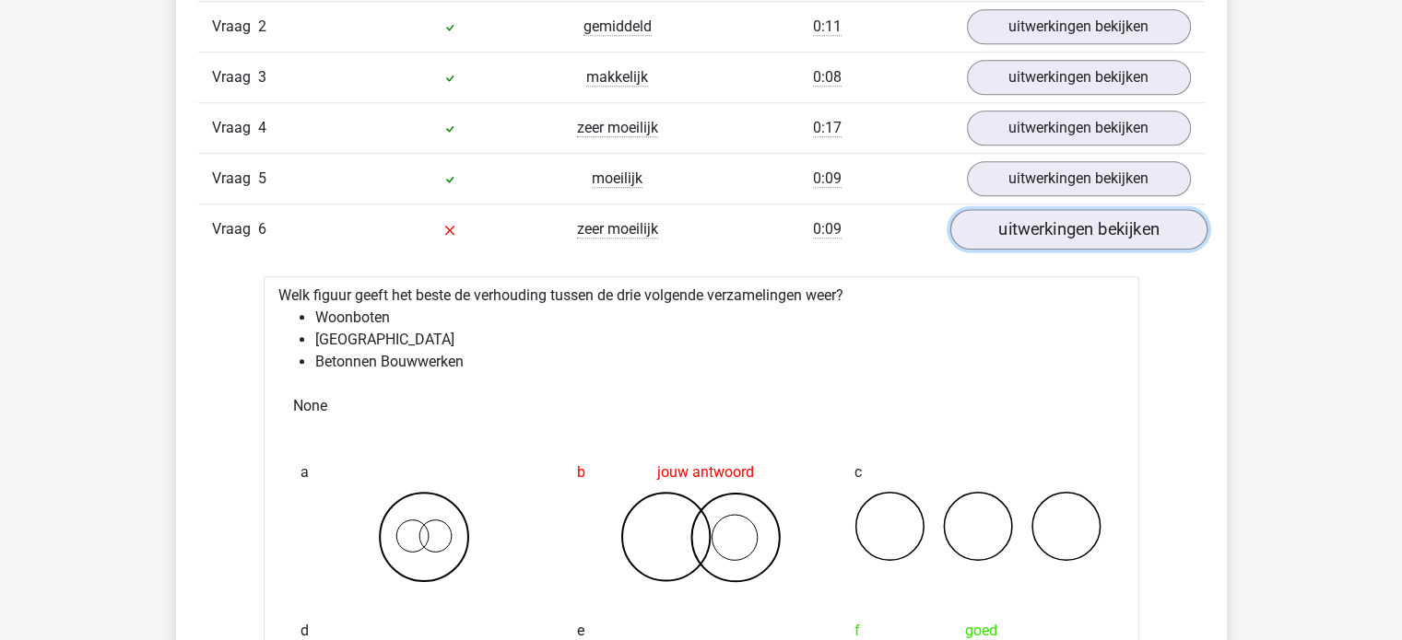
click at [1099, 218] on link "uitwerkingen bekijken" at bounding box center [1077, 229] width 257 height 41
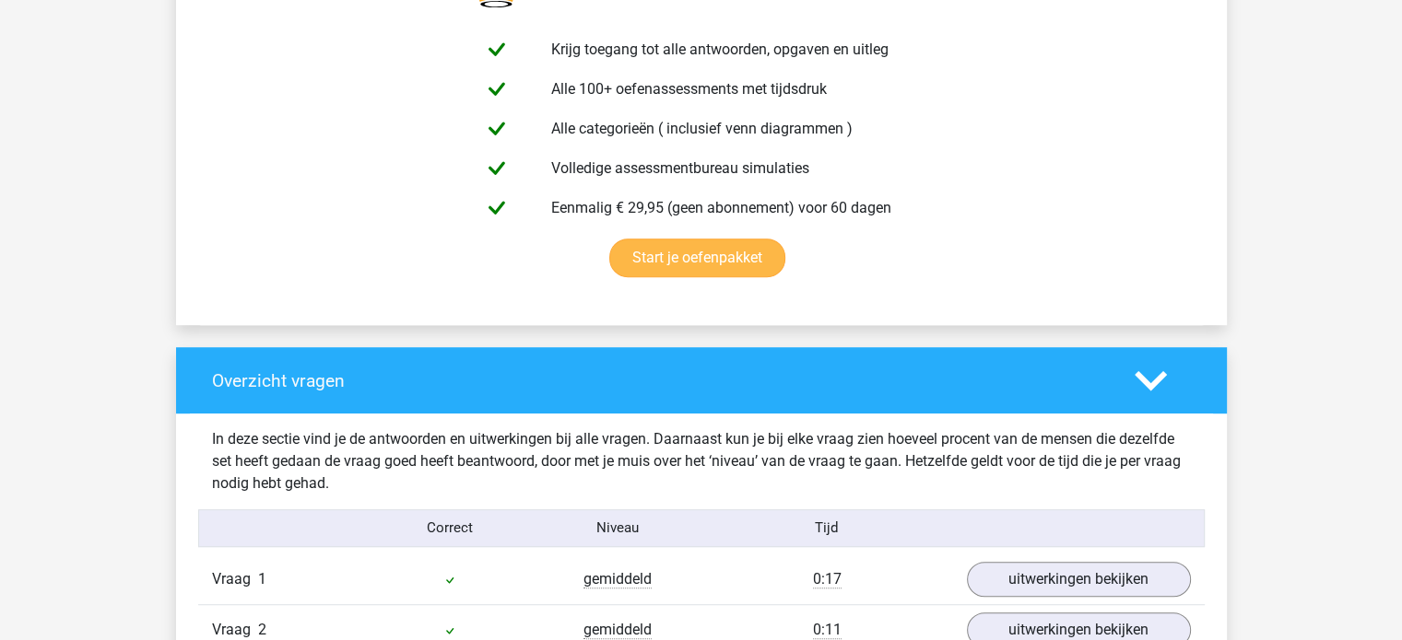
scroll to position [0, 0]
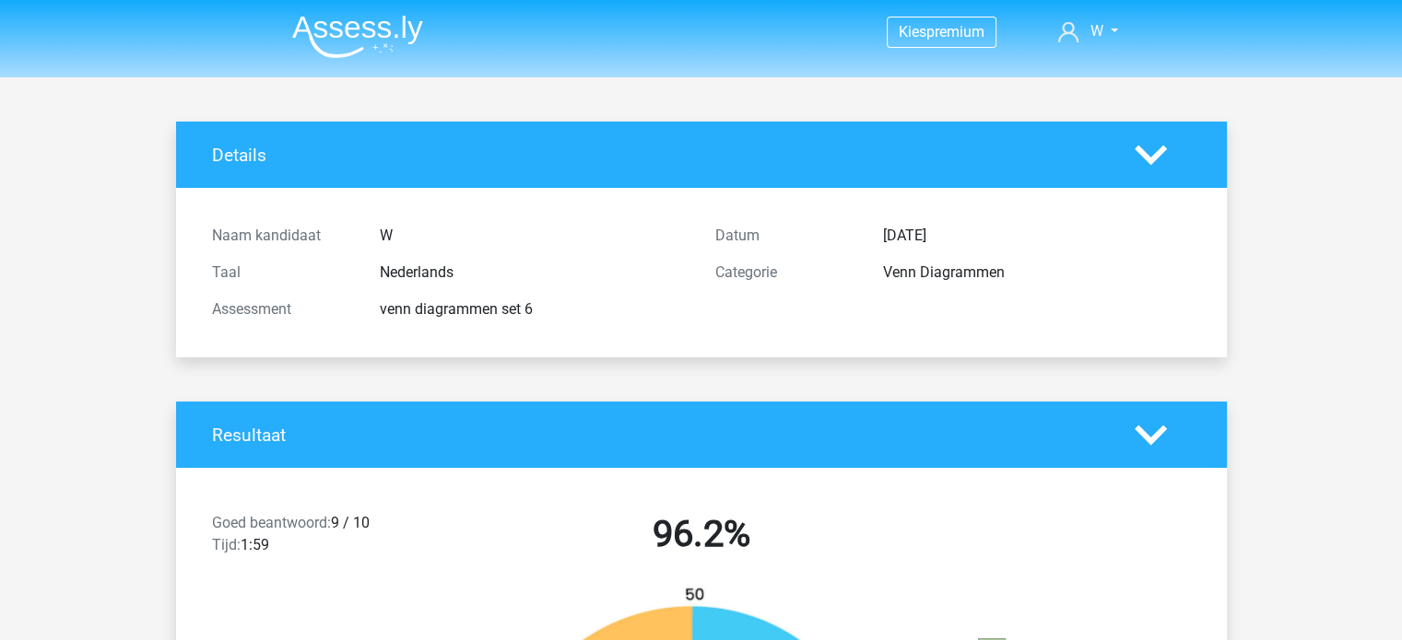
click at [352, 25] on img at bounding box center [357, 36] width 131 height 43
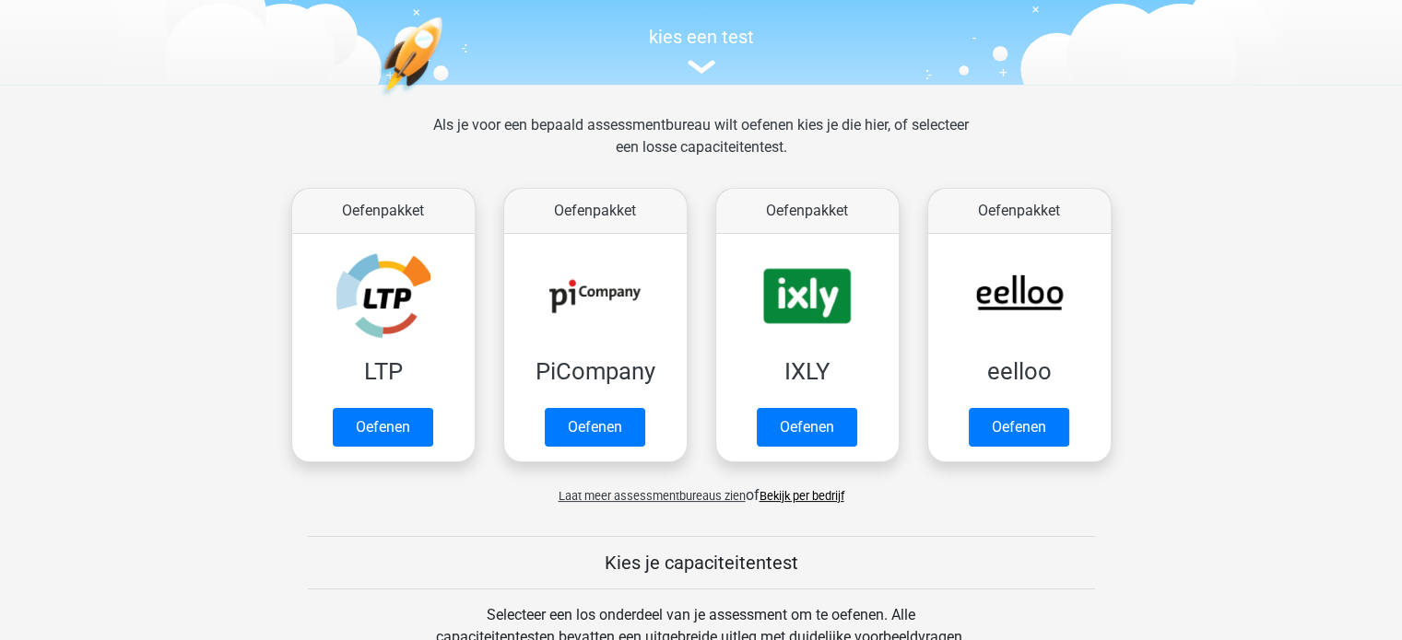
scroll to position [173, 0]
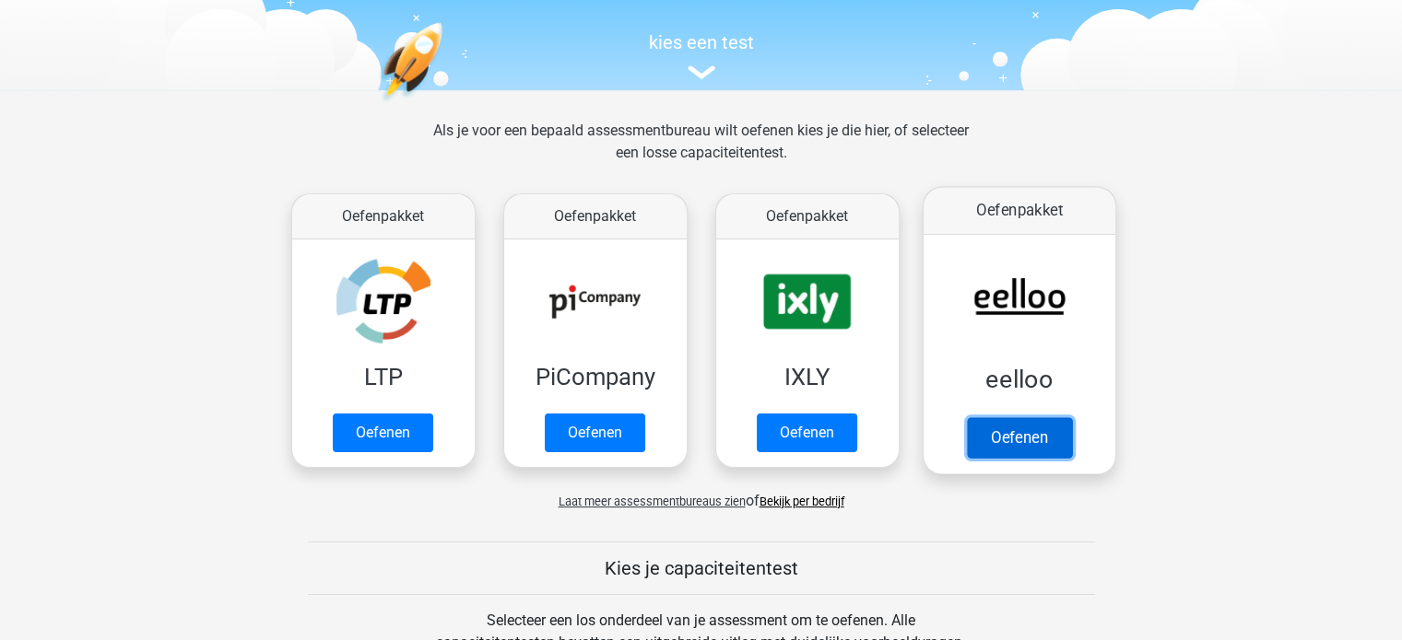
click at [1034, 417] on link "Oefenen" at bounding box center [1018, 437] width 105 height 41
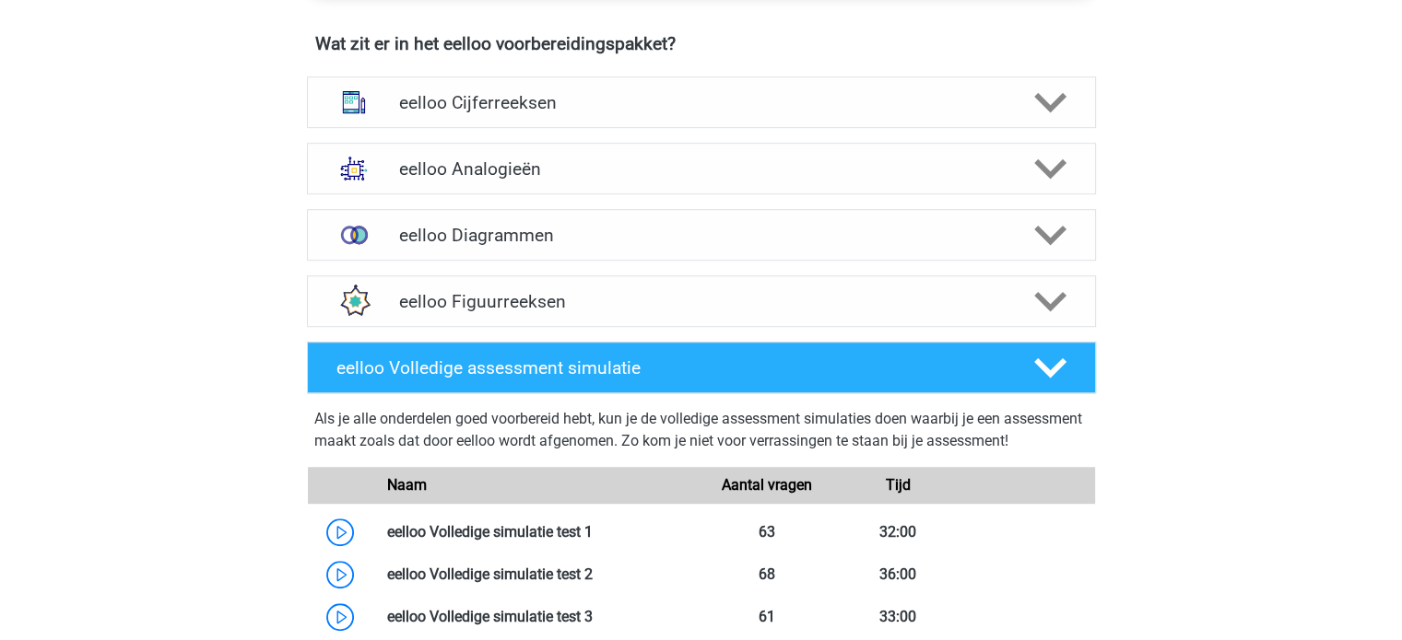
scroll to position [1146, 0]
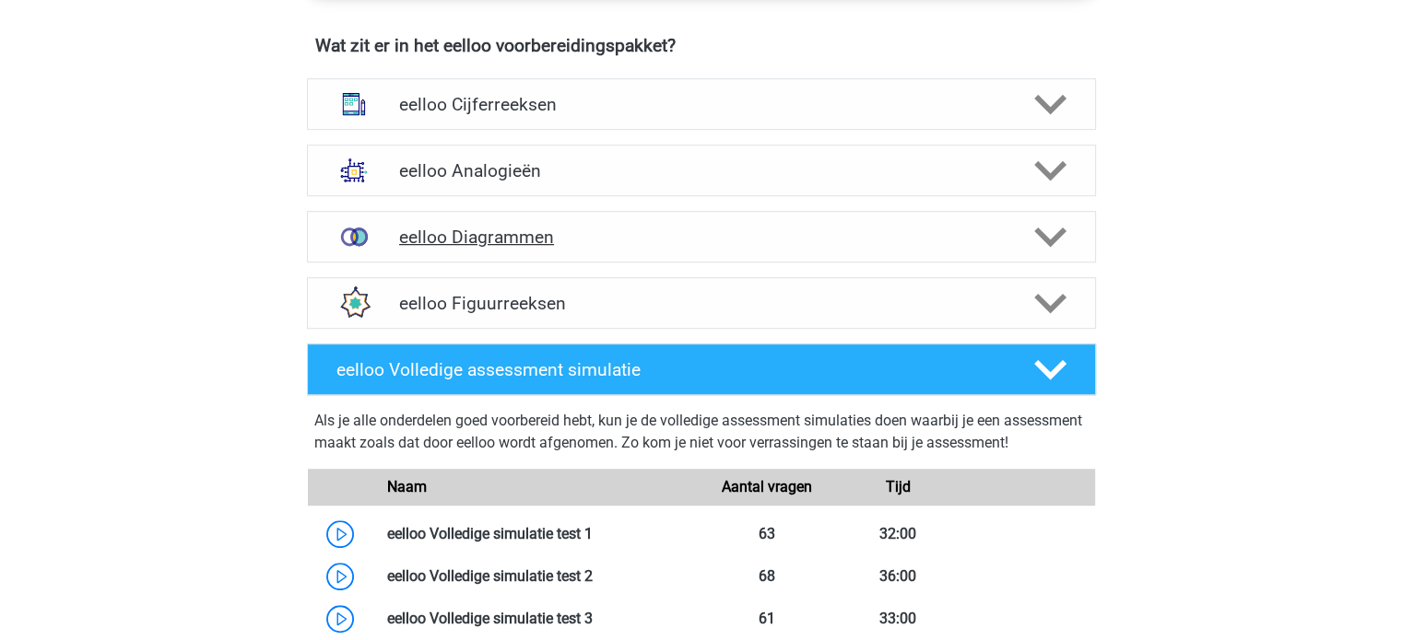
click at [1046, 229] on icon at bounding box center [1050, 237] width 32 height 32
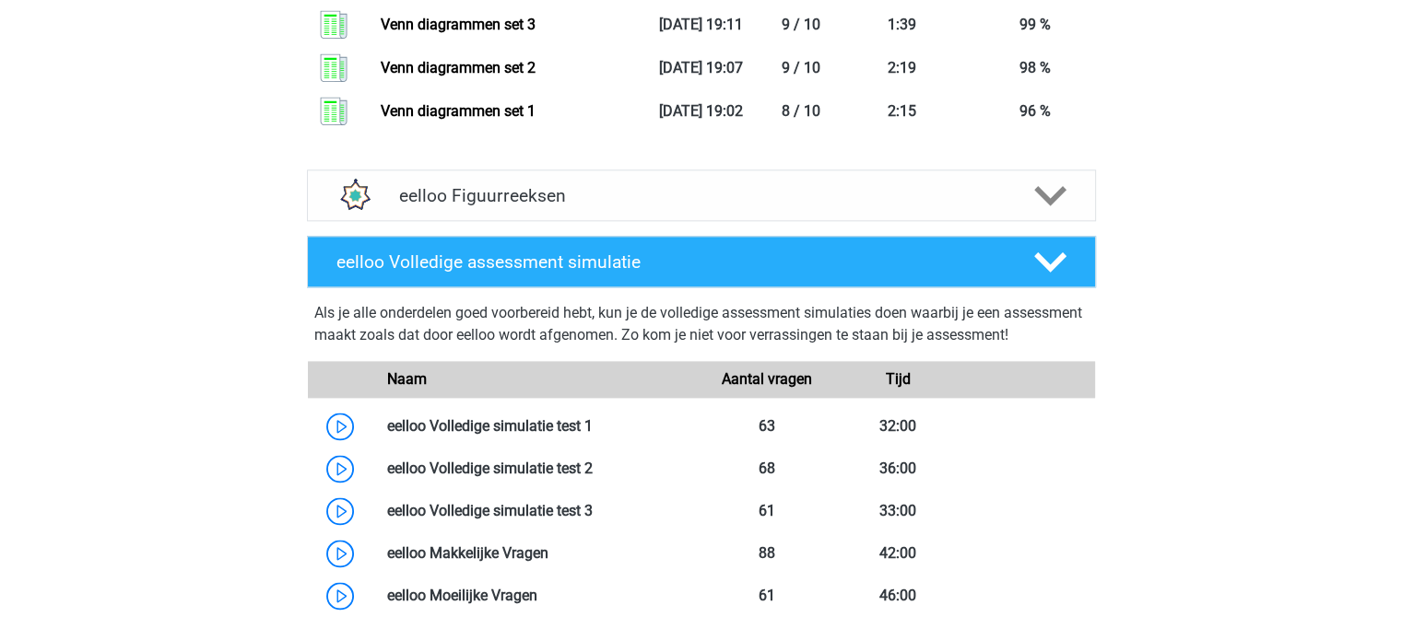
scroll to position [2315, 0]
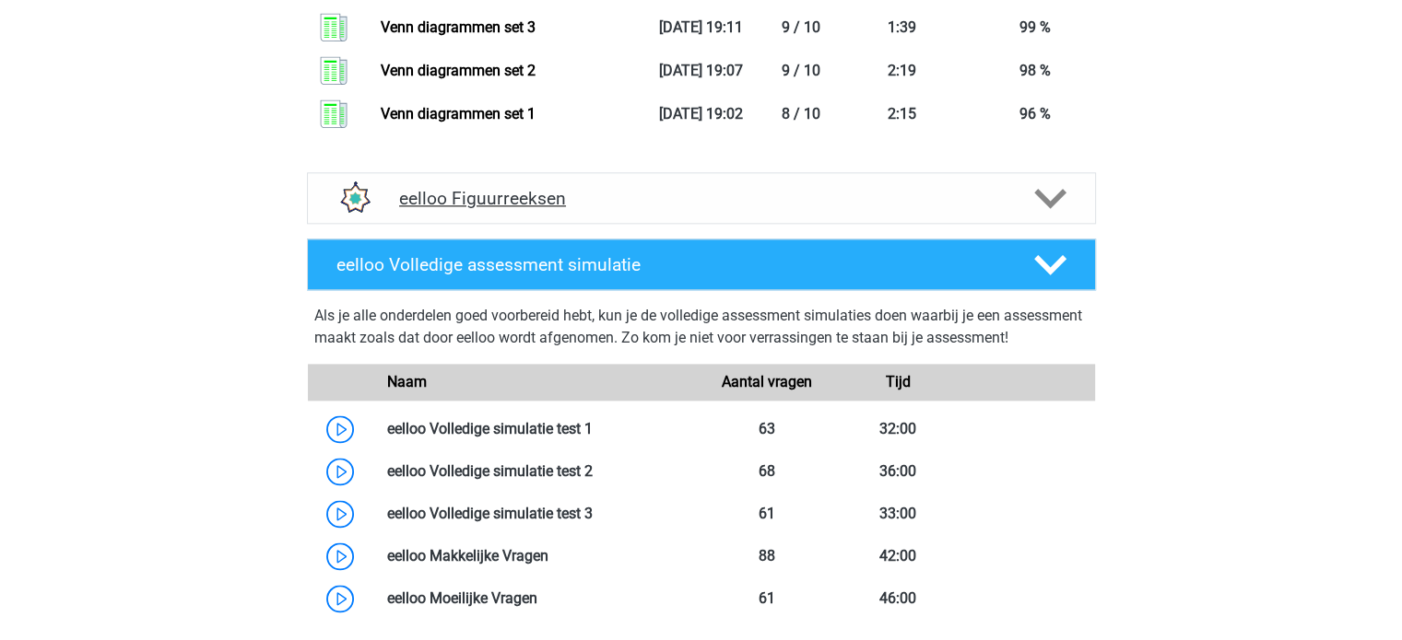
click at [985, 203] on h4 "eelloo Figuurreeksen" at bounding box center [701, 198] width 604 height 21
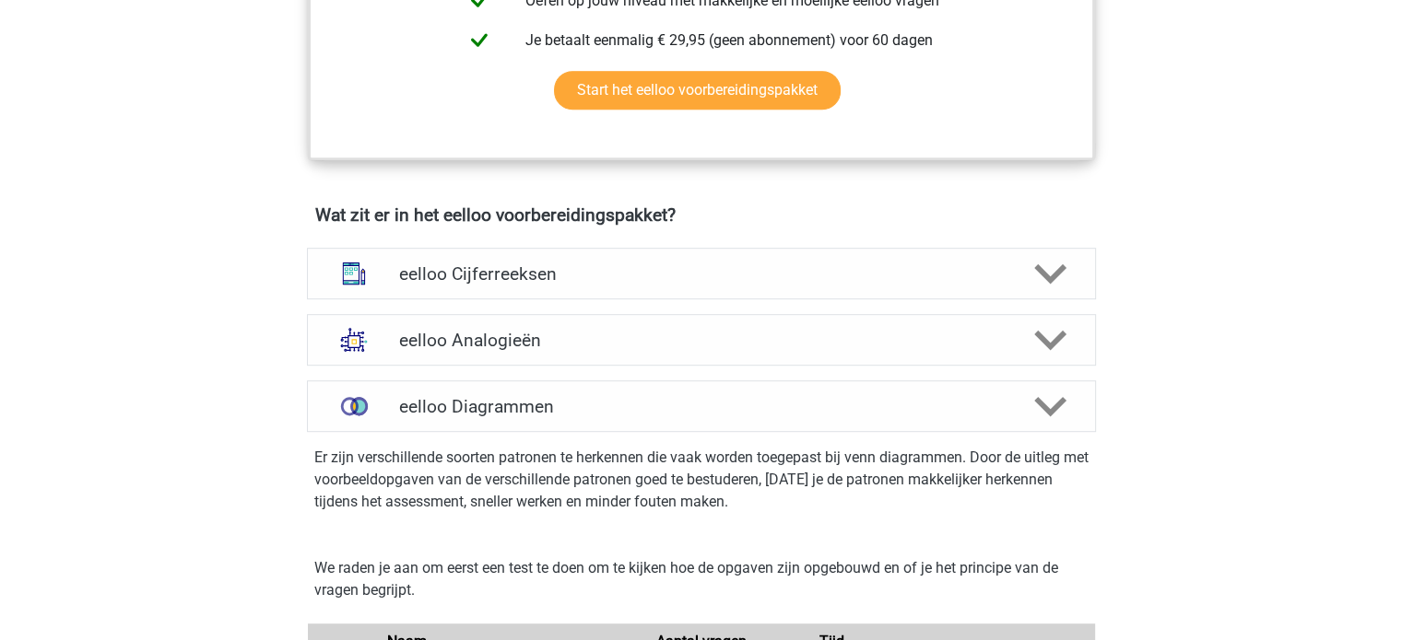
scroll to position [981, 0]
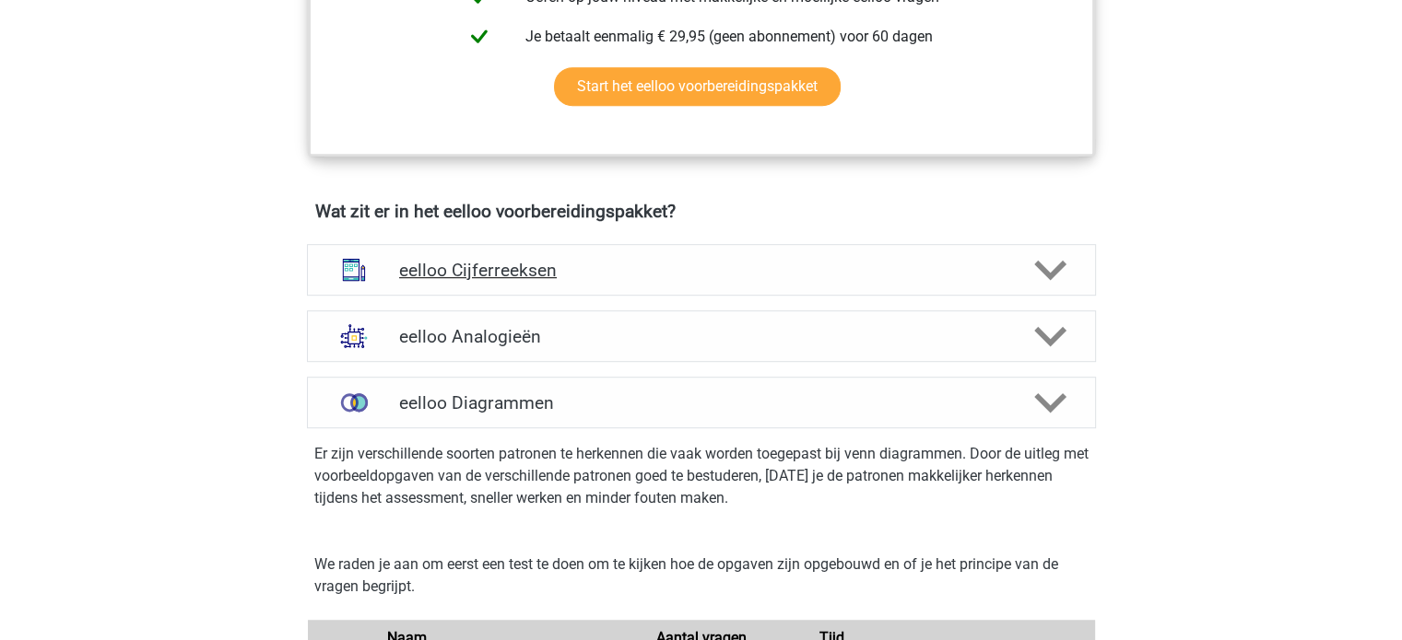
click at [971, 270] on h4 "eelloo Cijferreeksen" at bounding box center [701, 270] width 604 height 21
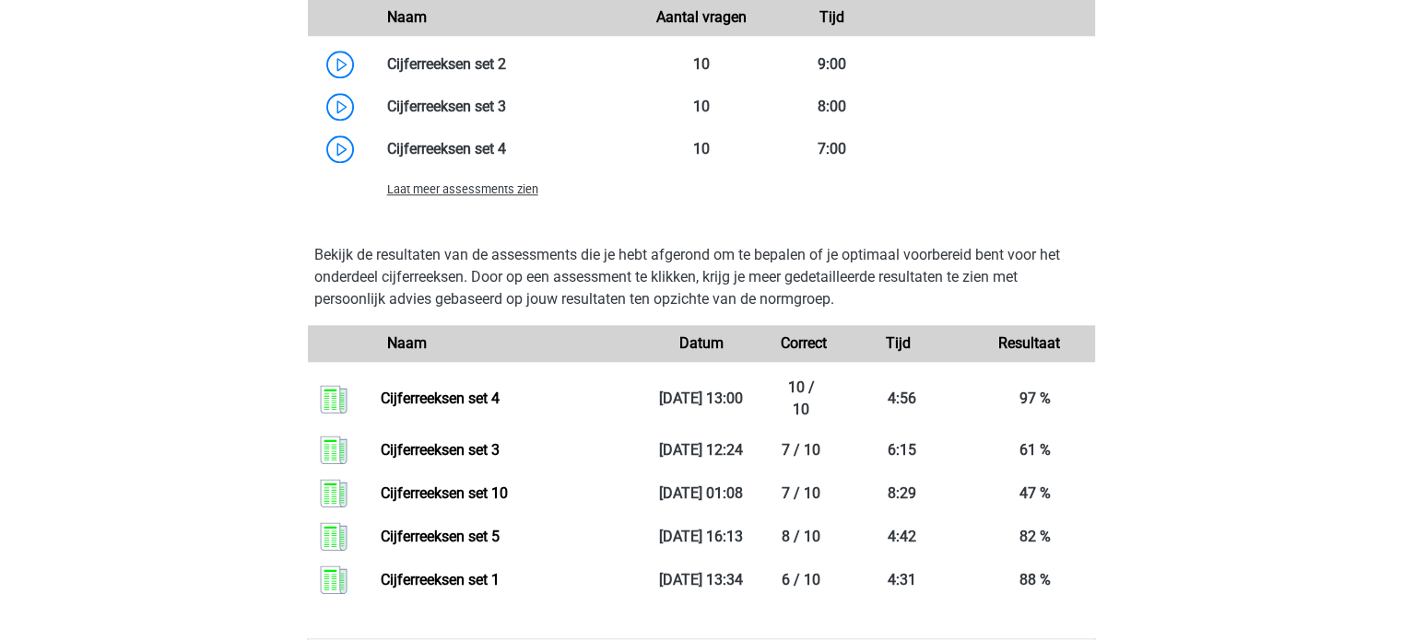
scroll to position [1972, 0]
click at [483, 191] on div "Laat meer assessments zien" at bounding box center [504, 189] width 263 height 22
click at [487, 196] on span "Laat meer assessments zien" at bounding box center [462, 189] width 151 height 14
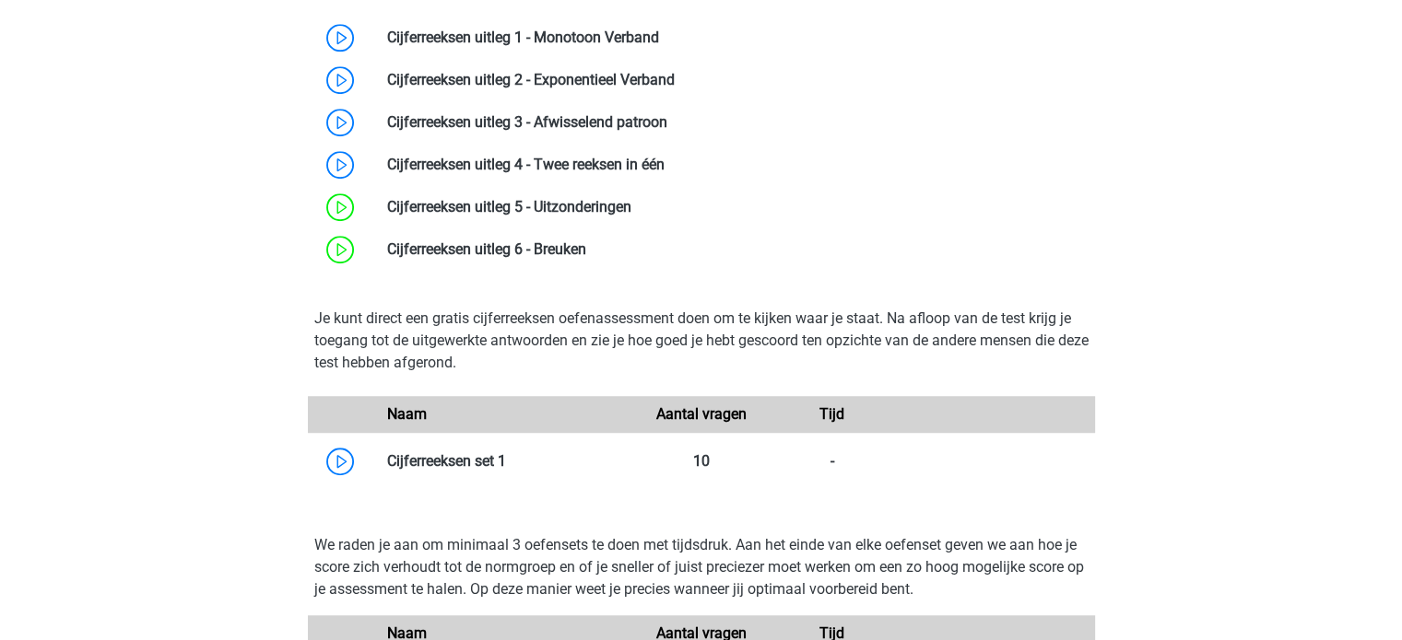
scroll to position [1355, 0]
